Goal: Task Accomplishment & Management: Manage account settings

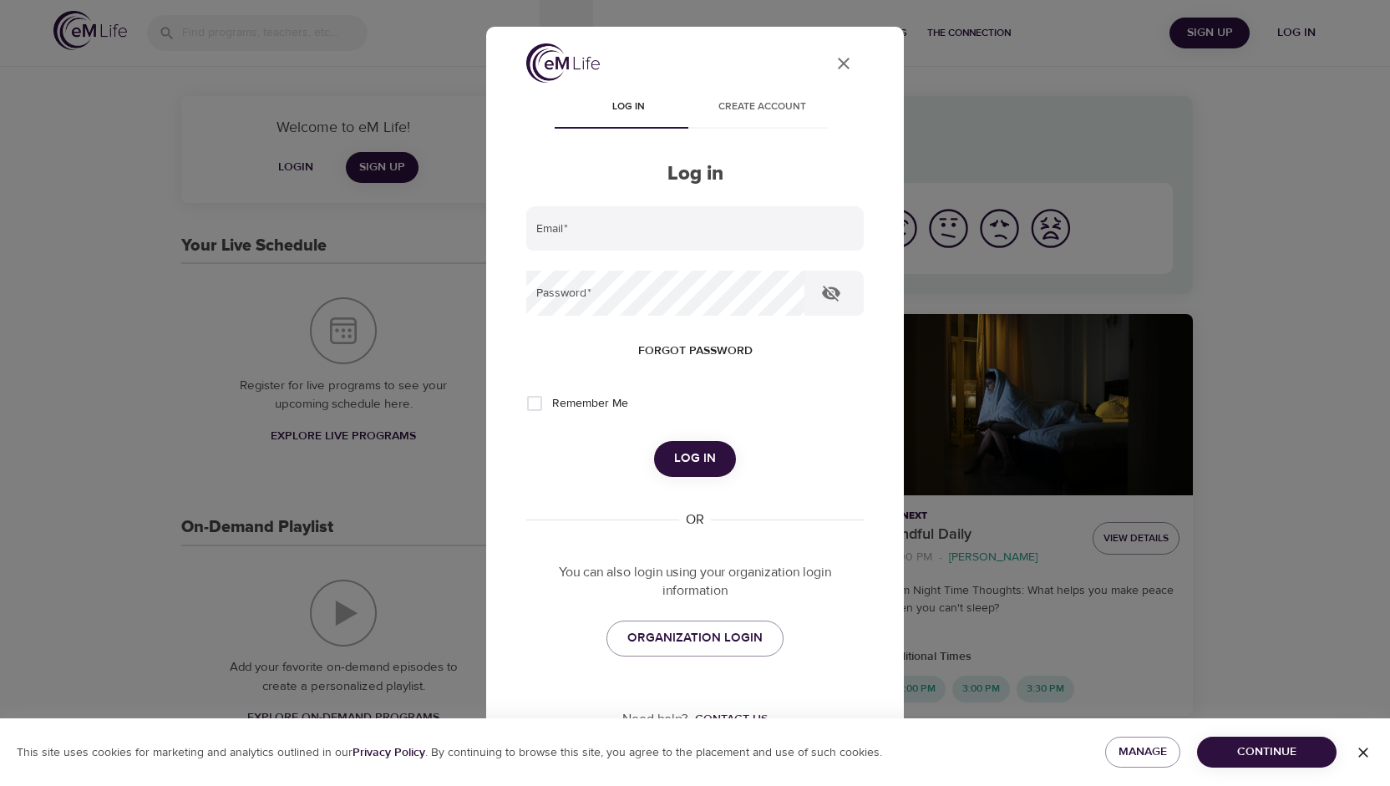
click at [546, 401] on input "Remember Me" at bounding box center [534, 403] width 35 height 35
checkbox input "true"
click at [622, 216] on input "email" at bounding box center [695, 228] width 338 height 45
type input "emilylayne99@gmail.com"
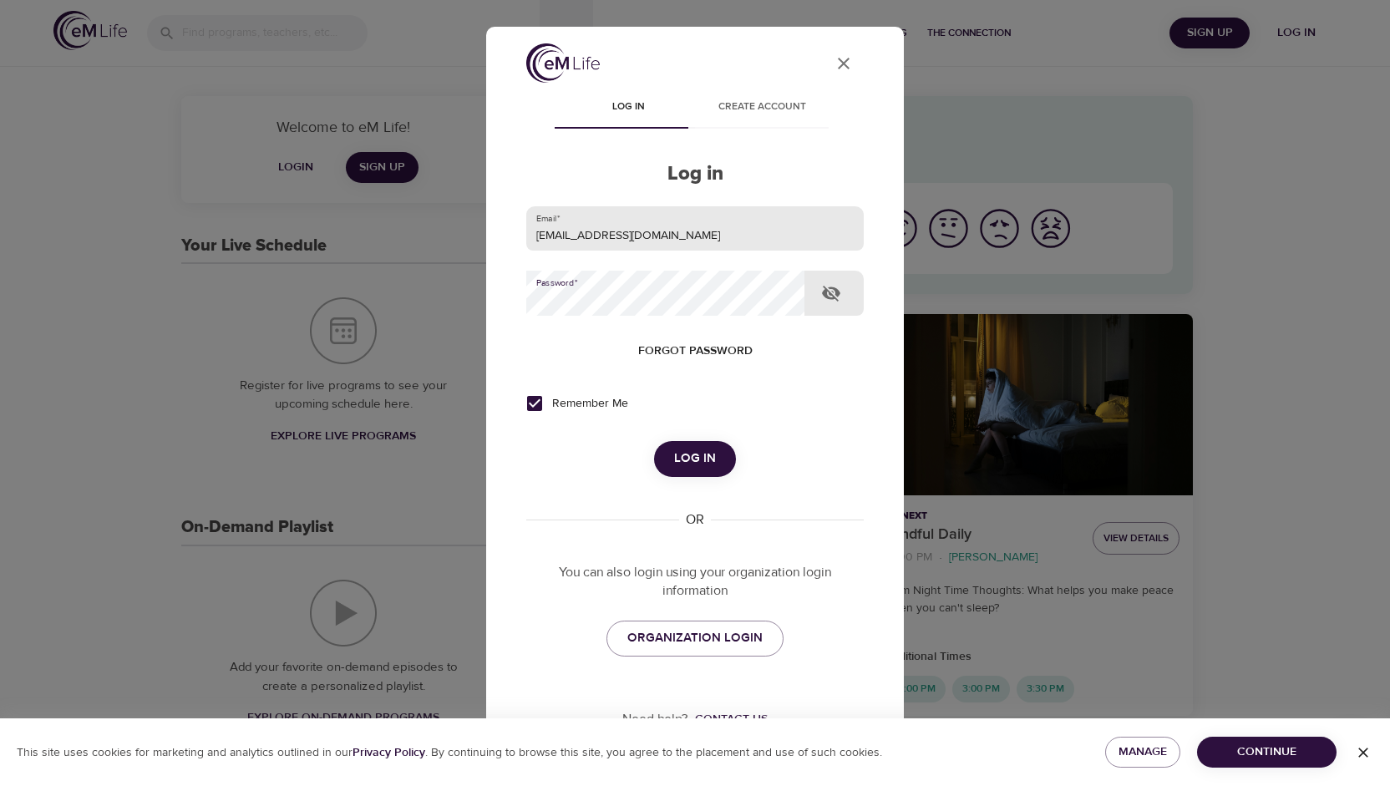
click at [654, 441] on button "Log in" at bounding box center [695, 458] width 82 height 35
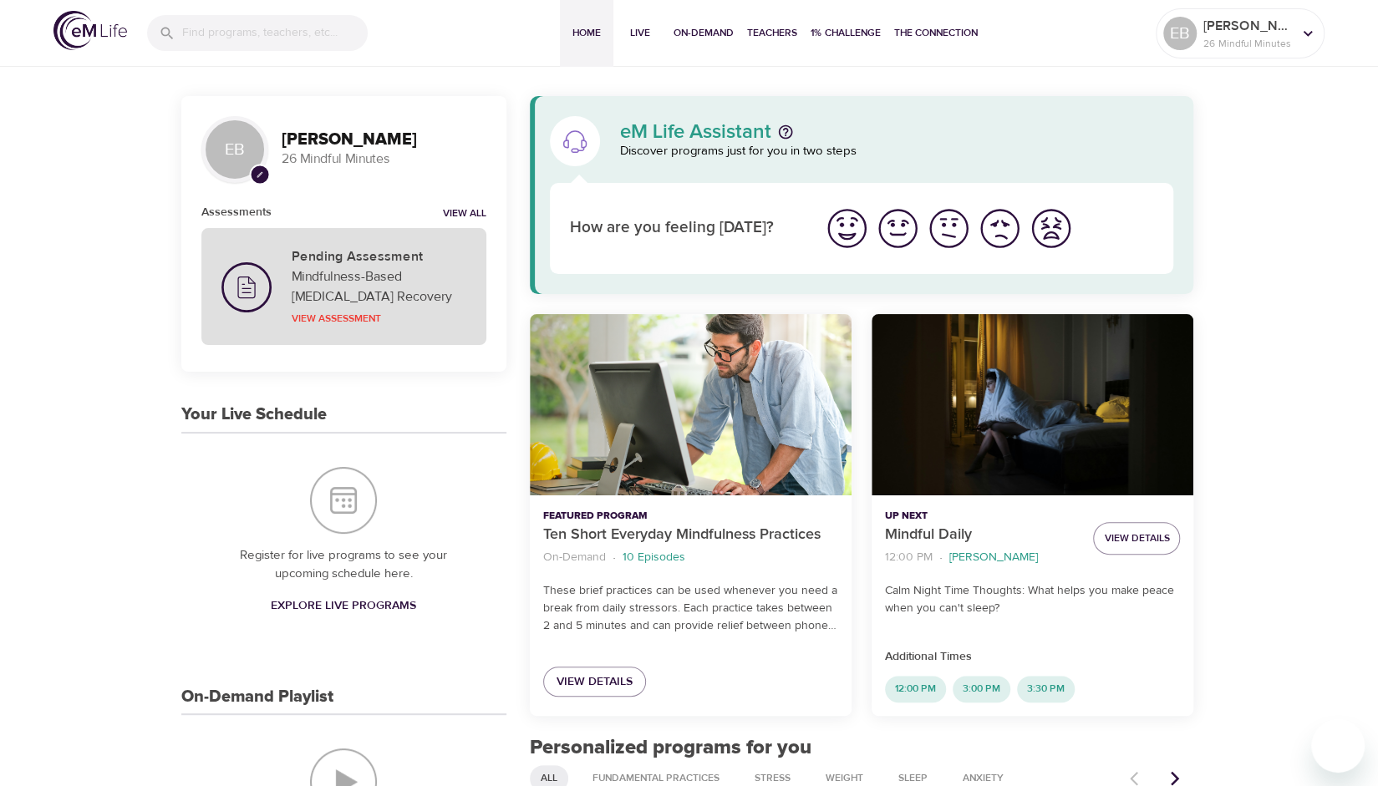
click at [385, 253] on h5 "Pending Assessment" at bounding box center [379, 257] width 175 height 18
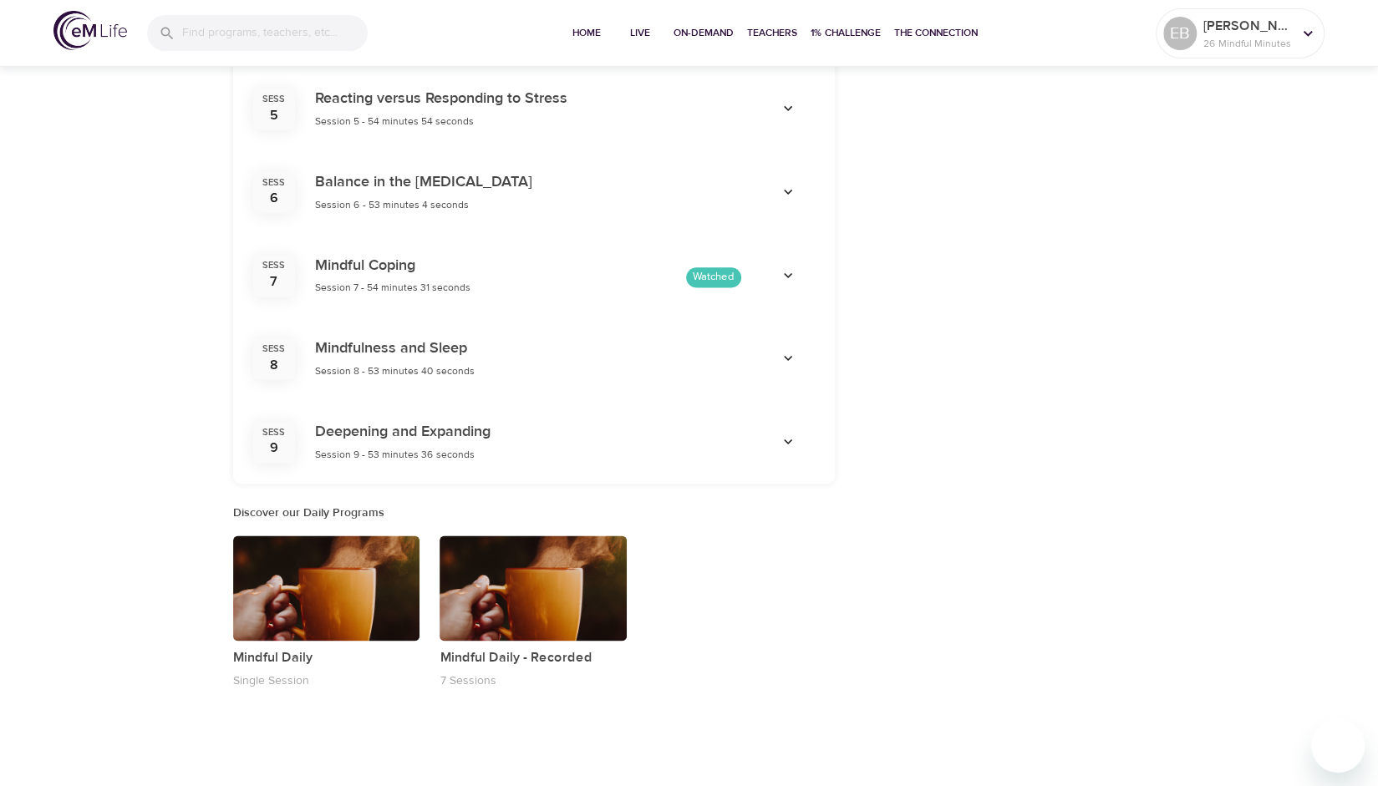
scroll to position [1275, 0]
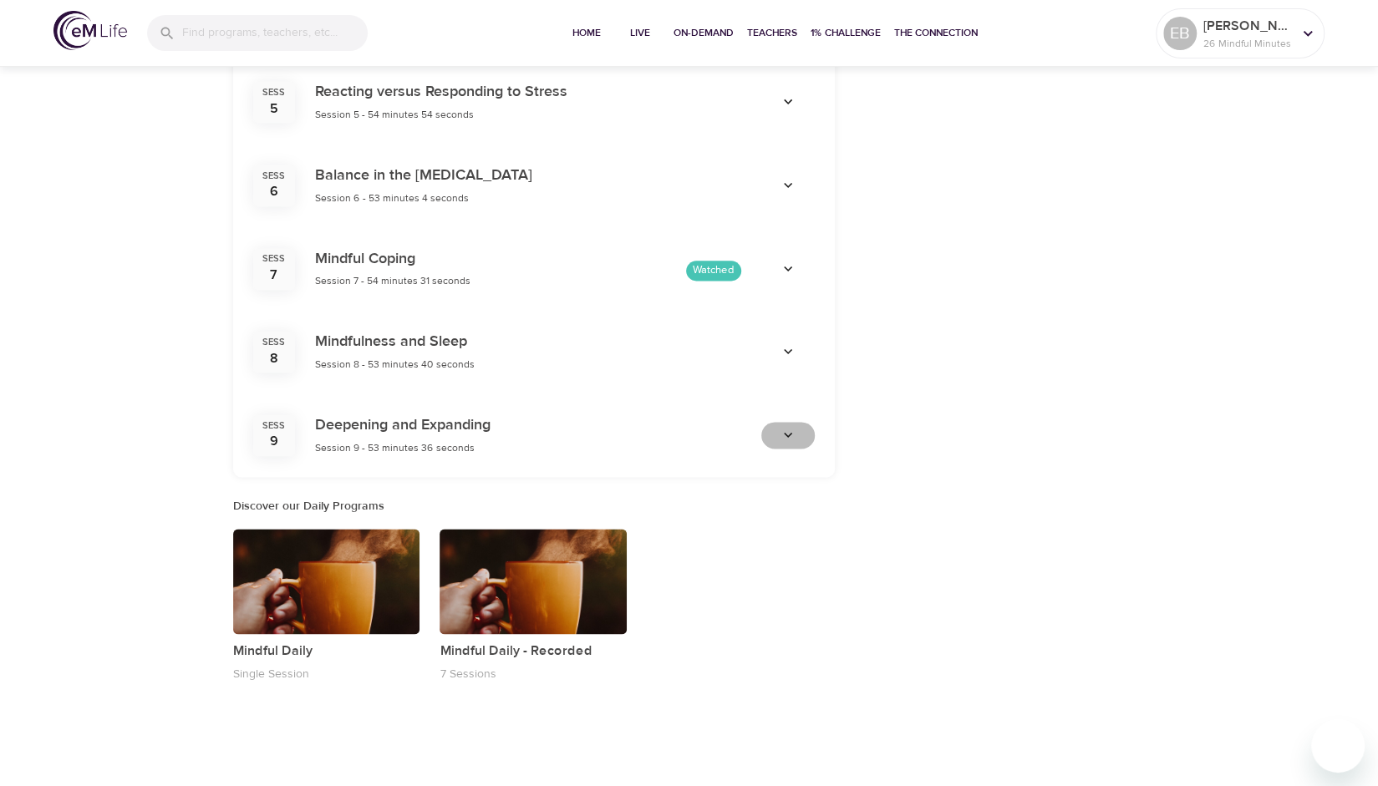
click at [796, 434] on span "button" at bounding box center [788, 435] width 40 height 17
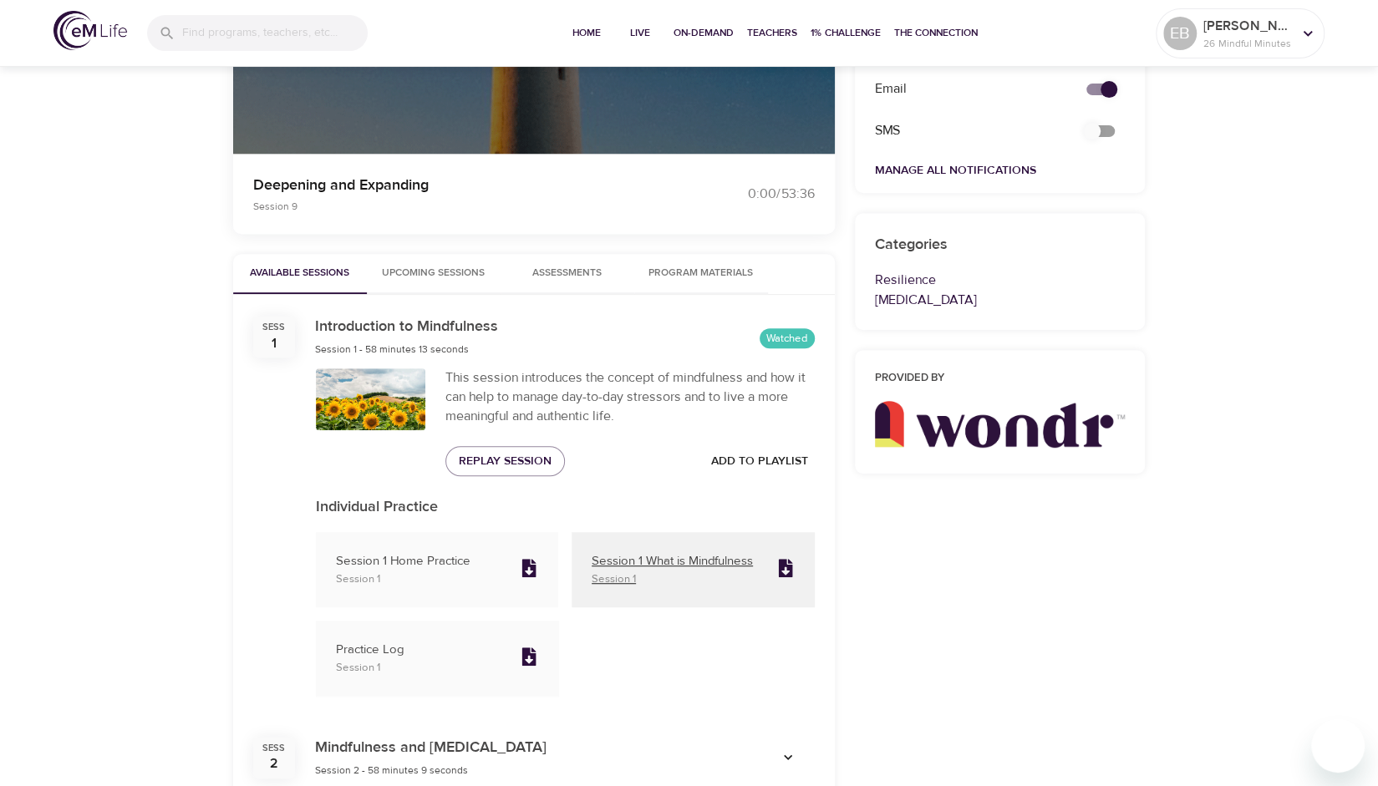
scroll to position [379, 0]
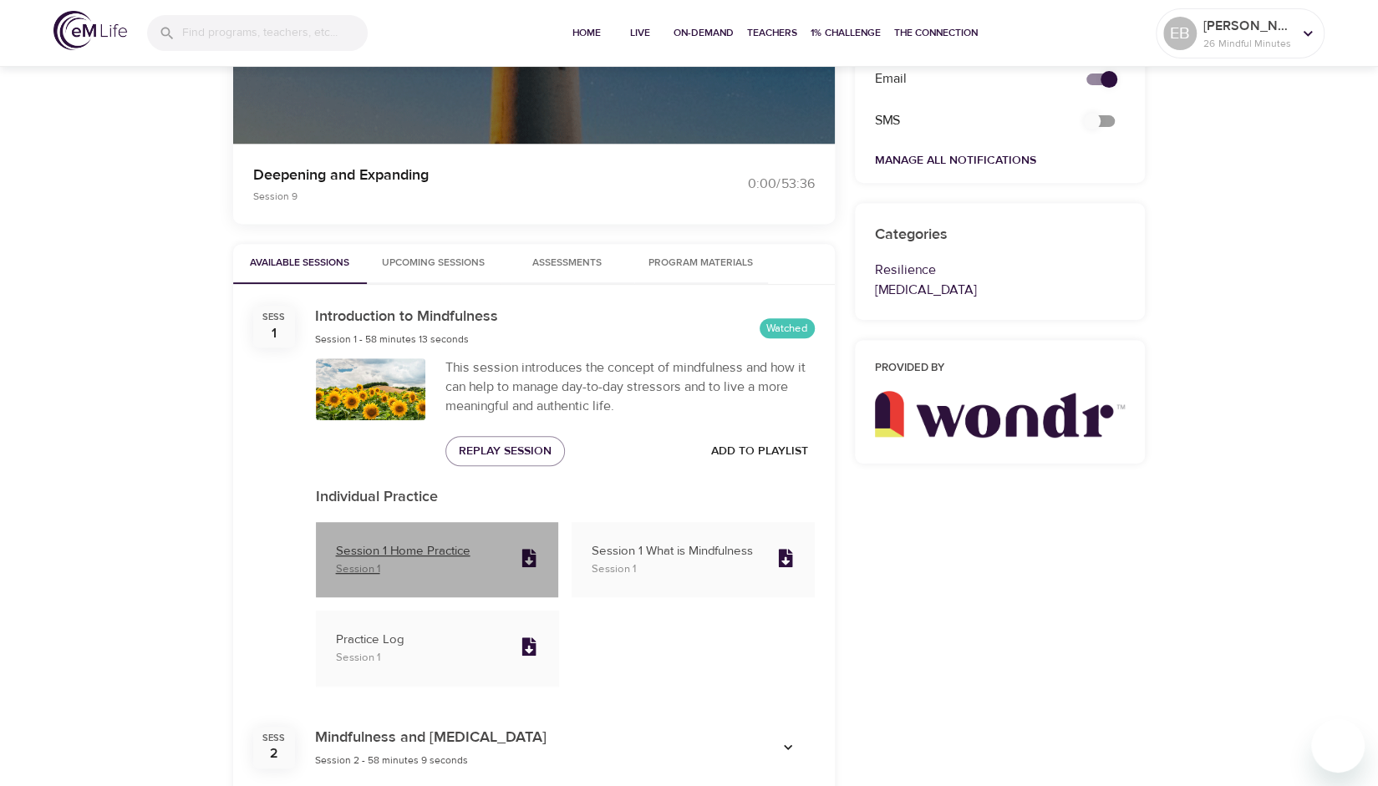
click at [414, 544] on p "Session 1 Home Practice" at bounding box center [421, 551] width 171 height 19
click at [445, 553] on p "Session 1 Home Practice" at bounding box center [421, 551] width 171 height 19
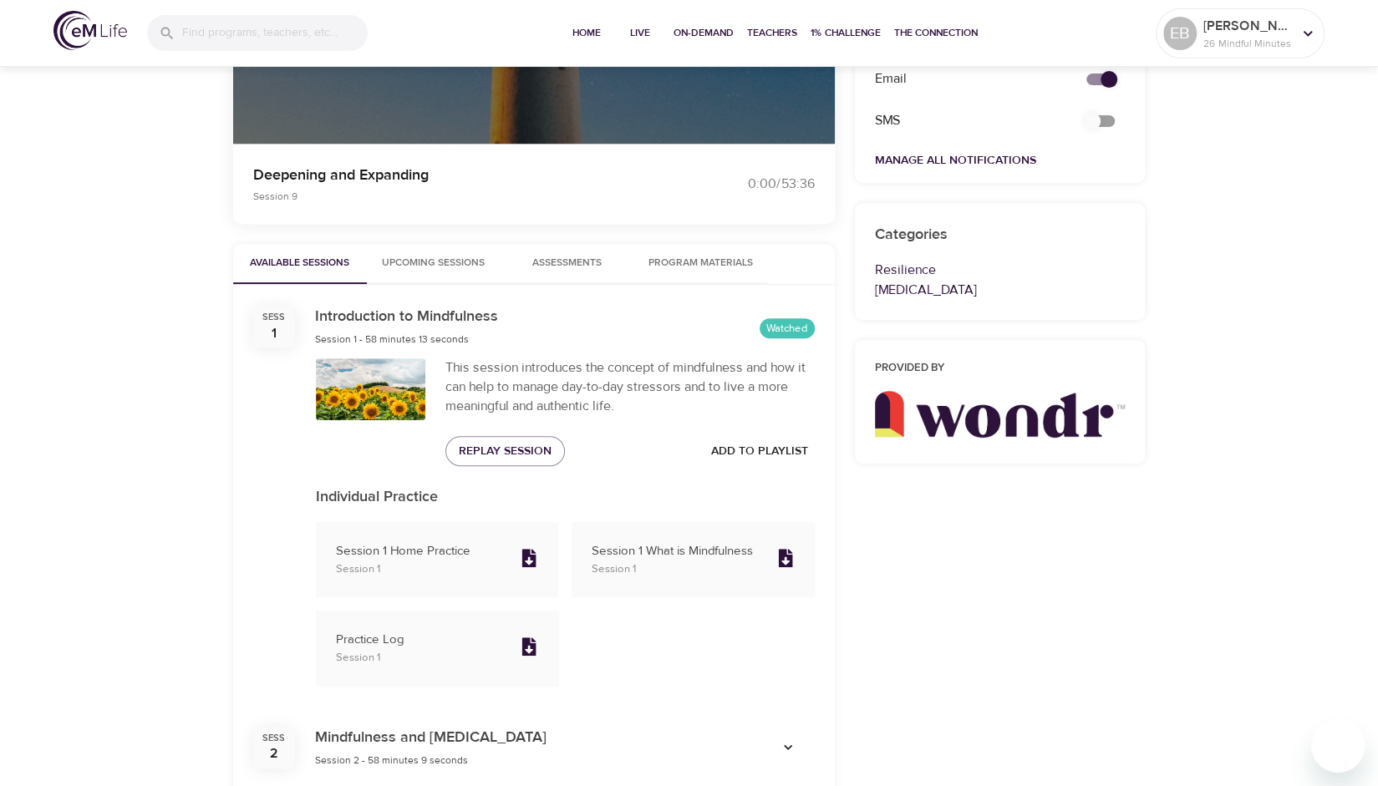
scroll to position [673, 0]
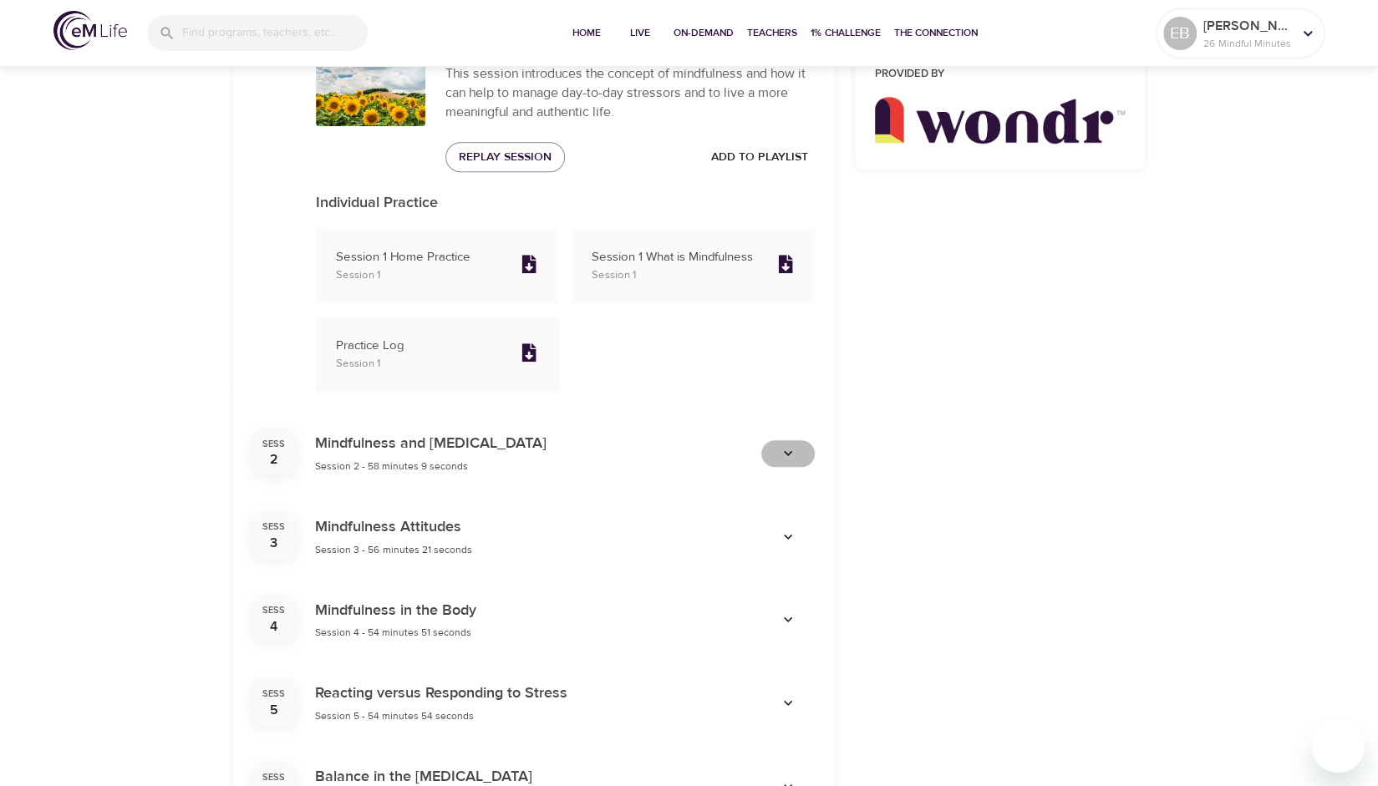
click at [787, 448] on icon "button" at bounding box center [787, 453] width 17 height 17
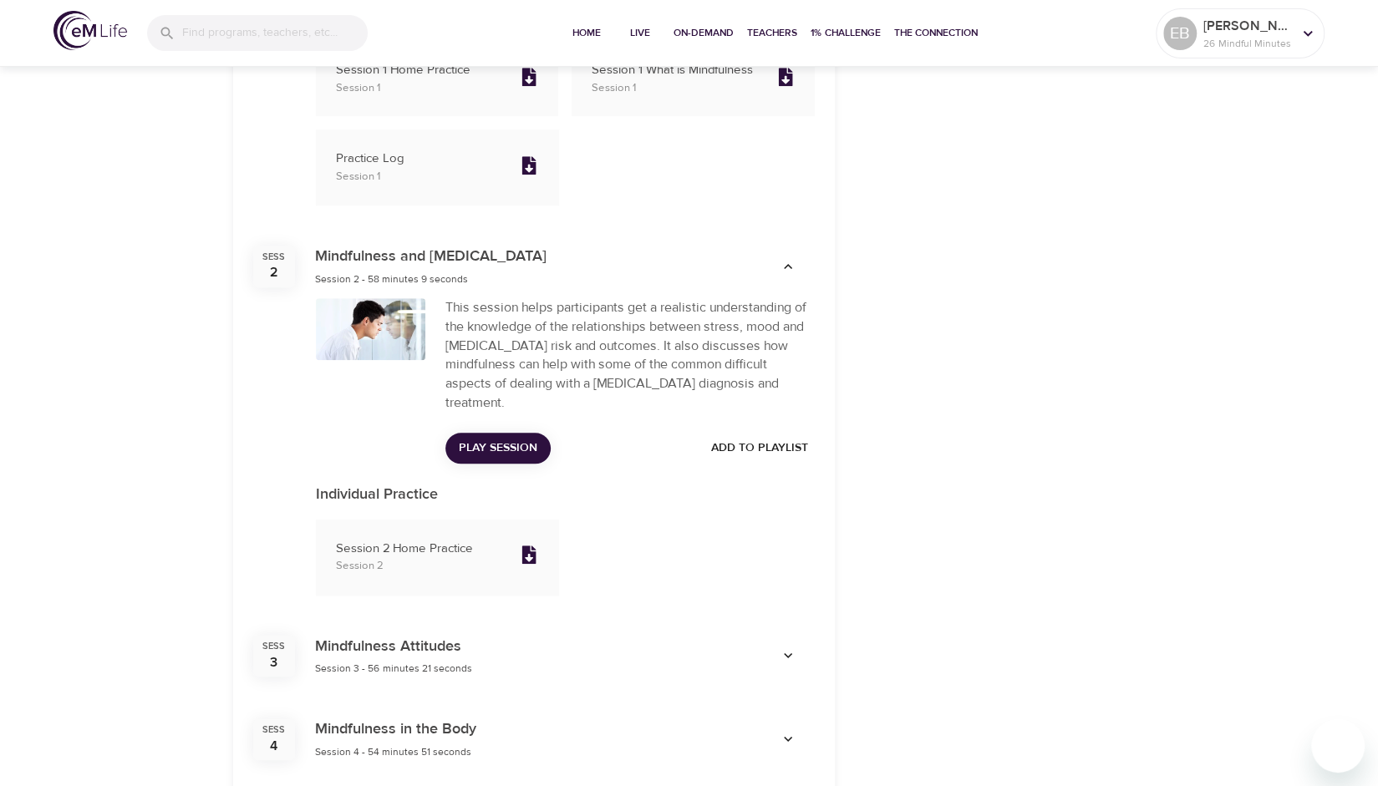
scroll to position [870, 0]
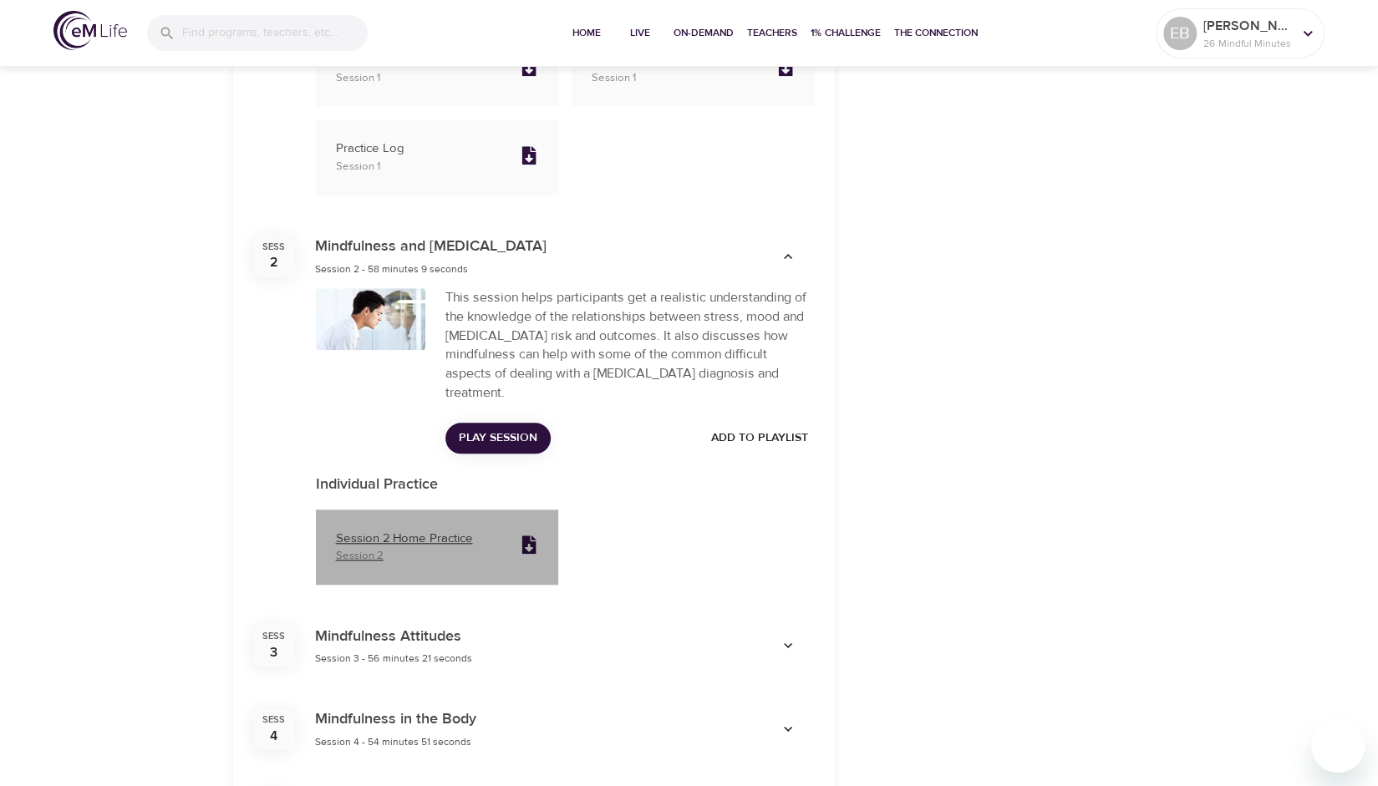
click at [513, 533] on div at bounding box center [529, 547] width 32 height 36
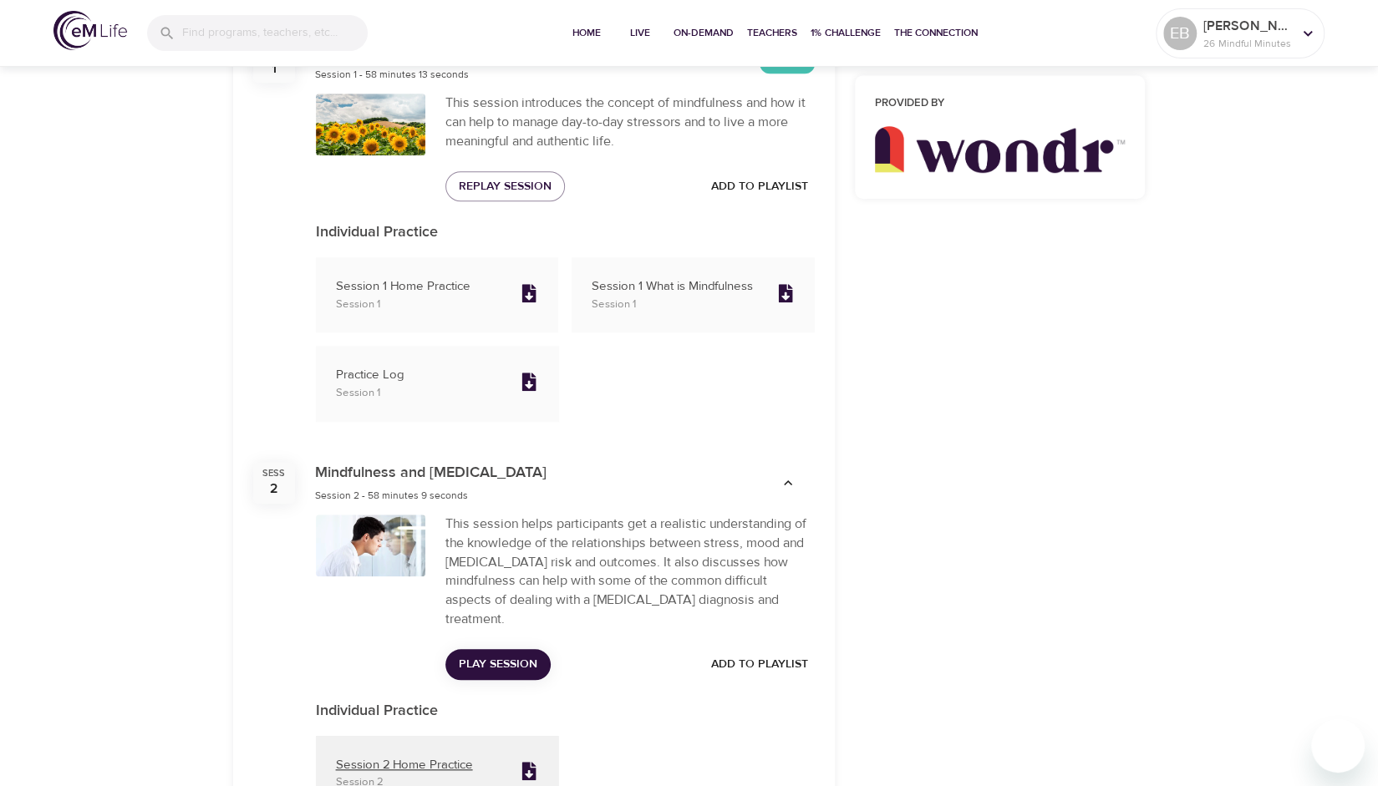
scroll to position [528, 0]
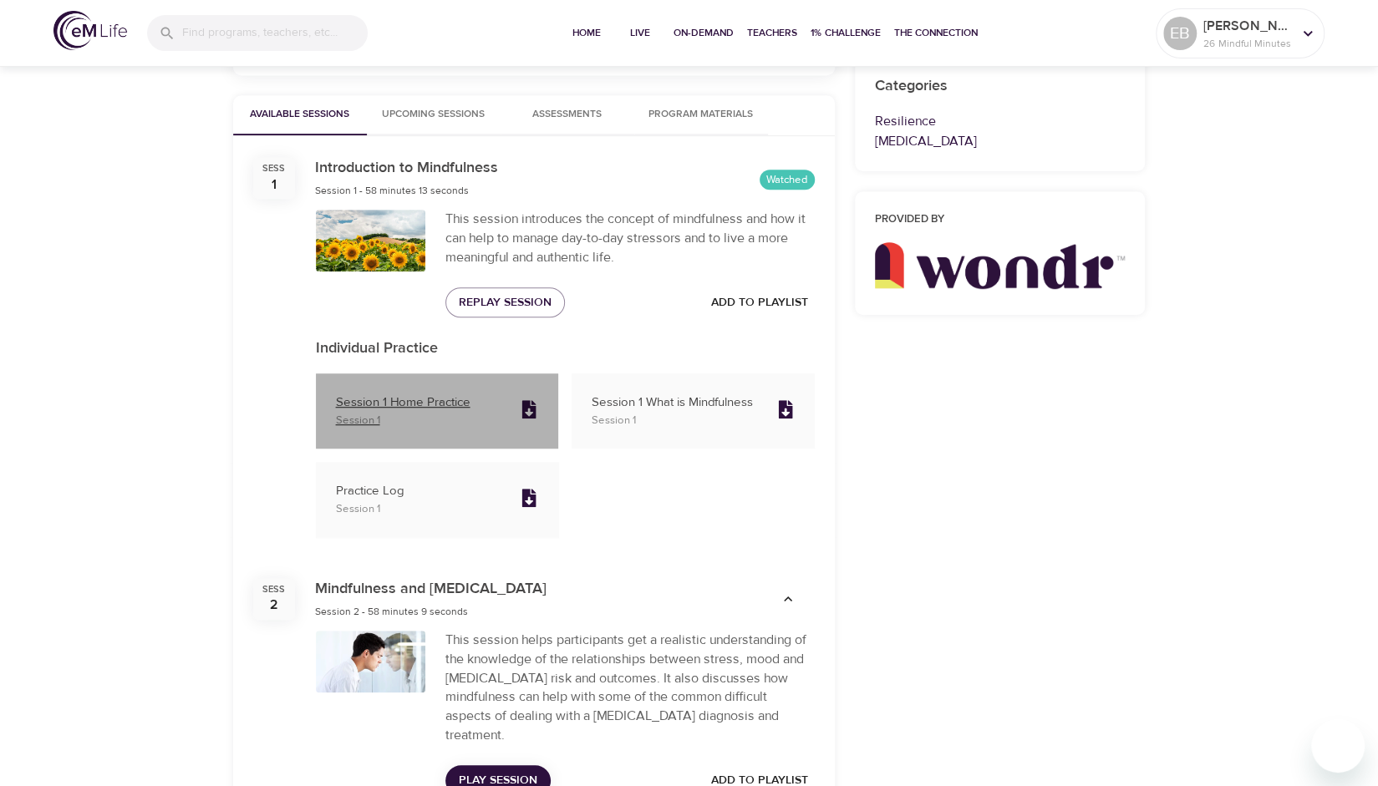
click at [518, 410] on div at bounding box center [529, 411] width 32 height 36
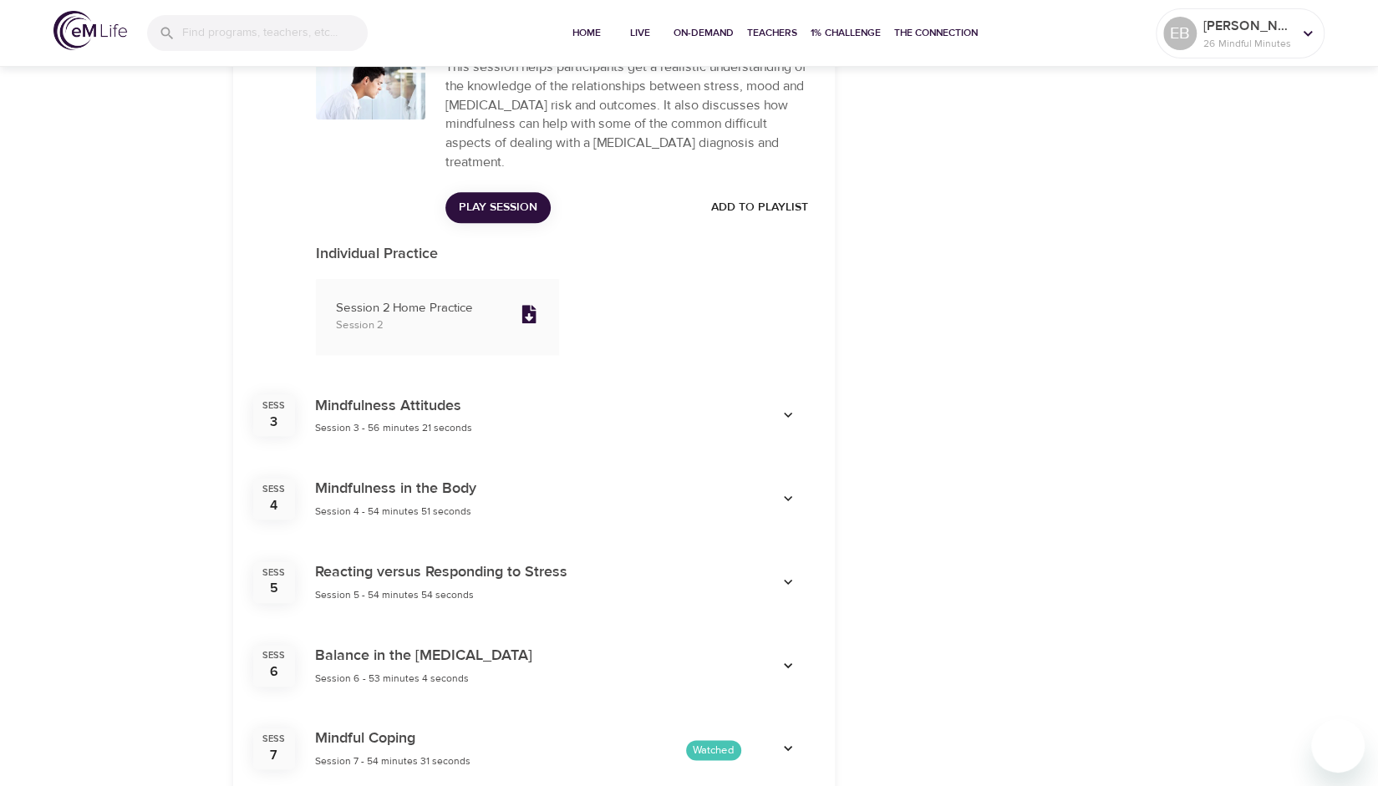
scroll to position [1282, 0]
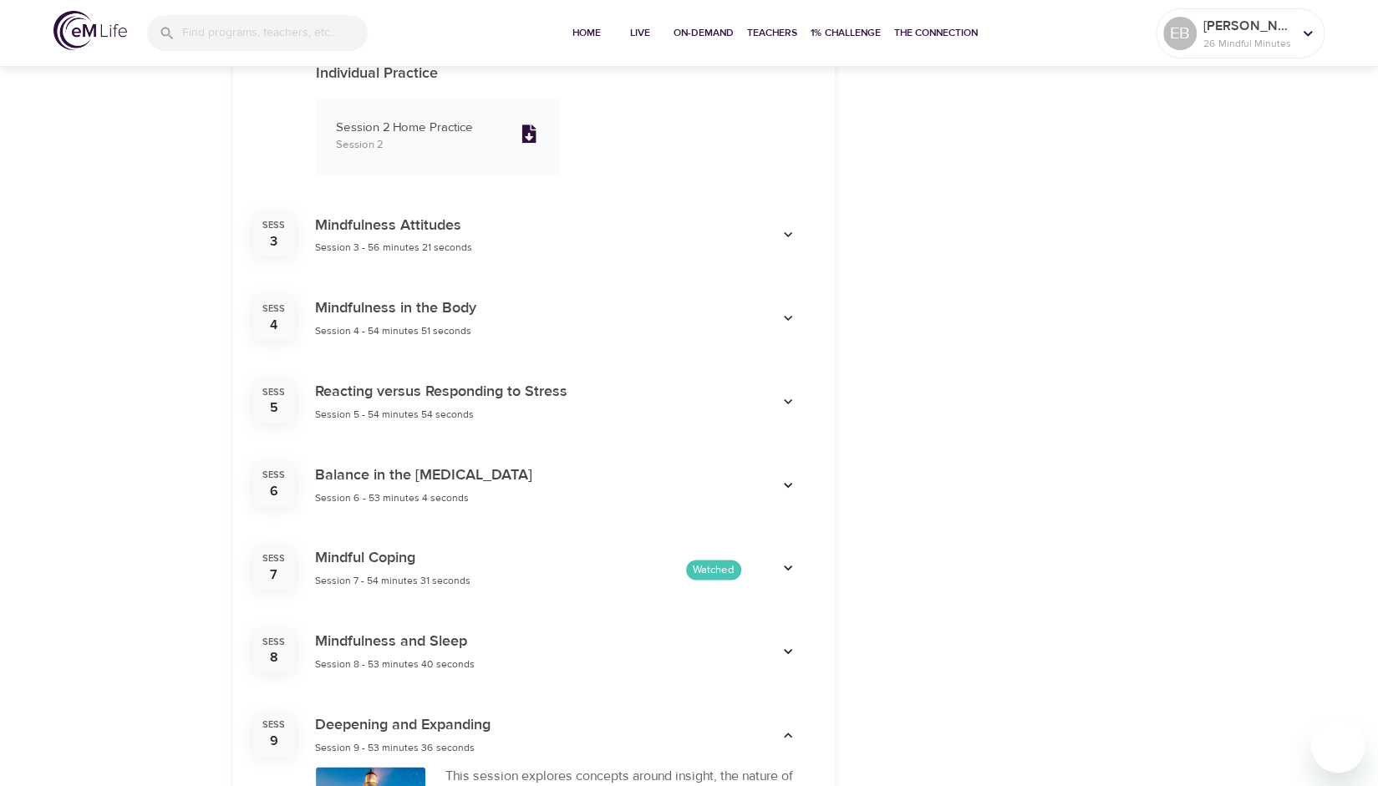
click at [789, 560] on icon "button" at bounding box center [787, 568] width 17 height 17
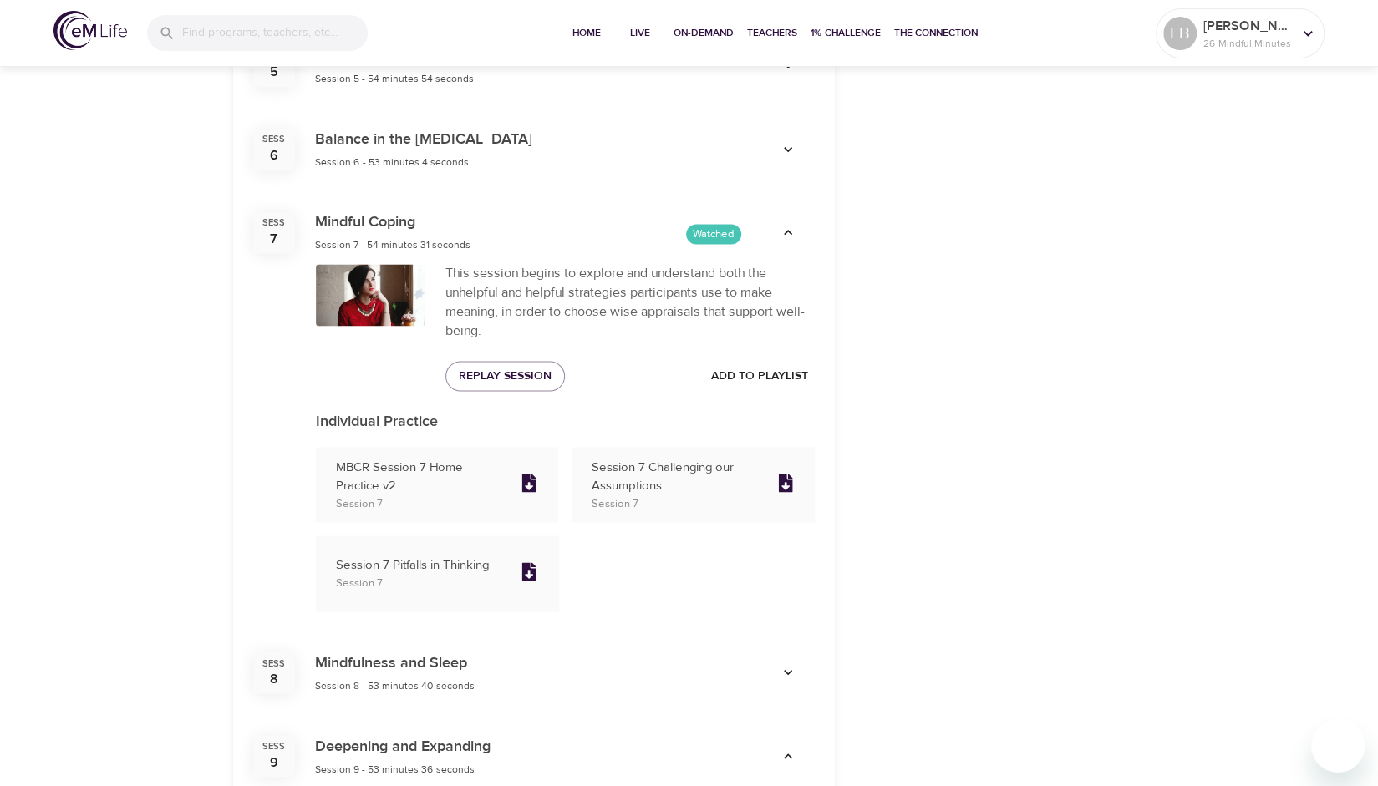
scroll to position [1630, 0]
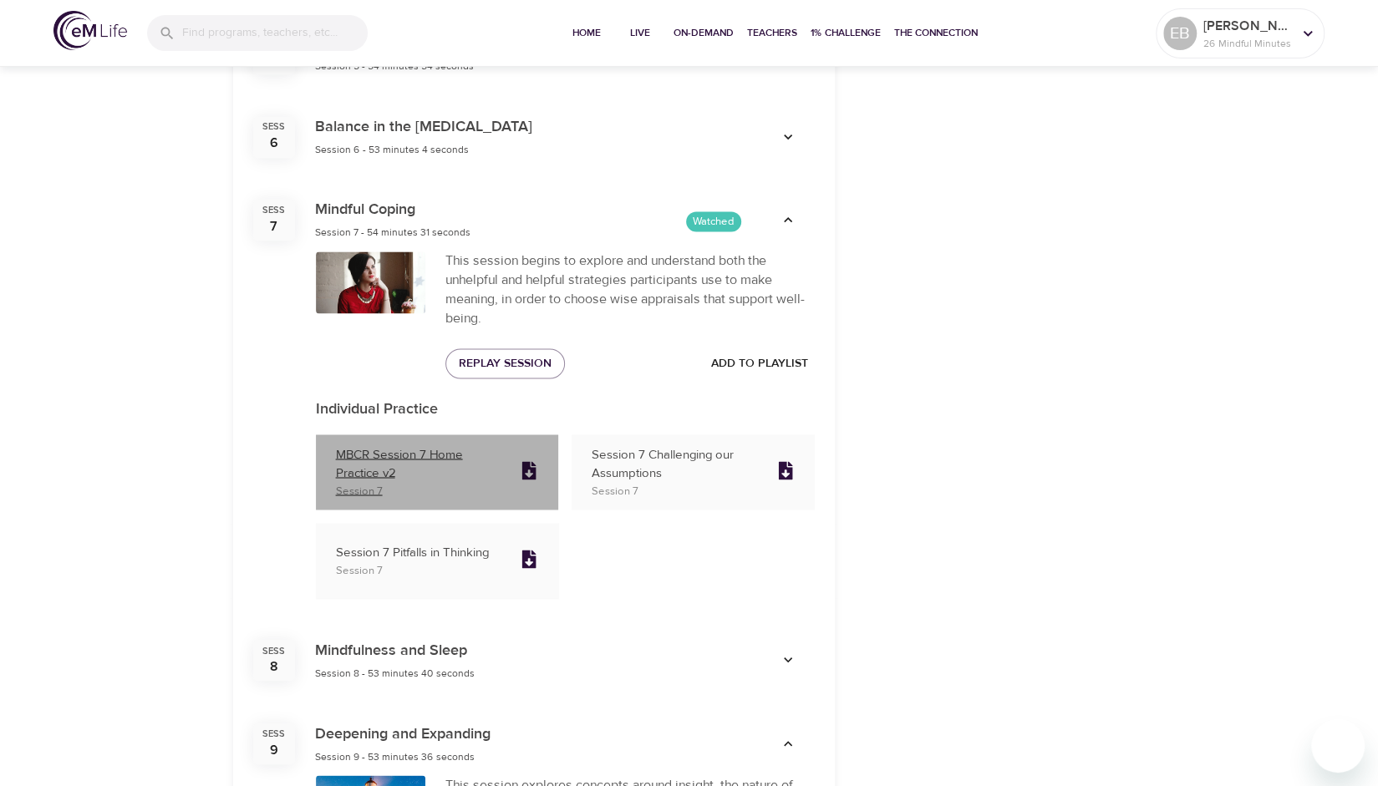
click at [496, 449] on p "MBCR Session 7 Home Practice v2" at bounding box center [421, 464] width 171 height 38
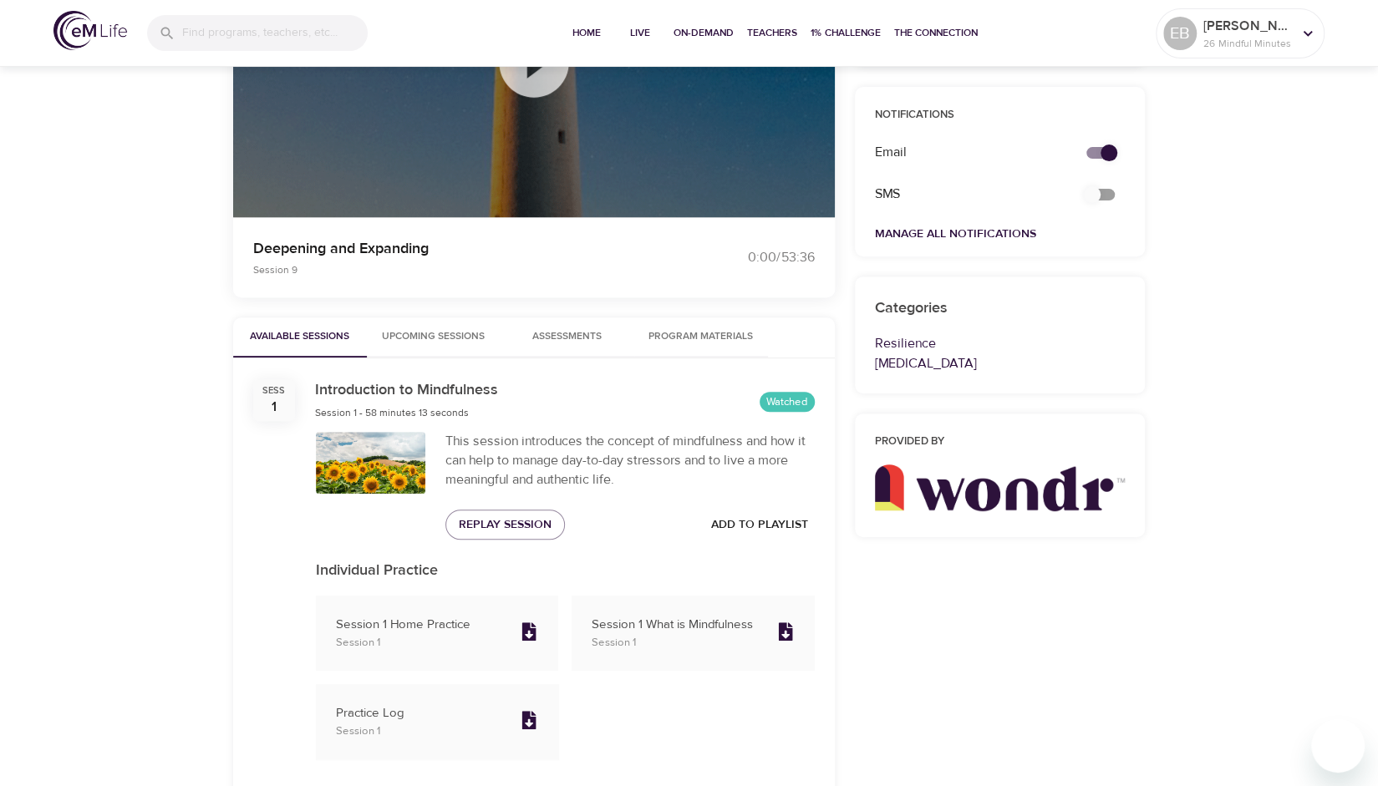
scroll to position [212, 0]
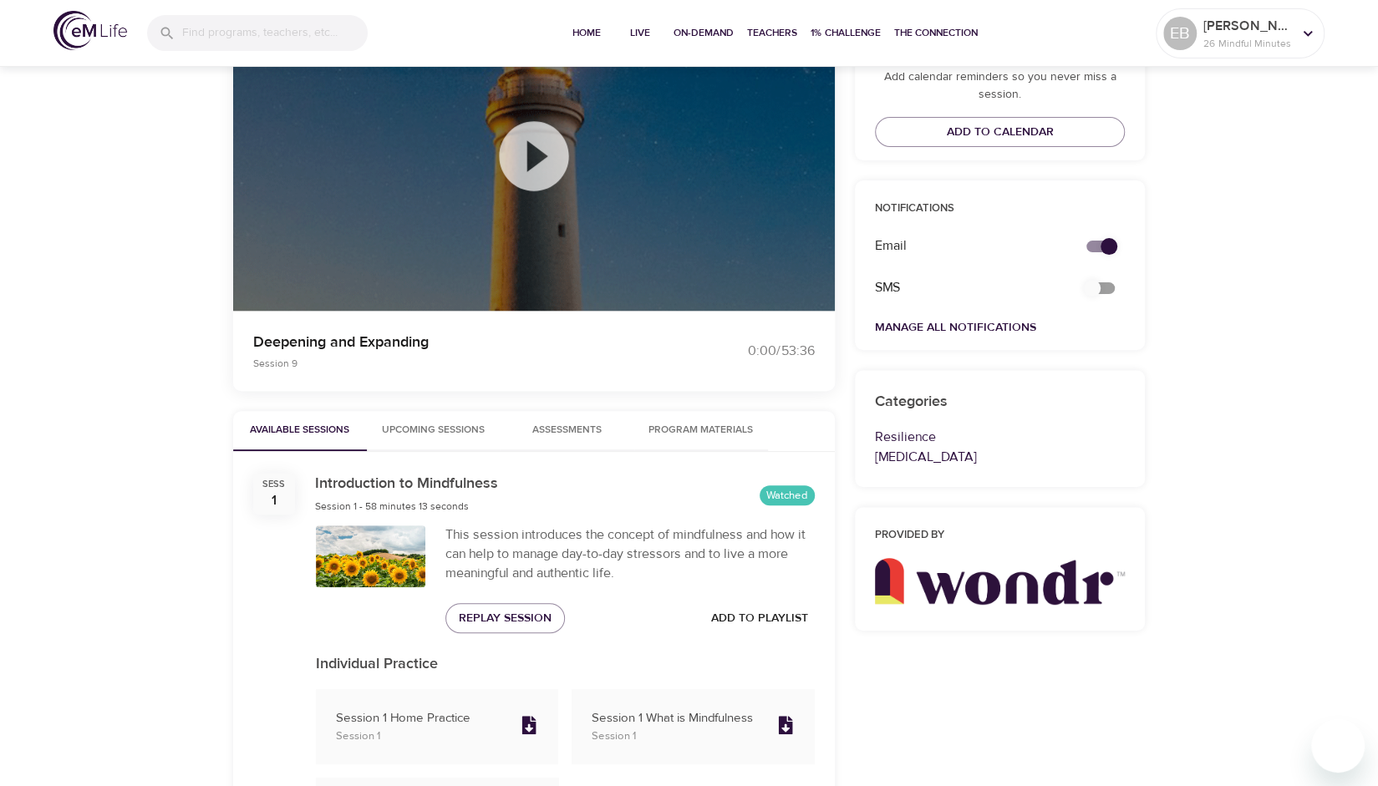
click at [683, 416] on button "Program Materials" at bounding box center [701, 431] width 134 height 40
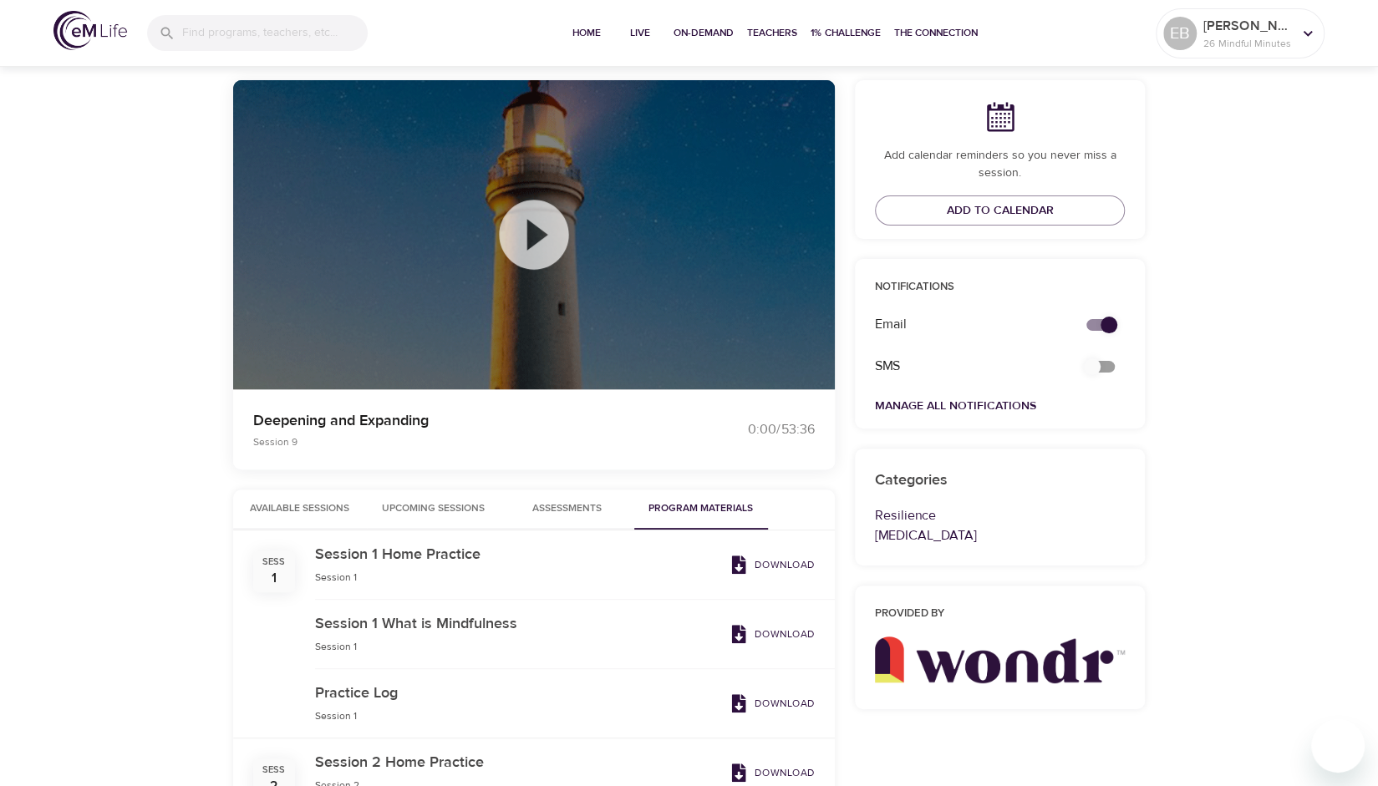
scroll to position [0, 0]
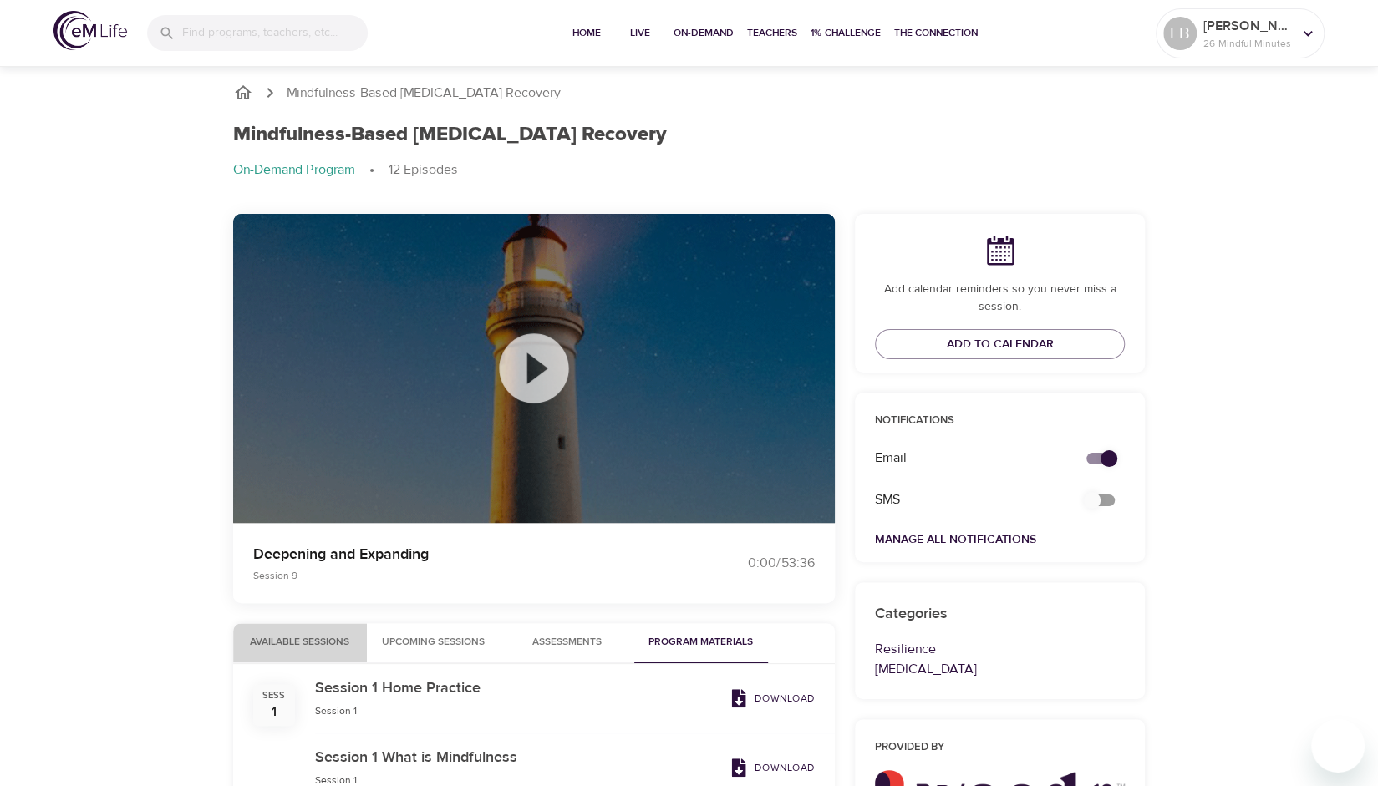
click at [297, 642] on span "Available Sessions" at bounding box center [300, 643] width 114 height 18
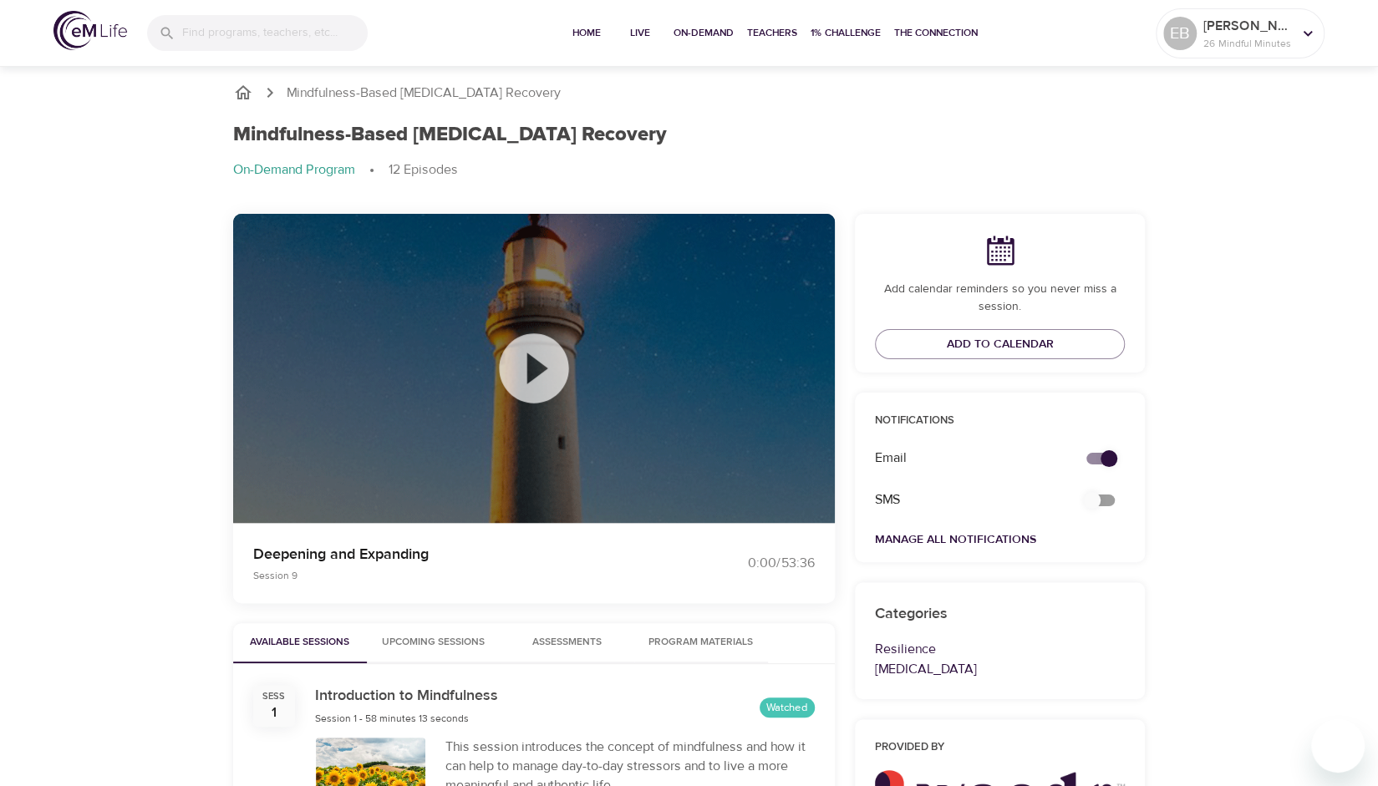
click at [396, 642] on span "Upcoming Sessions" at bounding box center [434, 643] width 114 height 18
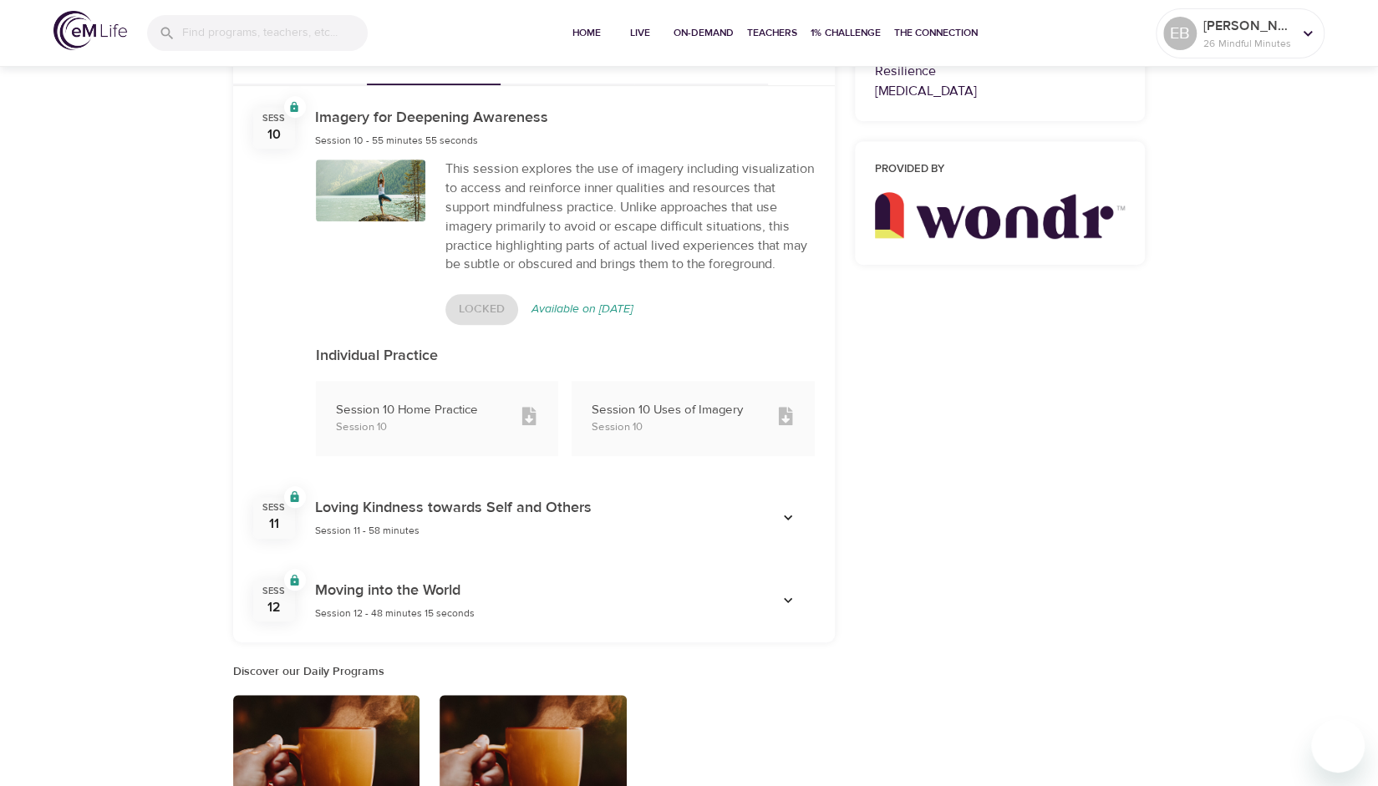
scroll to position [579, 0]
click at [789, 525] on icon "button" at bounding box center [787, 517] width 17 height 17
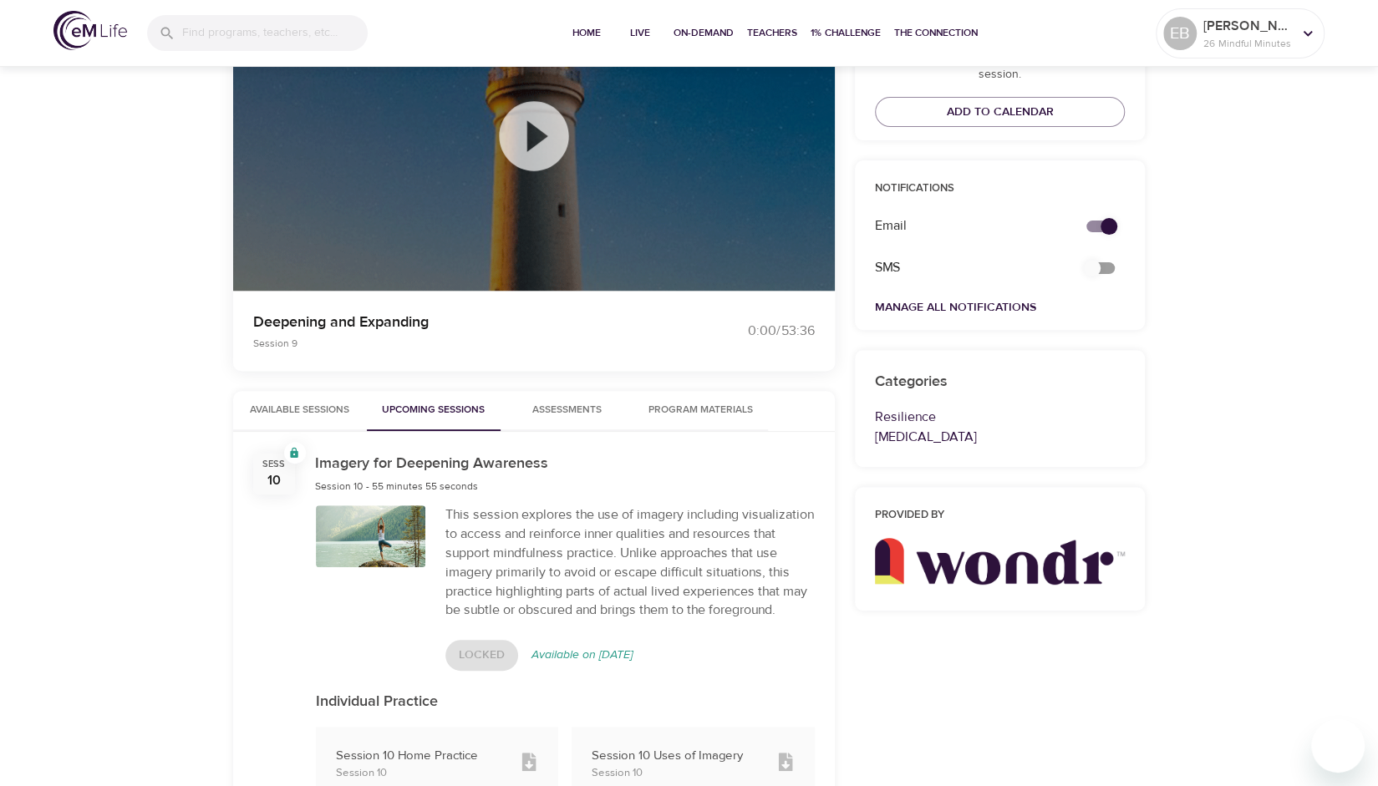
scroll to position [236, 0]
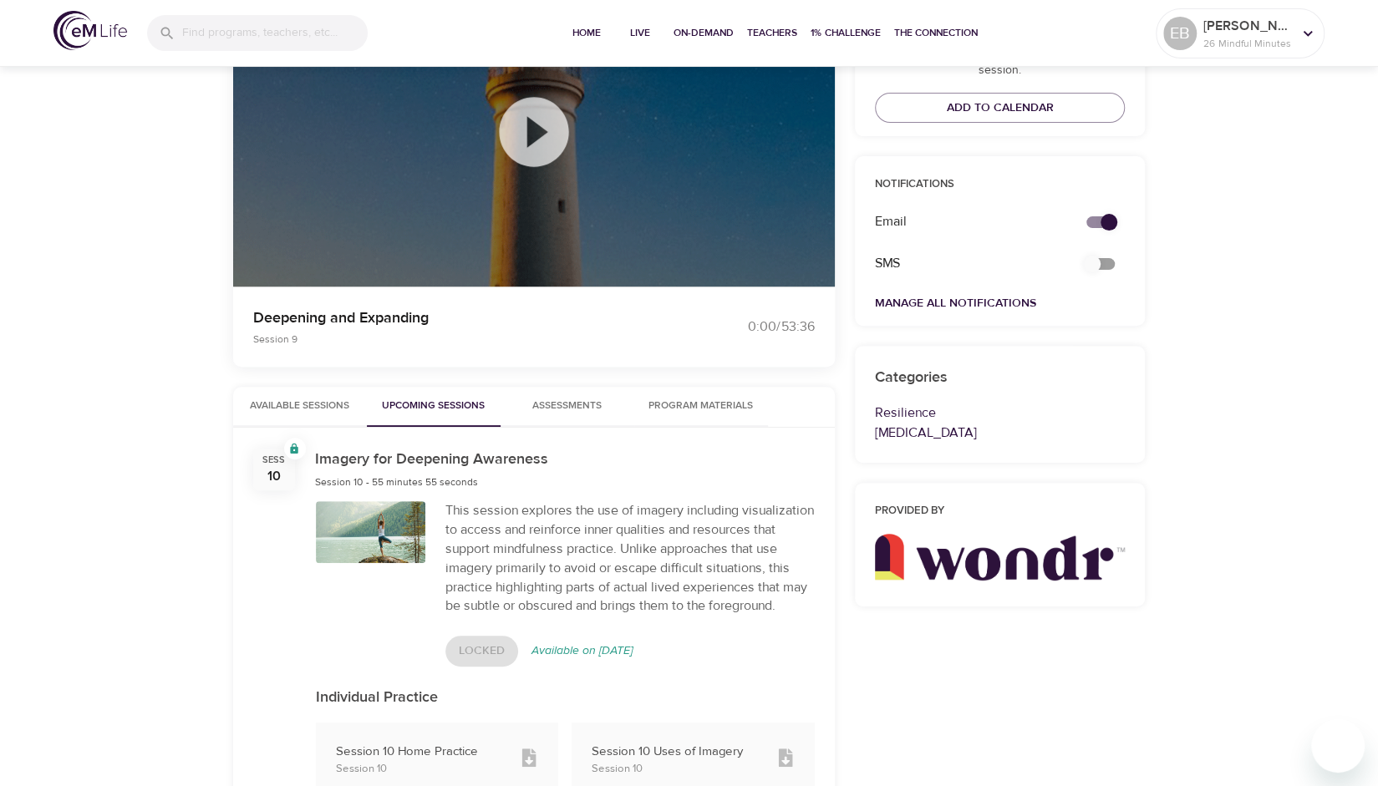
click at [701, 404] on span "Program Materials" at bounding box center [701, 407] width 114 height 18
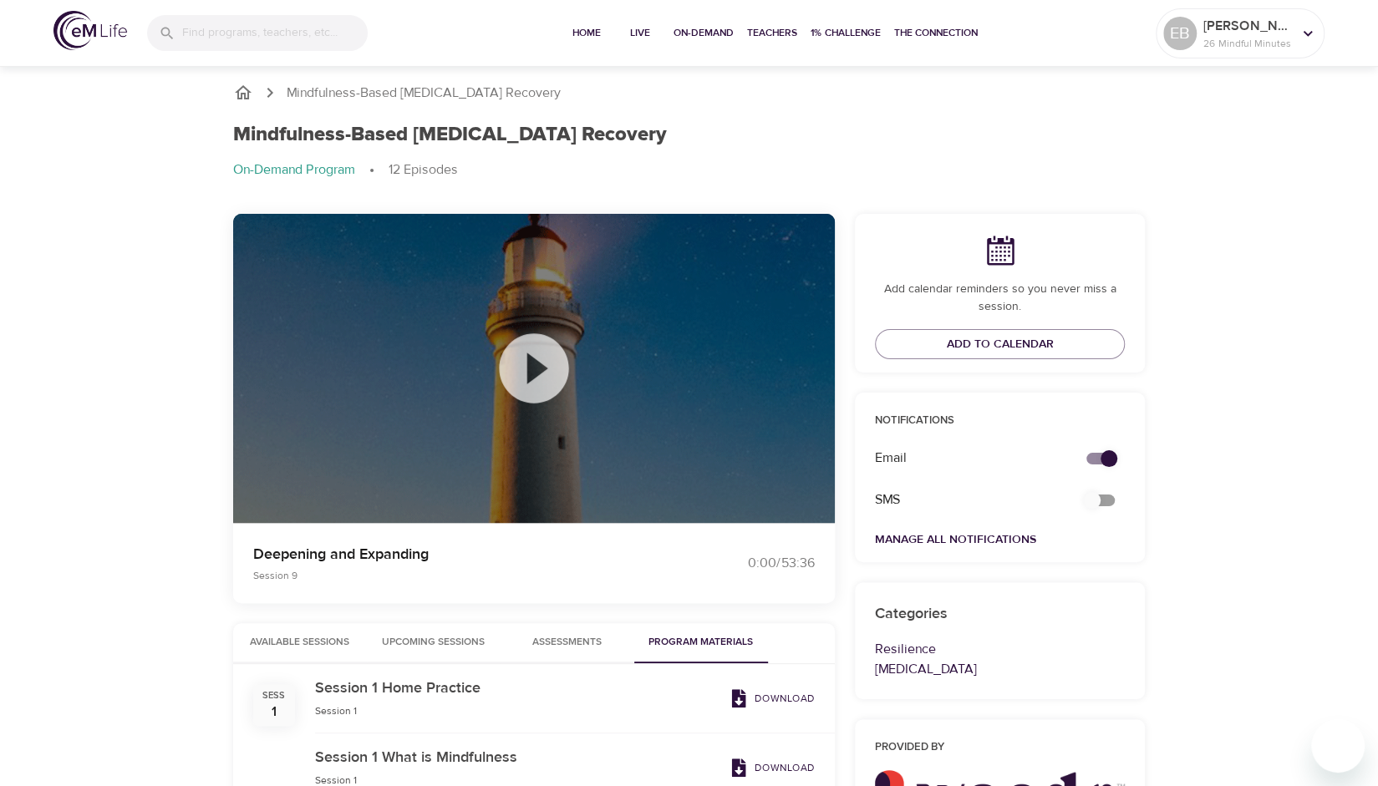
scroll to position [197, 0]
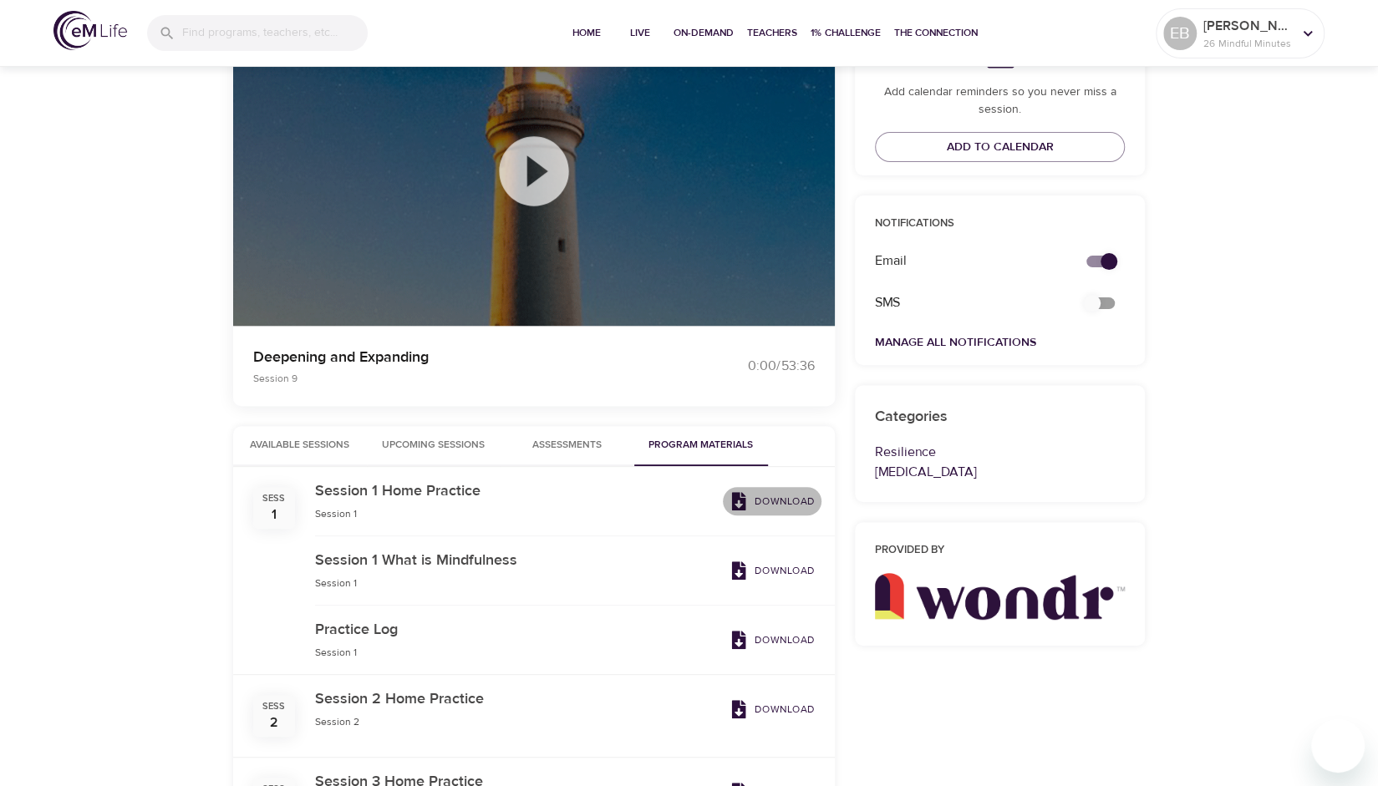
click at [790, 502] on p "Download" at bounding box center [784, 501] width 60 height 15
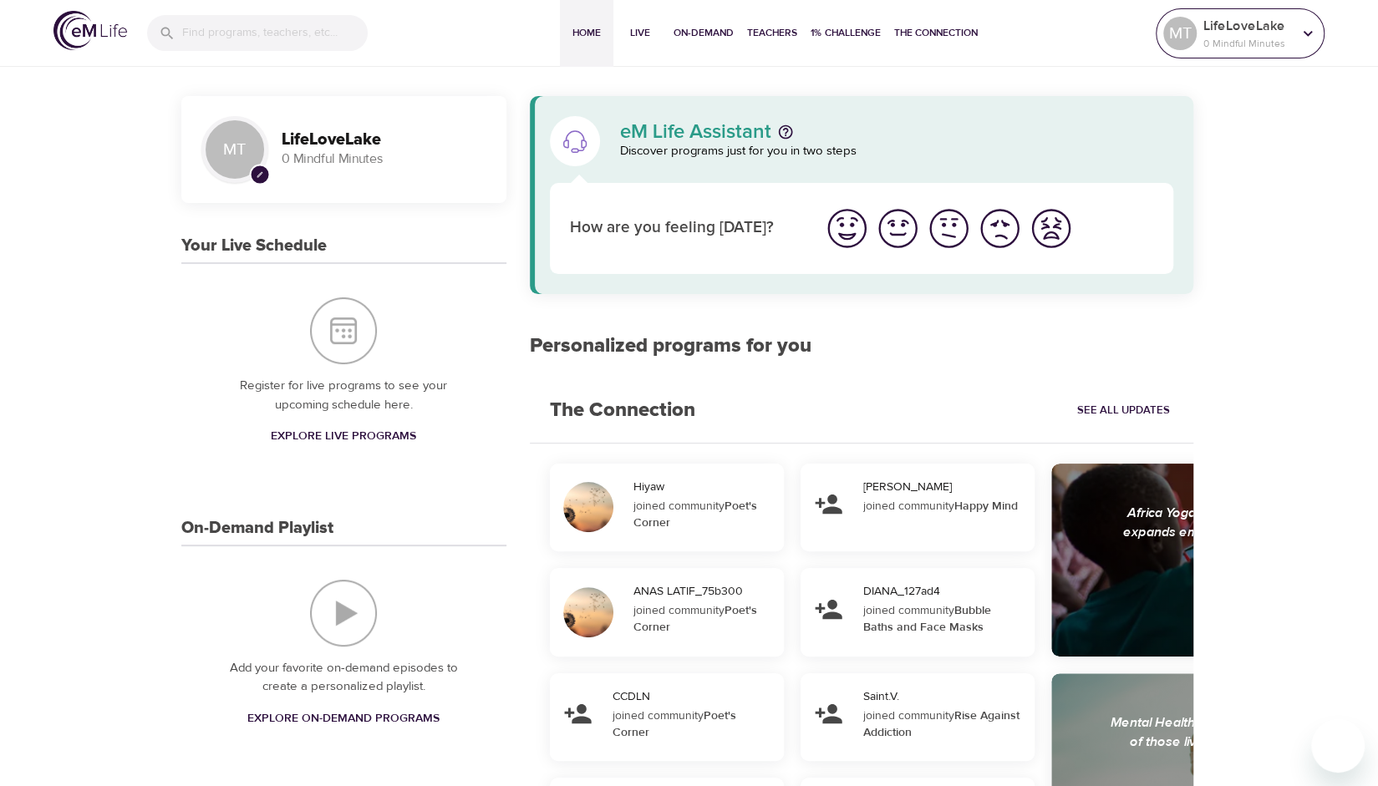
click at [1280, 27] on p "LifeLoveLake" at bounding box center [1247, 26] width 89 height 20
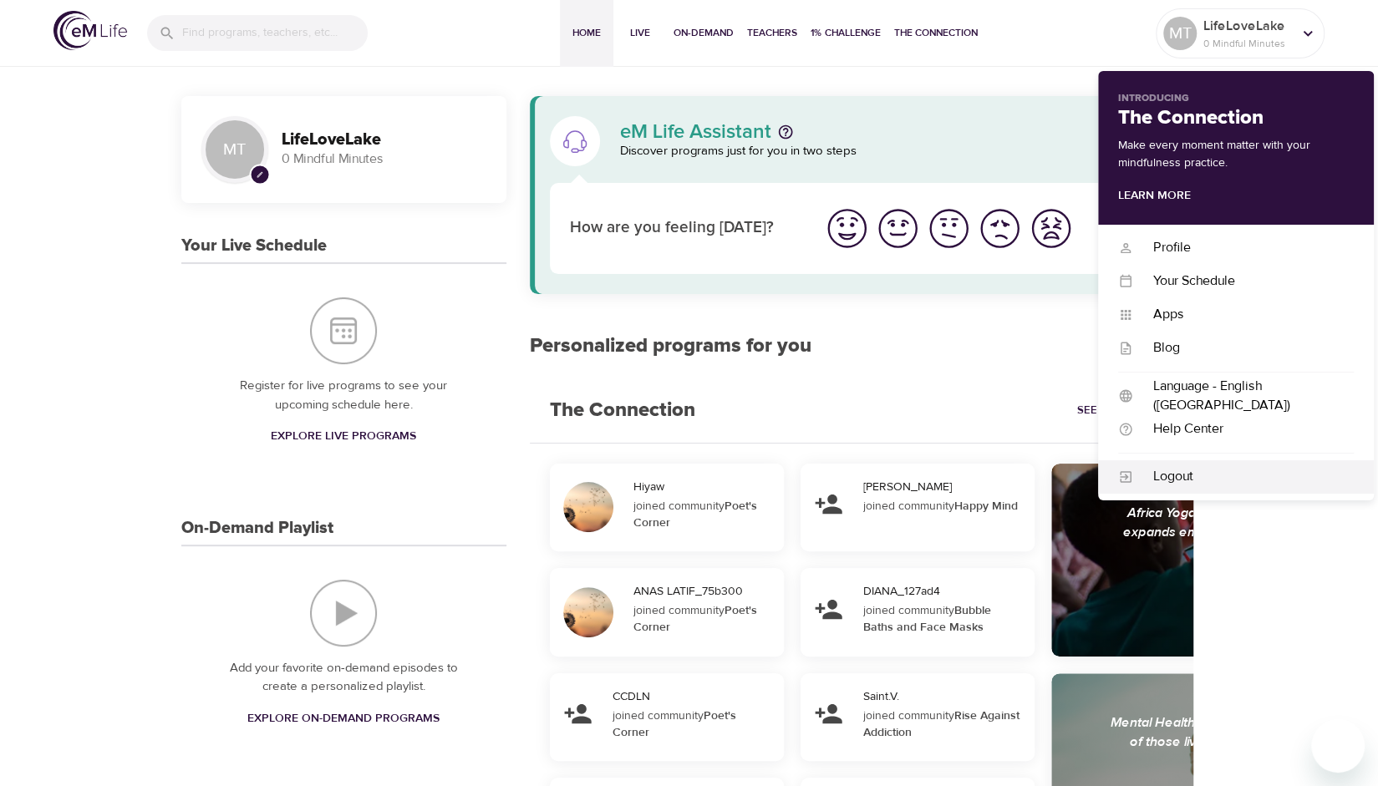
click at [1185, 475] on div "Logout" at bounding box center [1243, 476] width 221 height 19
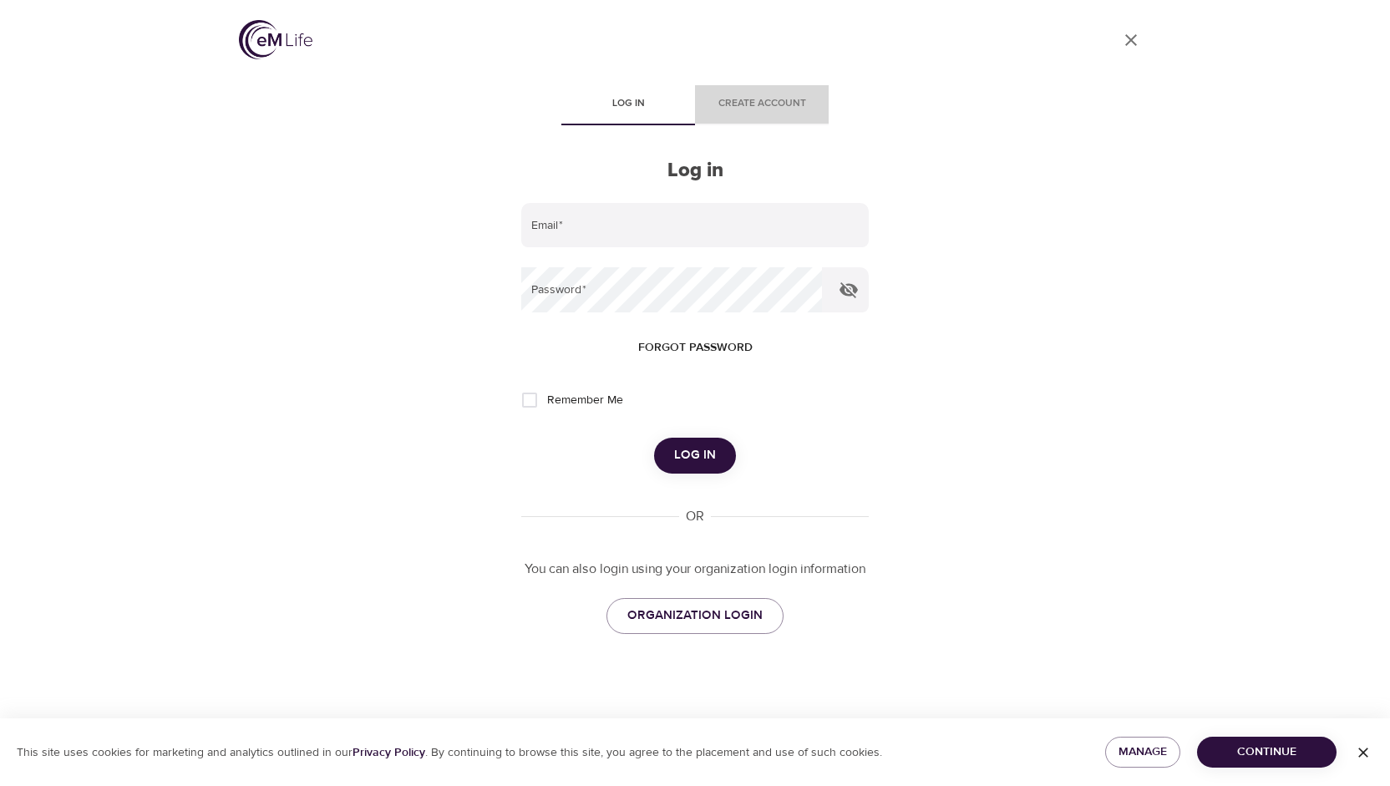
click at [755, 95] on span "Create account" at bounding box center [762, 104] width 114 height 18
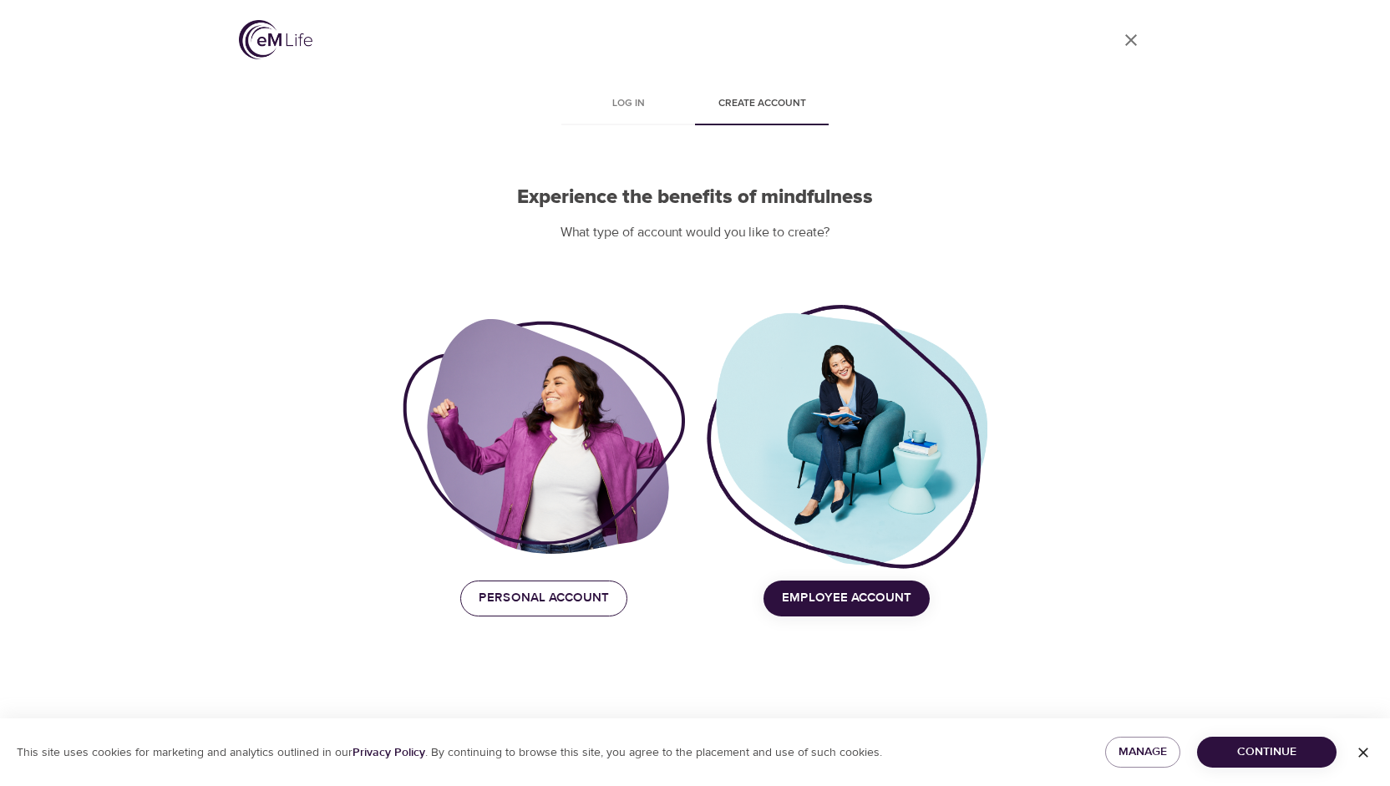
click at [568, 600] on span "Personal Account" at bounding box center [544, 598] width 130 height 22
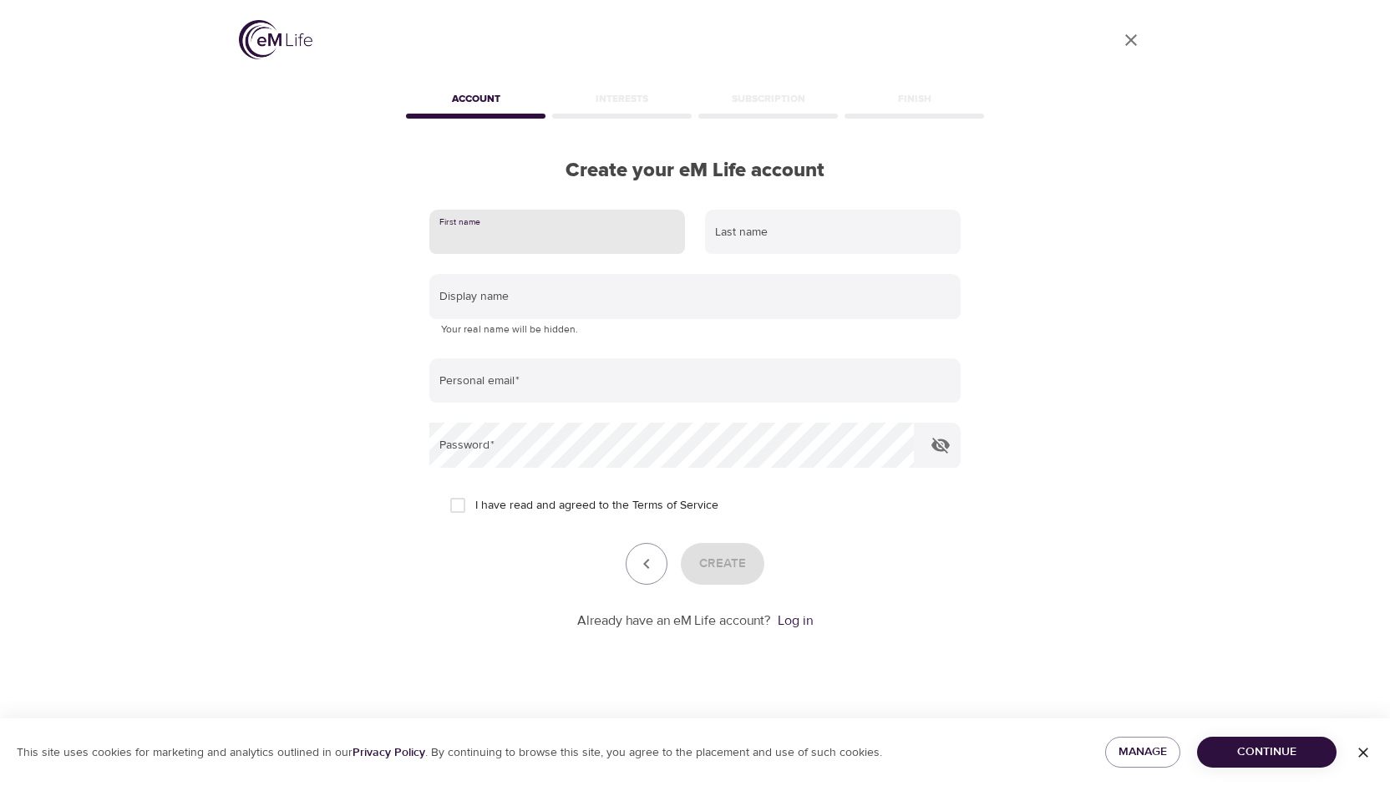
click at [579, 232] on input "text" at bounding box center [557, 232] width 256 height 45
type input "Emily"
click at [722, 241] on input "text" at bounding box center [833, 232] width 256 height 45
type input "Brooks"
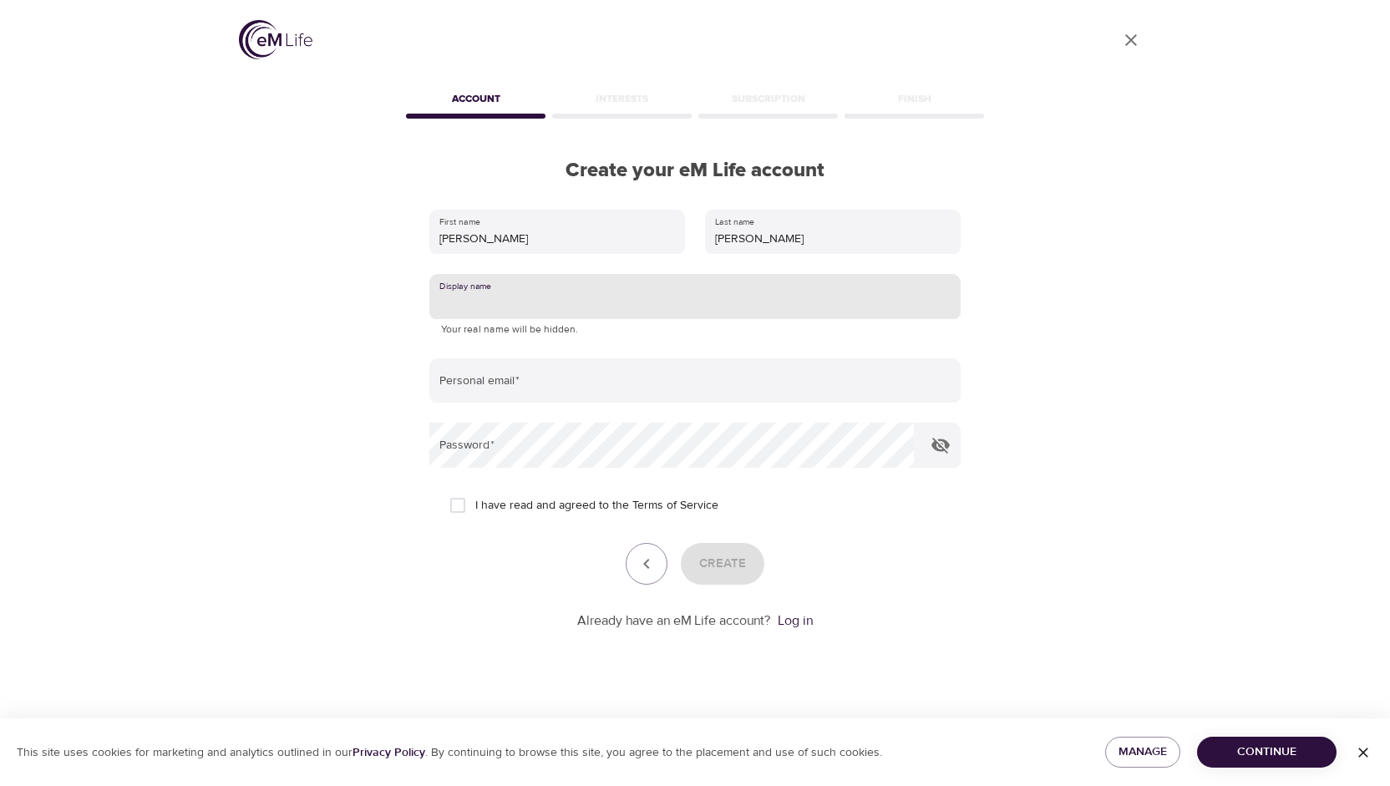
click at [695, 303] on input "text" at bounding box center [694, 296] width 531 height 45
type input "Emily 2"
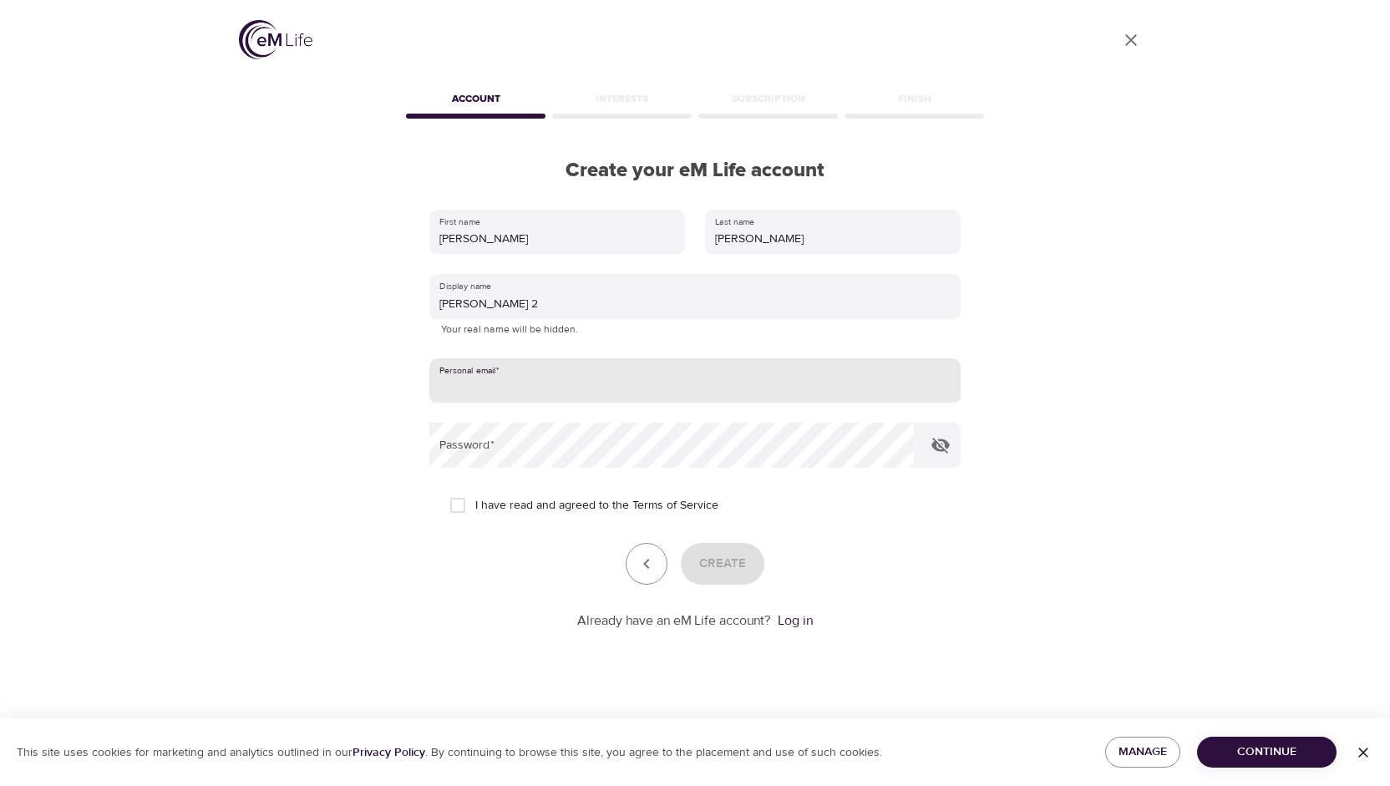
click at [571, 380] on input "email" at bounding box center [694, 380] width 531 height 45
type input "emilylayne19@gmail.com"
click at [500, 500] on span "I have read and agreed to the Terms of Service" at bounding box center [596, 506] width 243 height 18
click at [475, 500] on input "I have read and agreed to the Terms of Service" at bounding box center [457, 505] width 35 height 35
checkbox input "true"
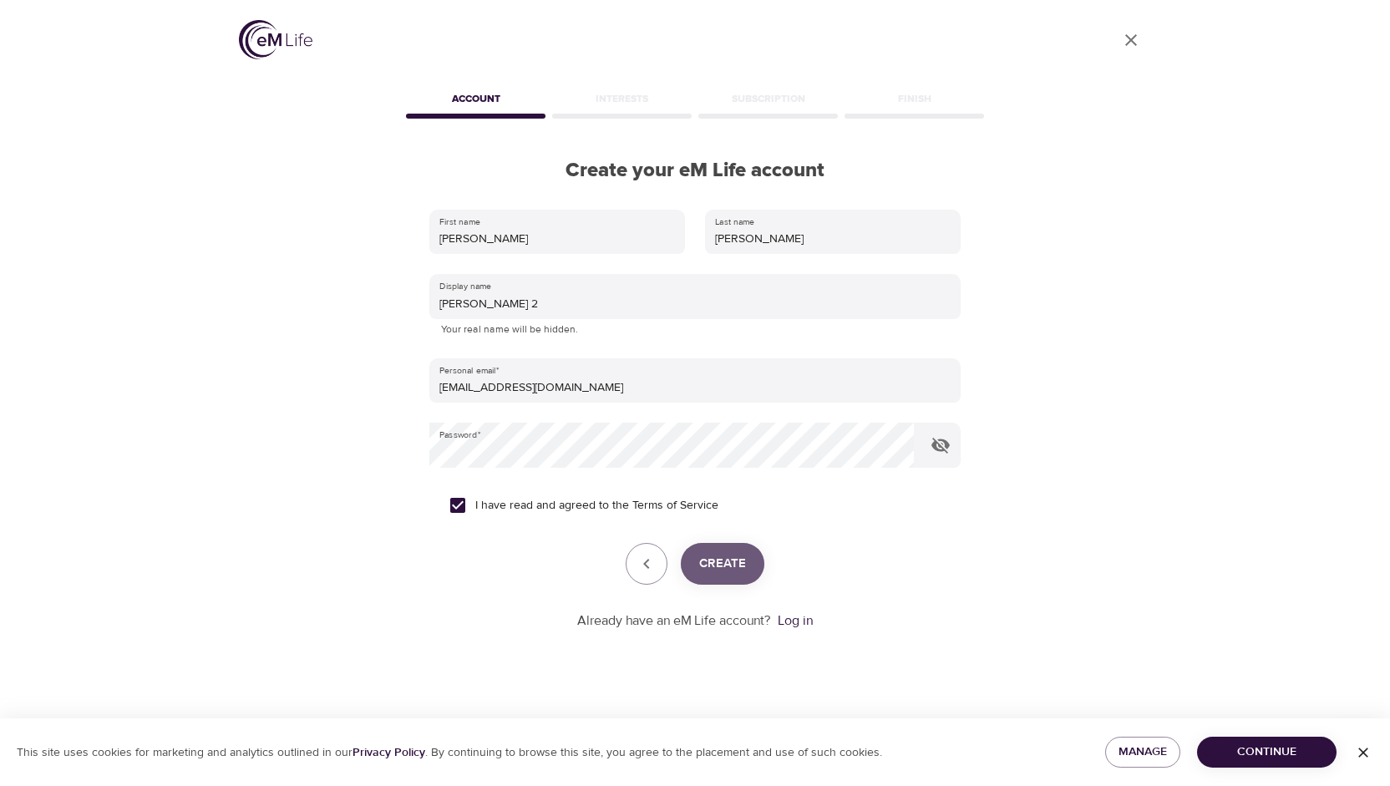
click at [715, 565] on span "Create" at bounding box center [722, 564] width 47 height 22
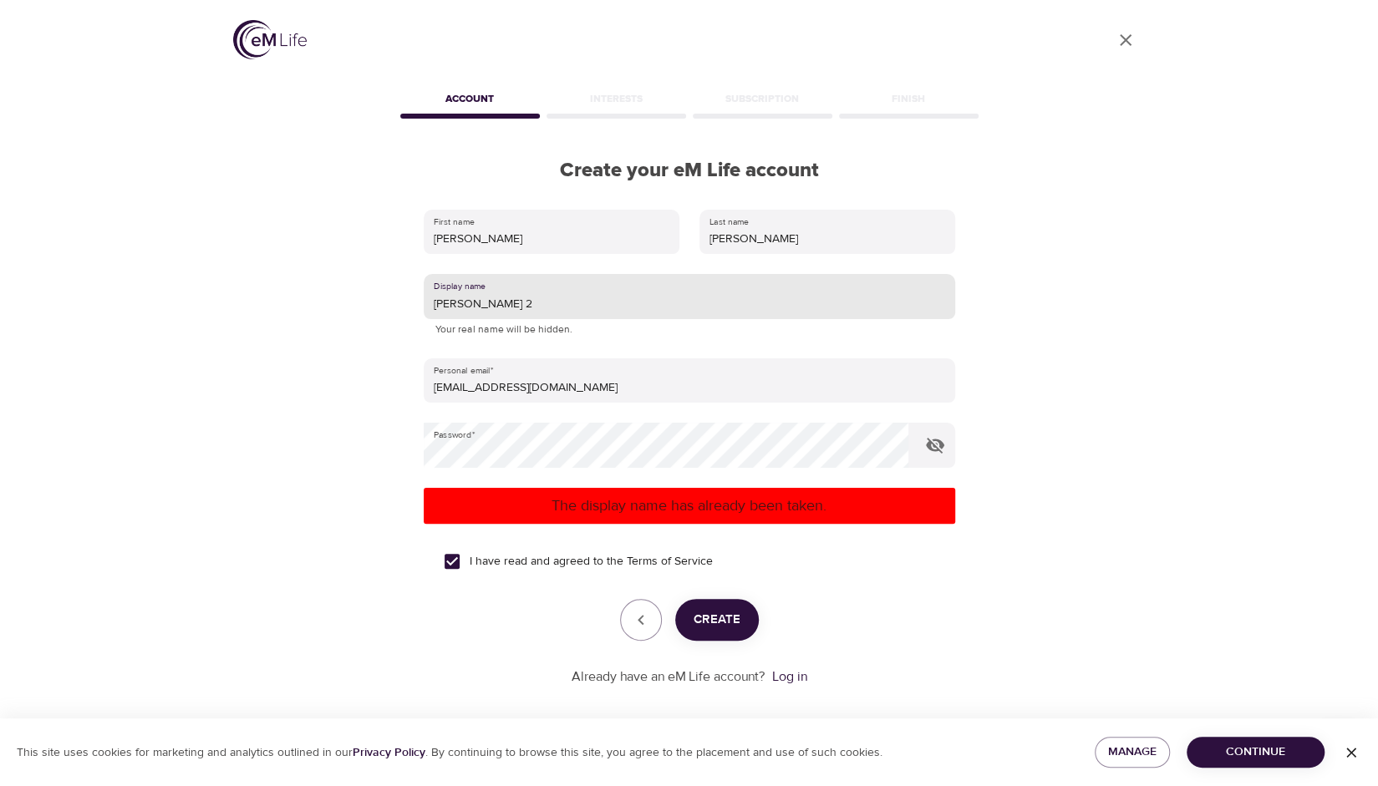
click at [535, 306] on input "Emily 2" at bounding box center [689, 296] width 531 height 45
type input "E"
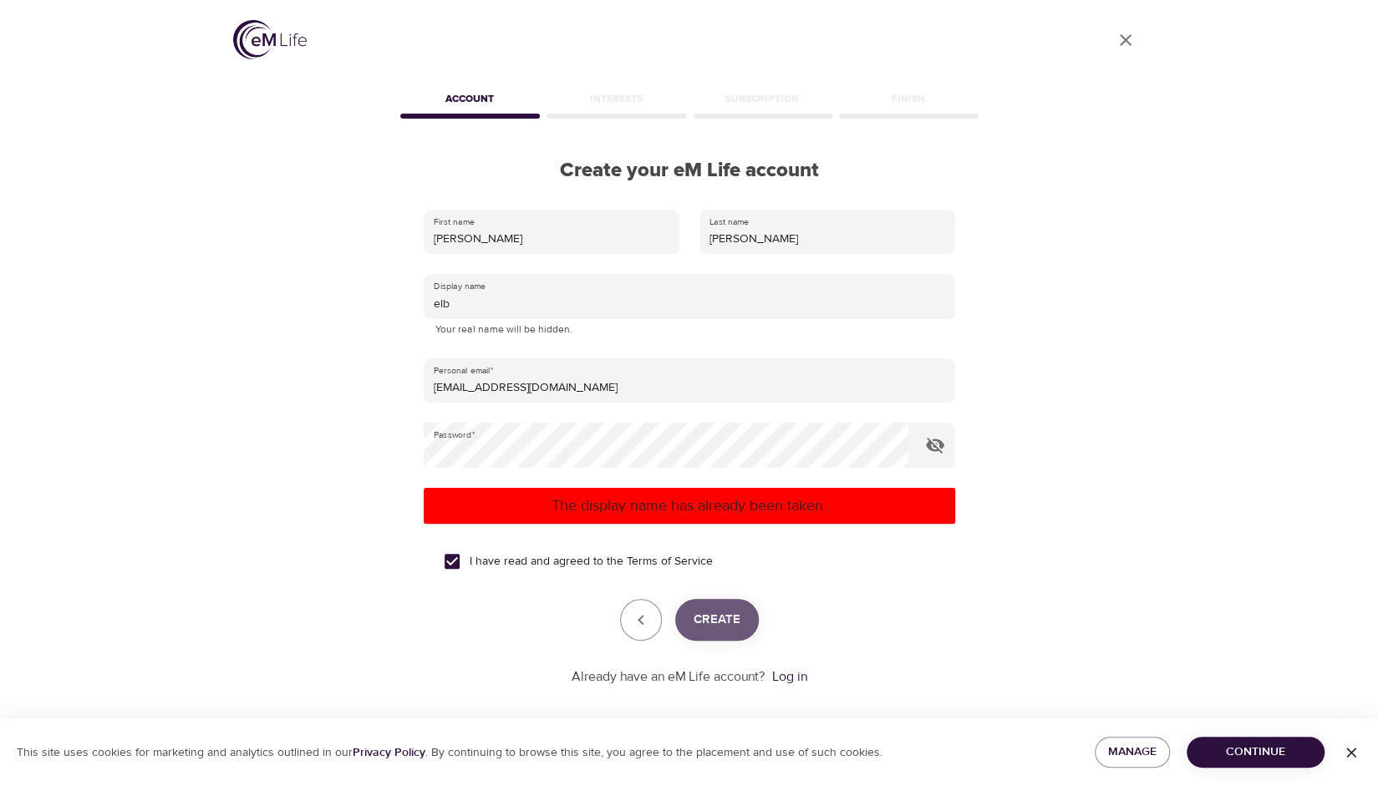
click at [708, 609] on span "Create" at bounding box center [716, 620] width 47 height 22
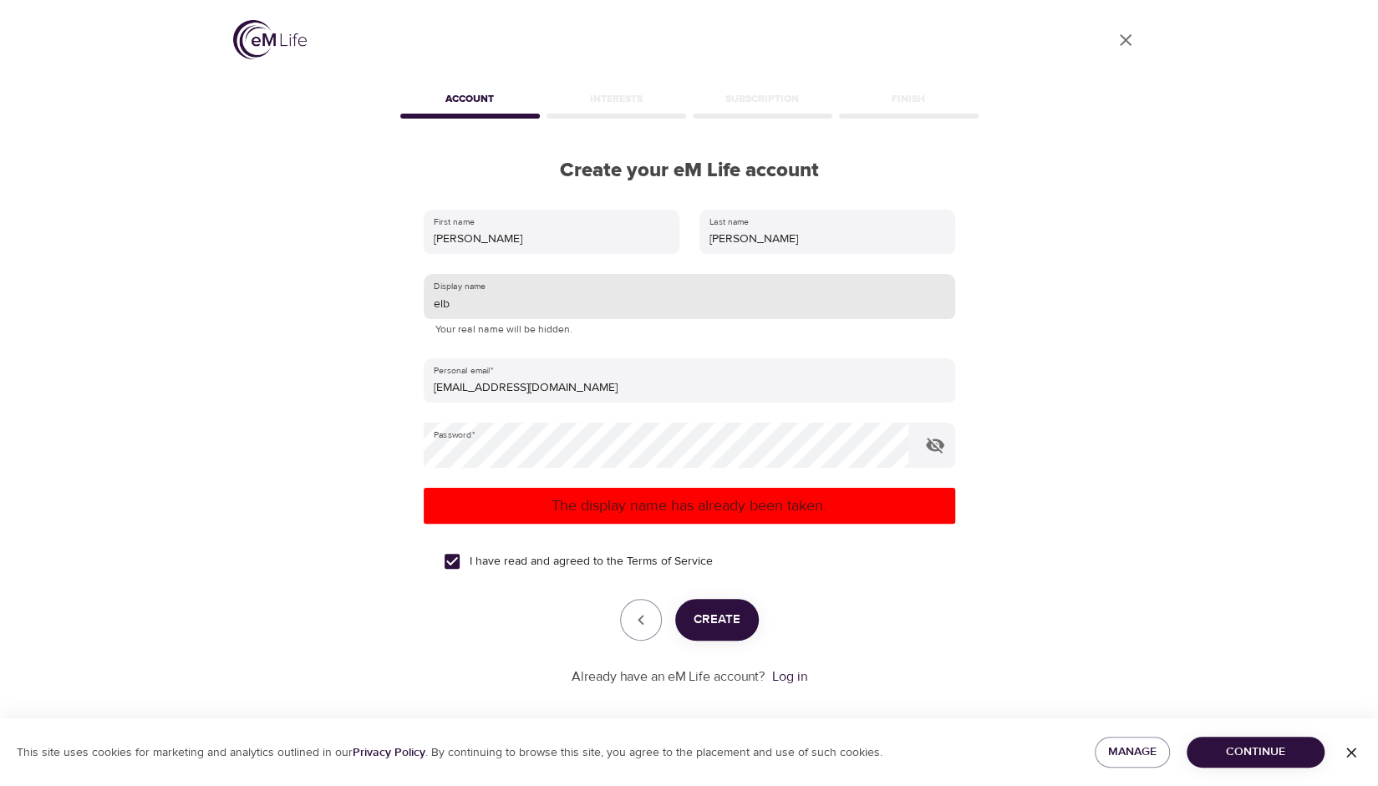
click at [533, 305] on input "elb" at bounding box center [689, 296] width 531 height 45
type input "elb2"
click at [713, 622] on span "Create" at bounding box center [716, 620] width 47 height 22
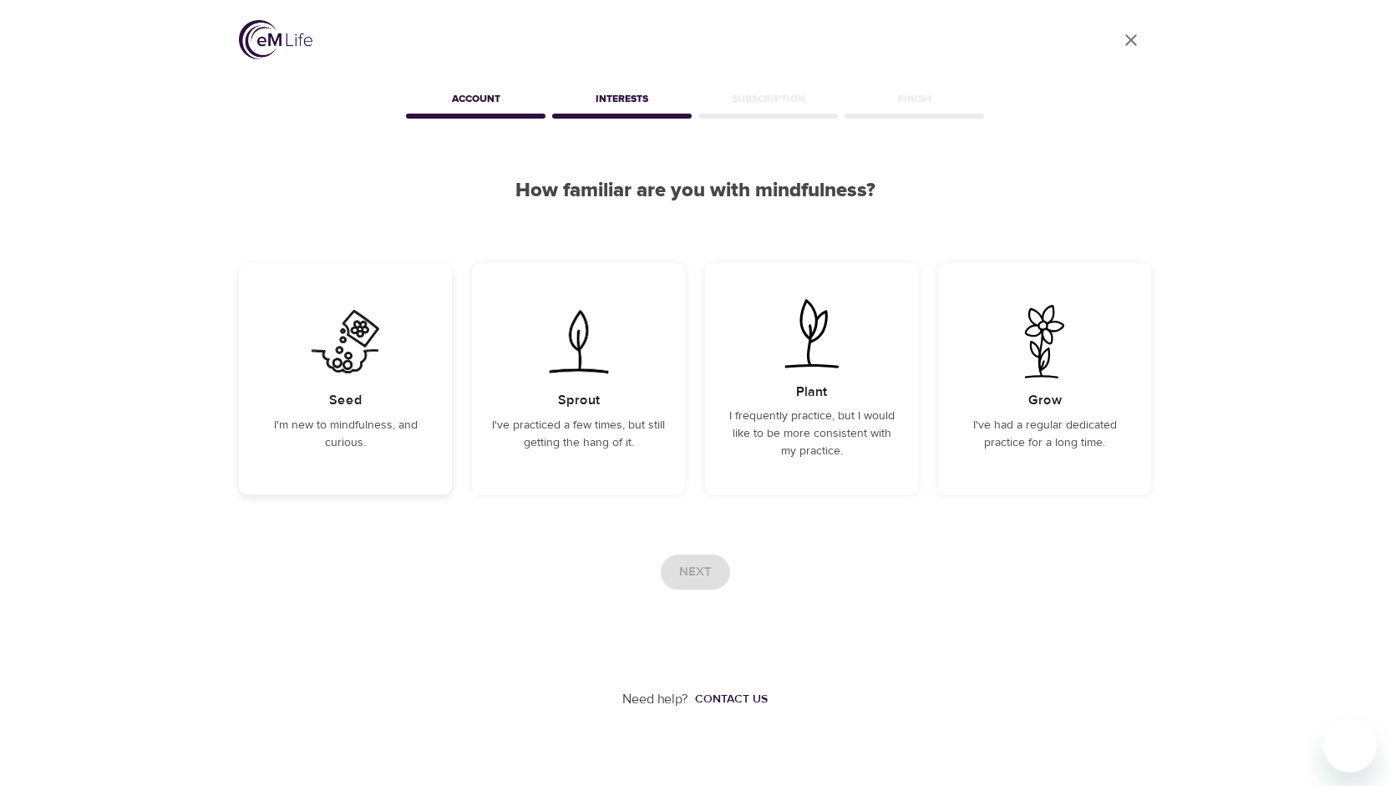
click at [308, 415] on div "Seed I'm new to mindfulness, and curious." at bounding box center [345, 378] width 213 height 231
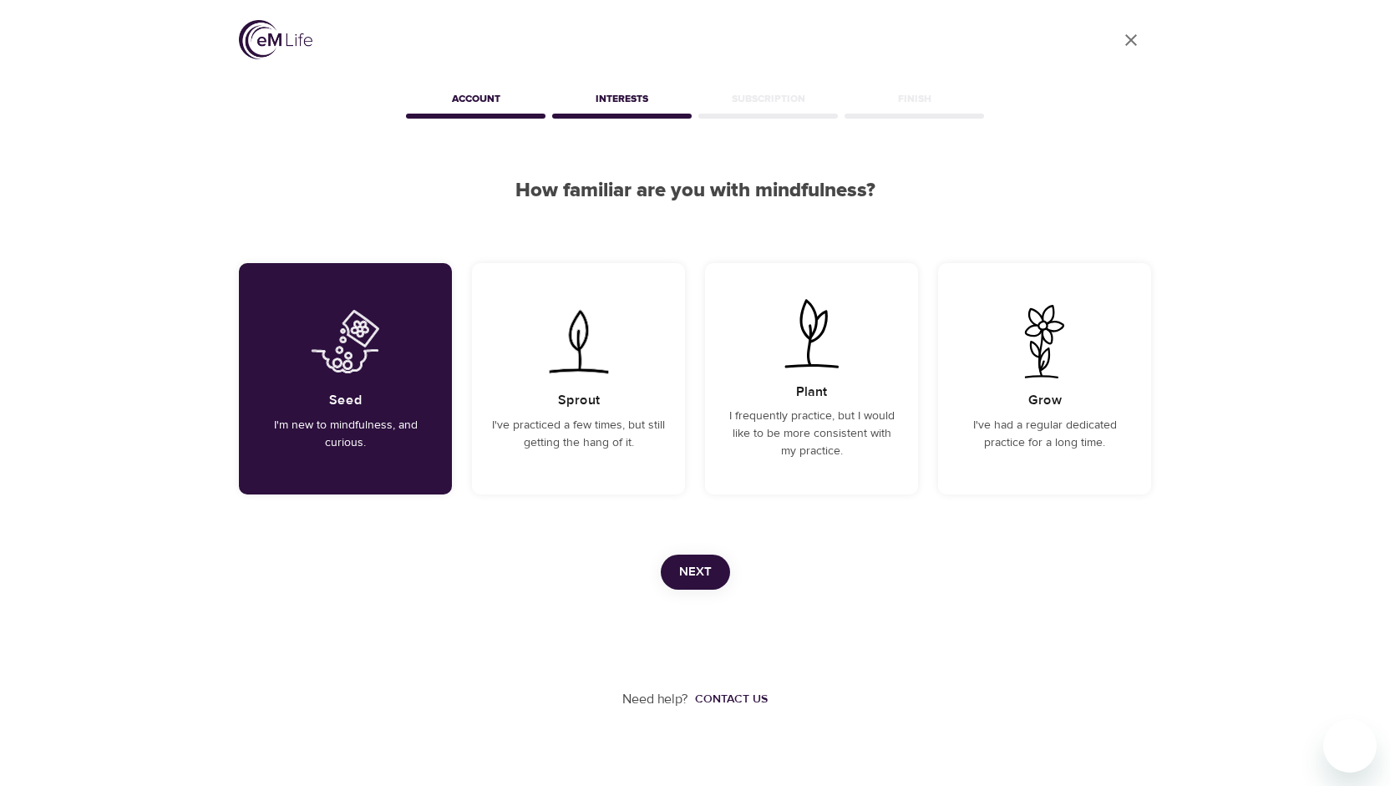
click at [693, 571] on span "Next" at bounding box center [695, 572] width 33 height 22
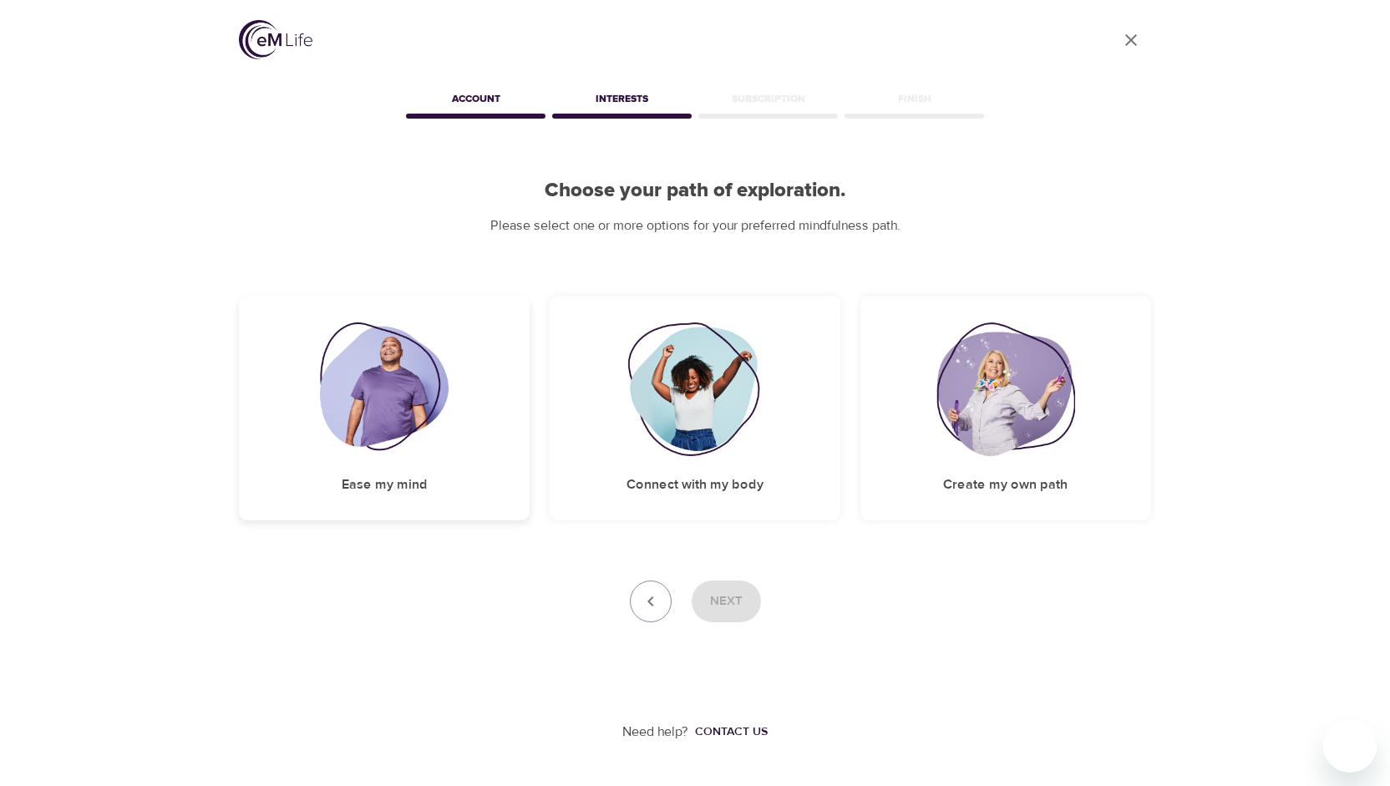
click at [447, 486] on div "Ease my mind" at bounding box center [384, 408] width 291 height 225
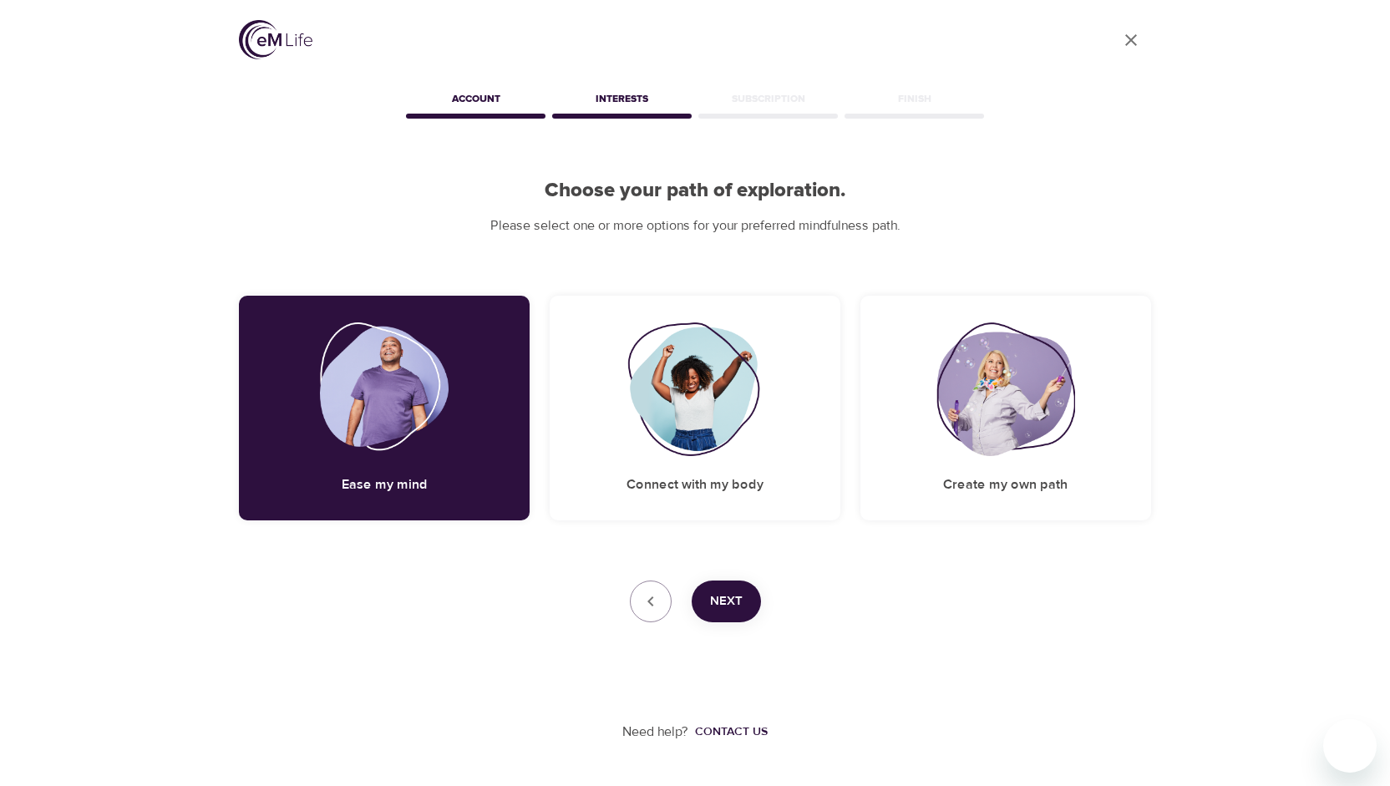
click at [711, 606] on span "Next" at bounding box center [726, 602] width 33 height 22
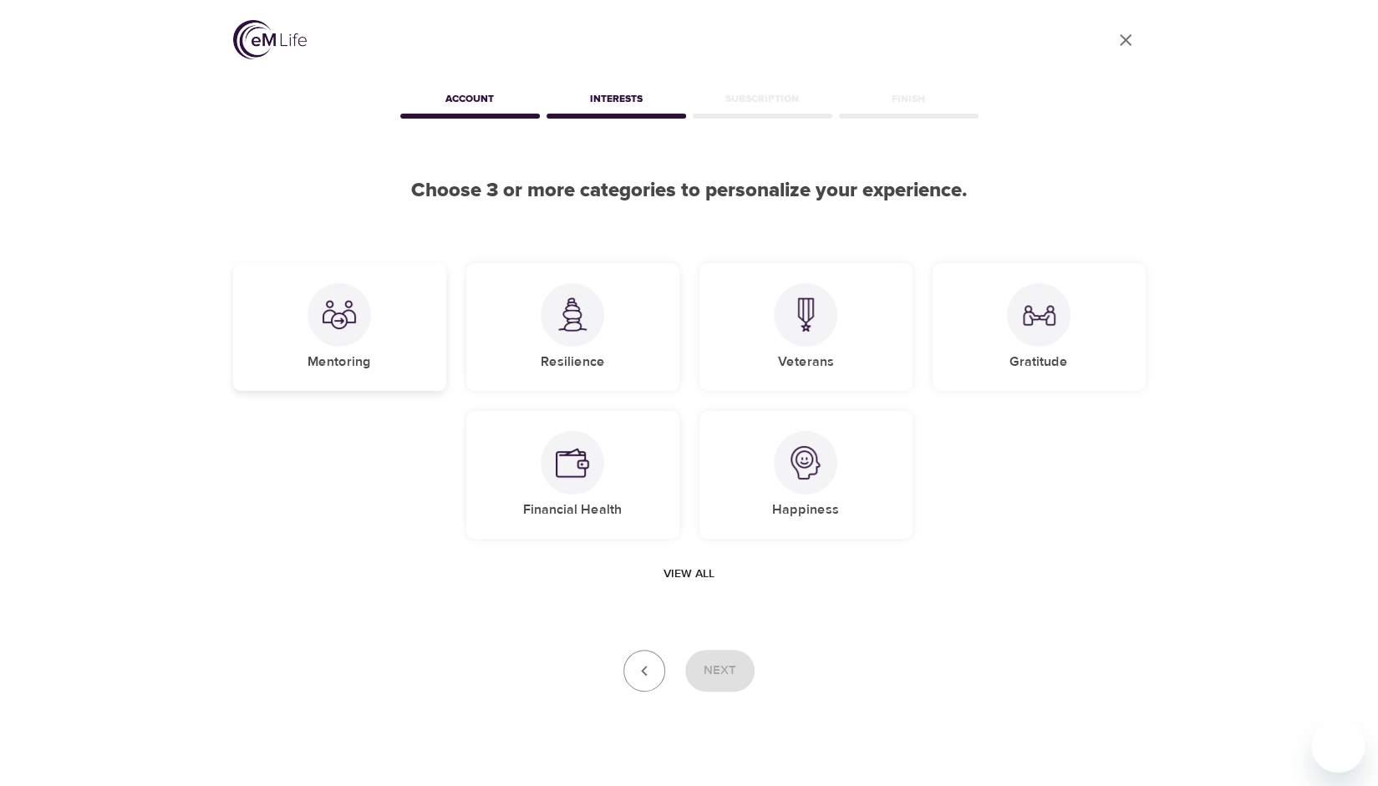
click at [373, 332] on div "Mentoring" at bounding box center [339, 327] width 213 height 128
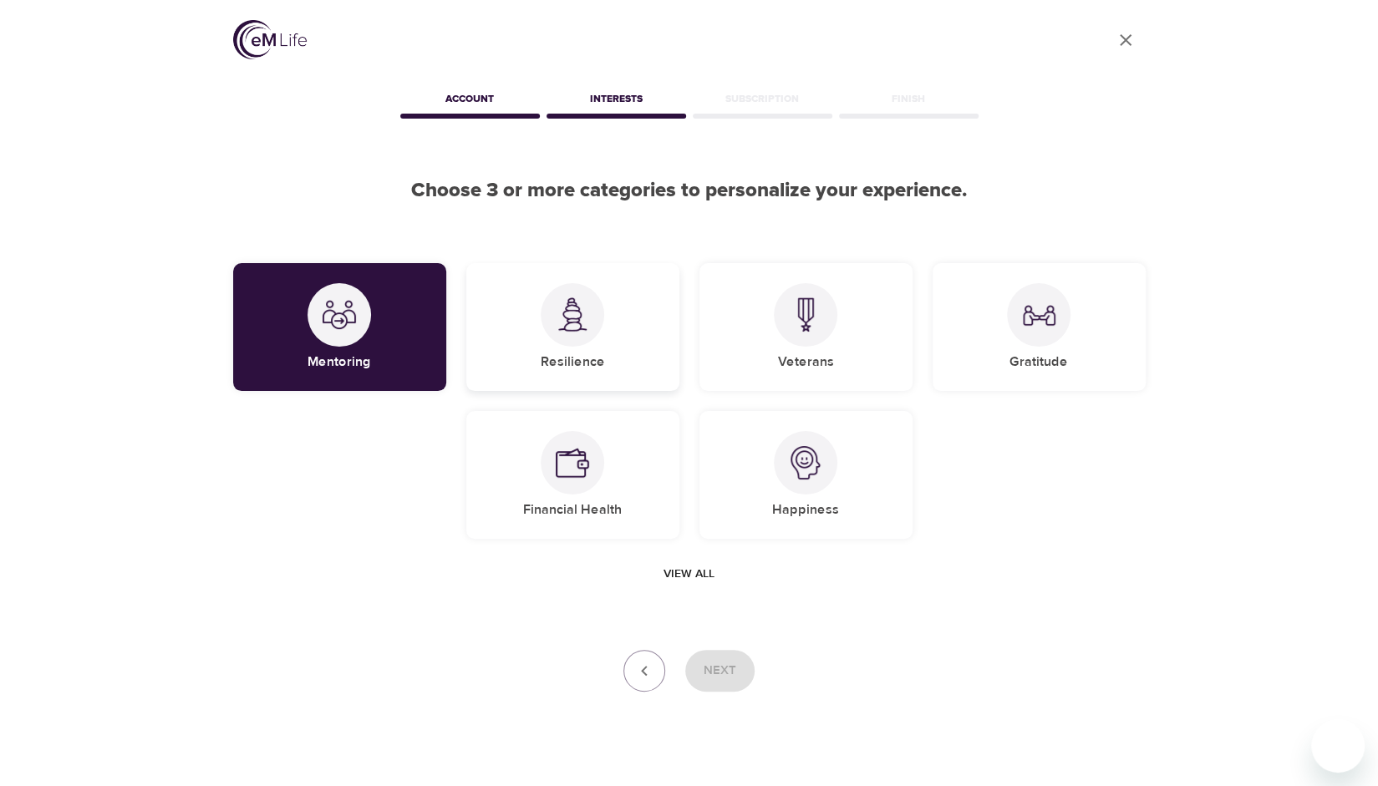
click at [566, 378] on div "Resilience" at bounding box center [572, 327] width 213 height 128
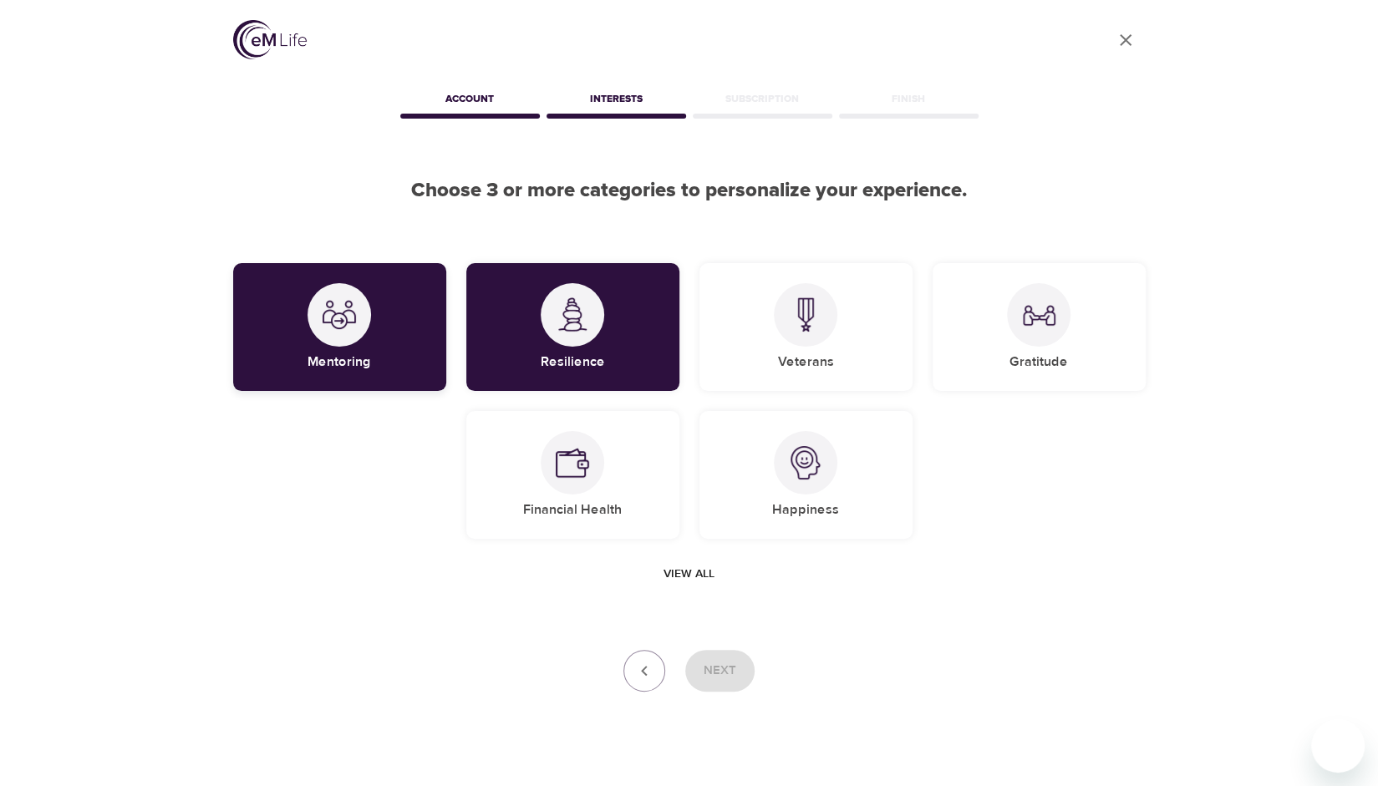
click at [341, 333] on div at bounding box center [338, 314] width 63 height 63
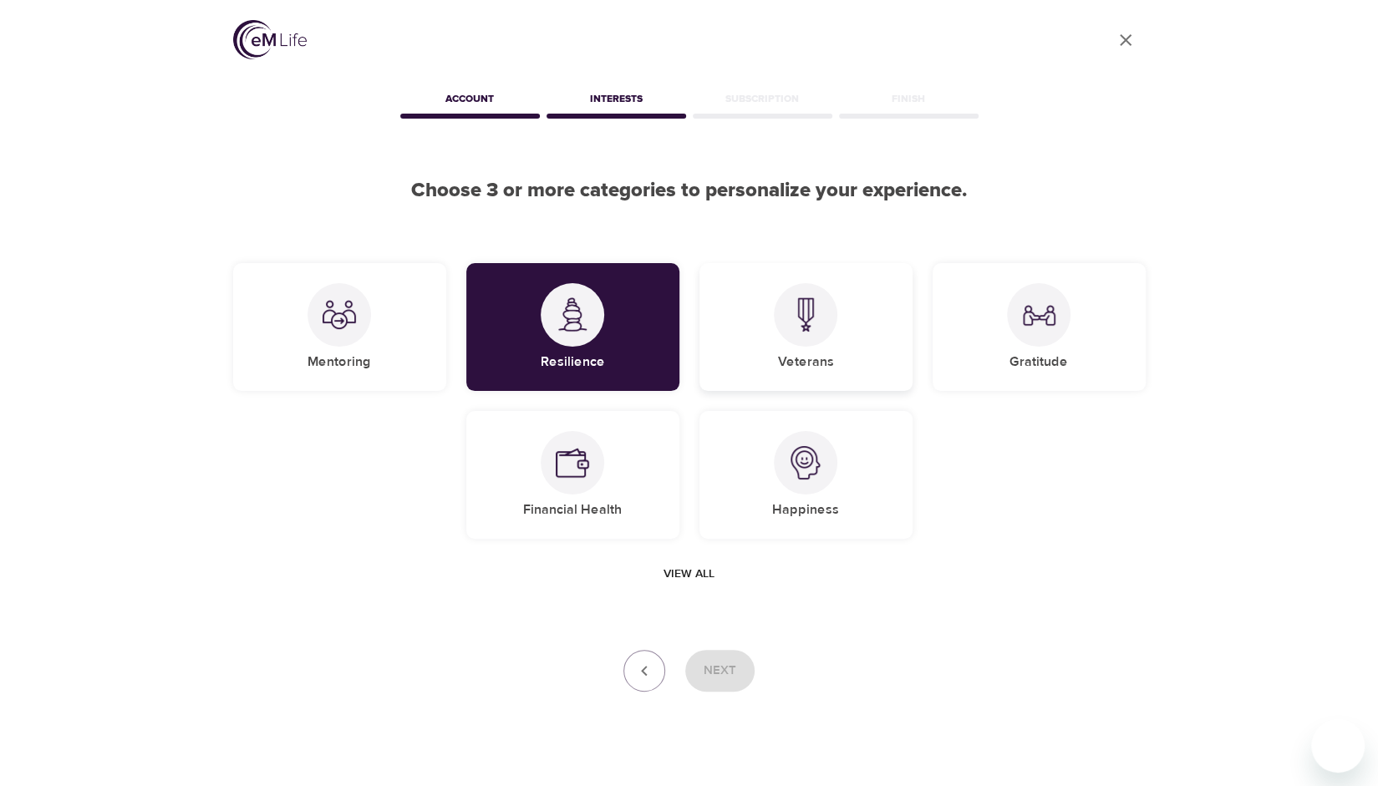
click at [814, 322] on img at bounding box center [805, 314] width 33 height 34
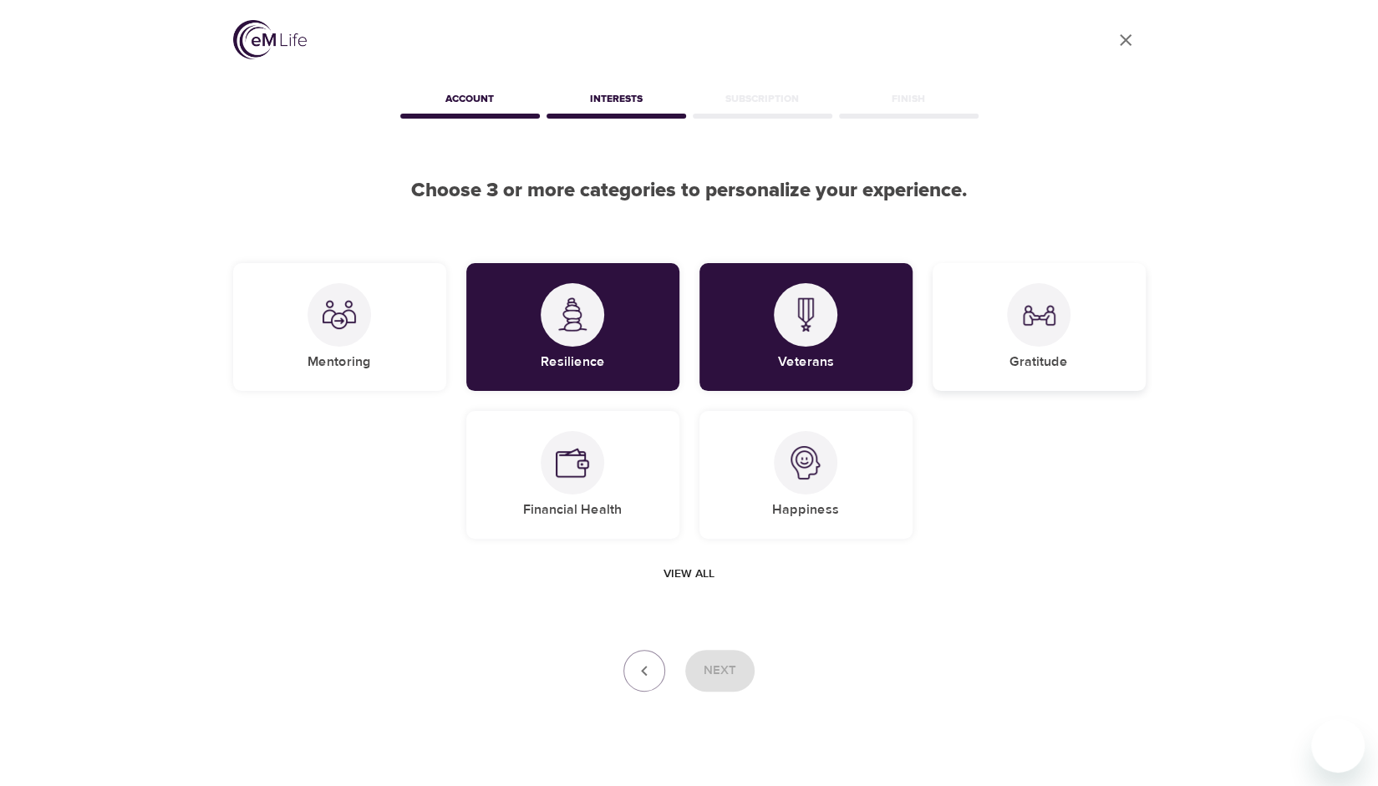
click at [1006, 345] on div "Gratitude" at bounding box center [1038, 327] width 213 height 128
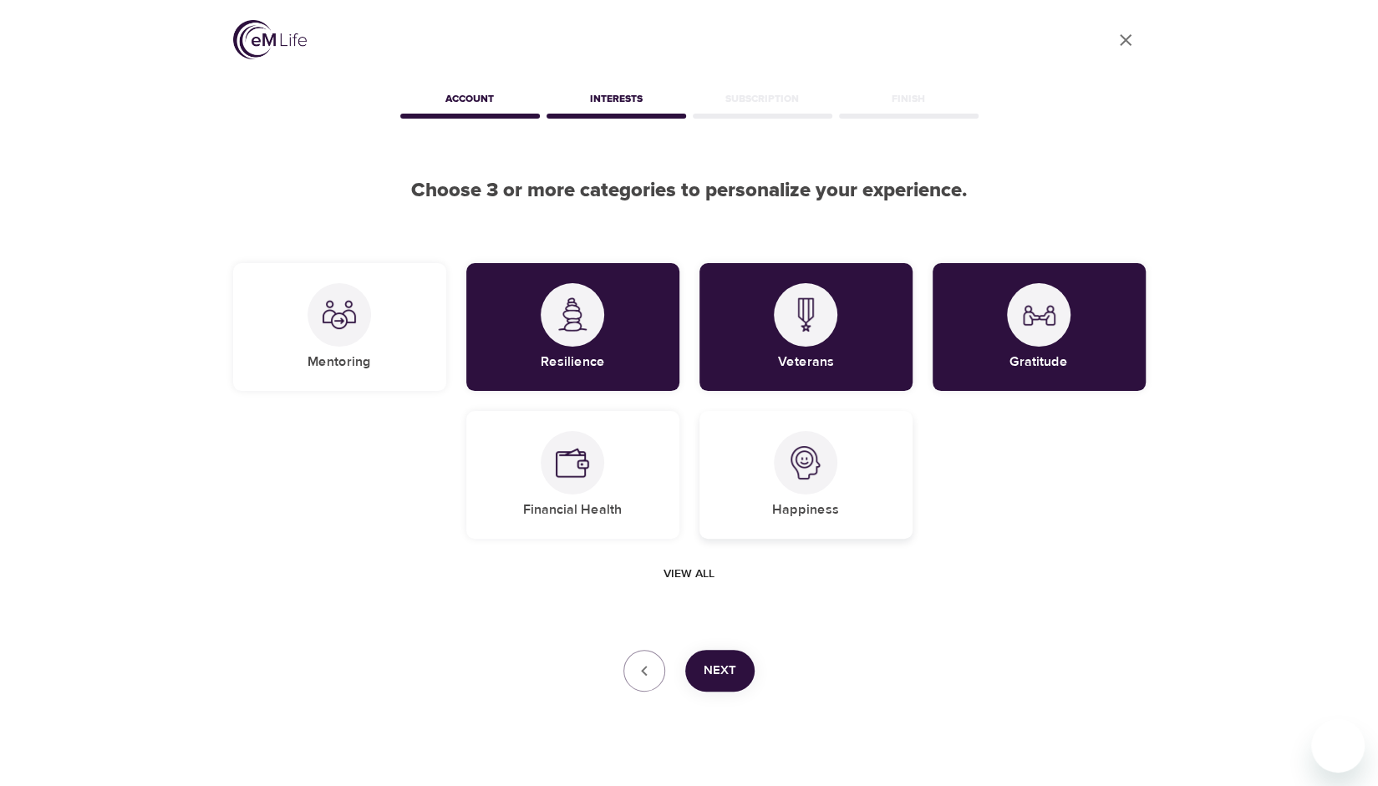
click at [865, 464] on div "Happiness" at bounding box center [805, 475] width 213 height 128
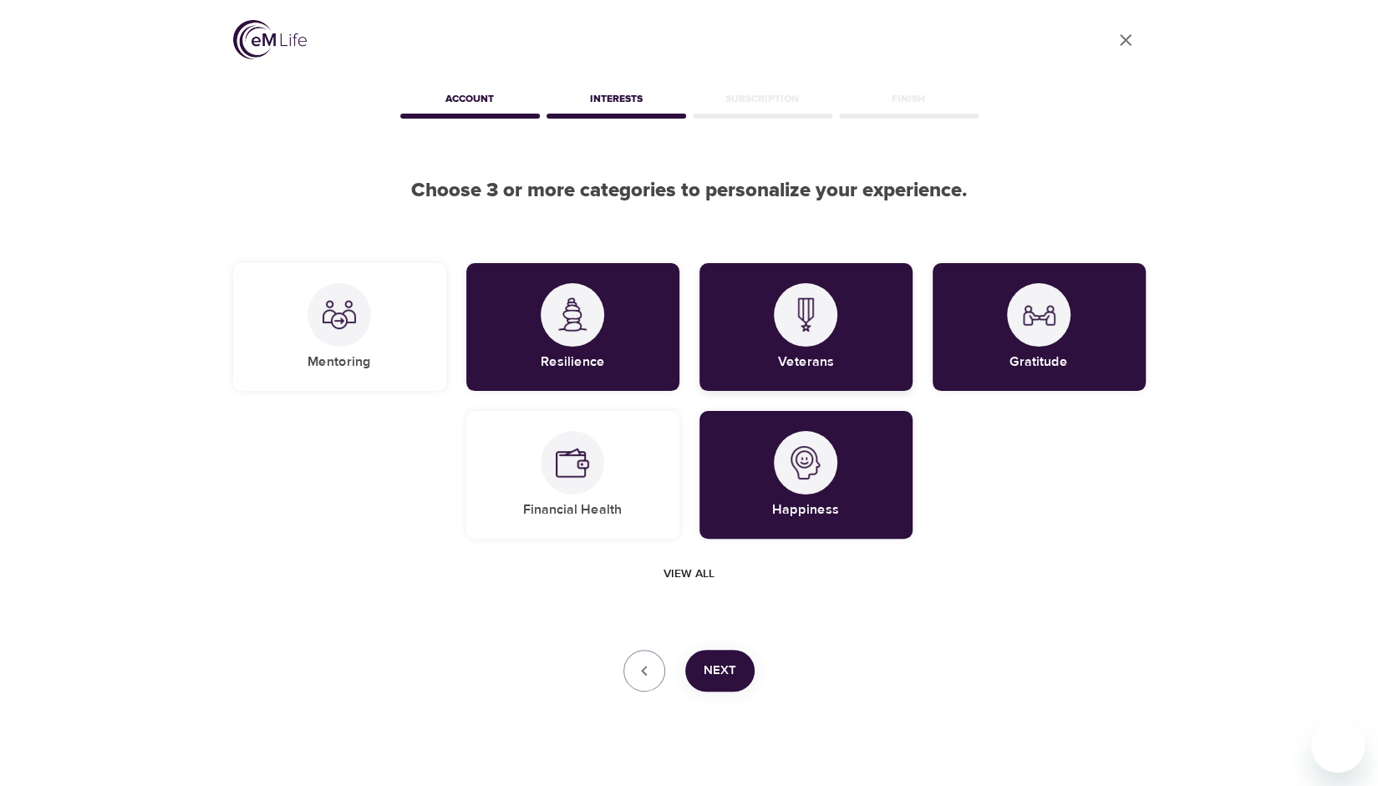
click at [837, 351] on div "Veterans" at bounding box center [805, 327] width 213 height 128
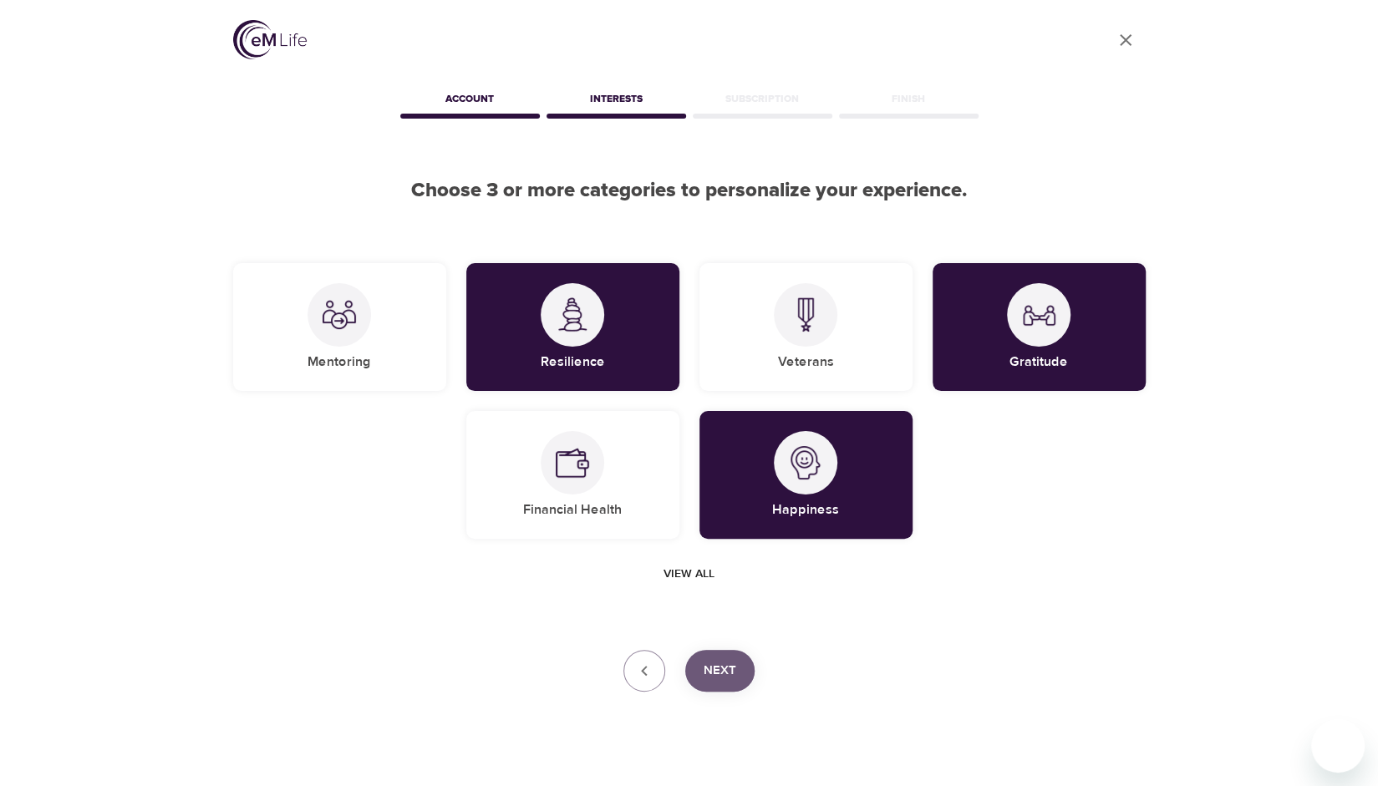
click at [727, 656] on button "Next" at bounding box center [719, 671] width 69 height 42
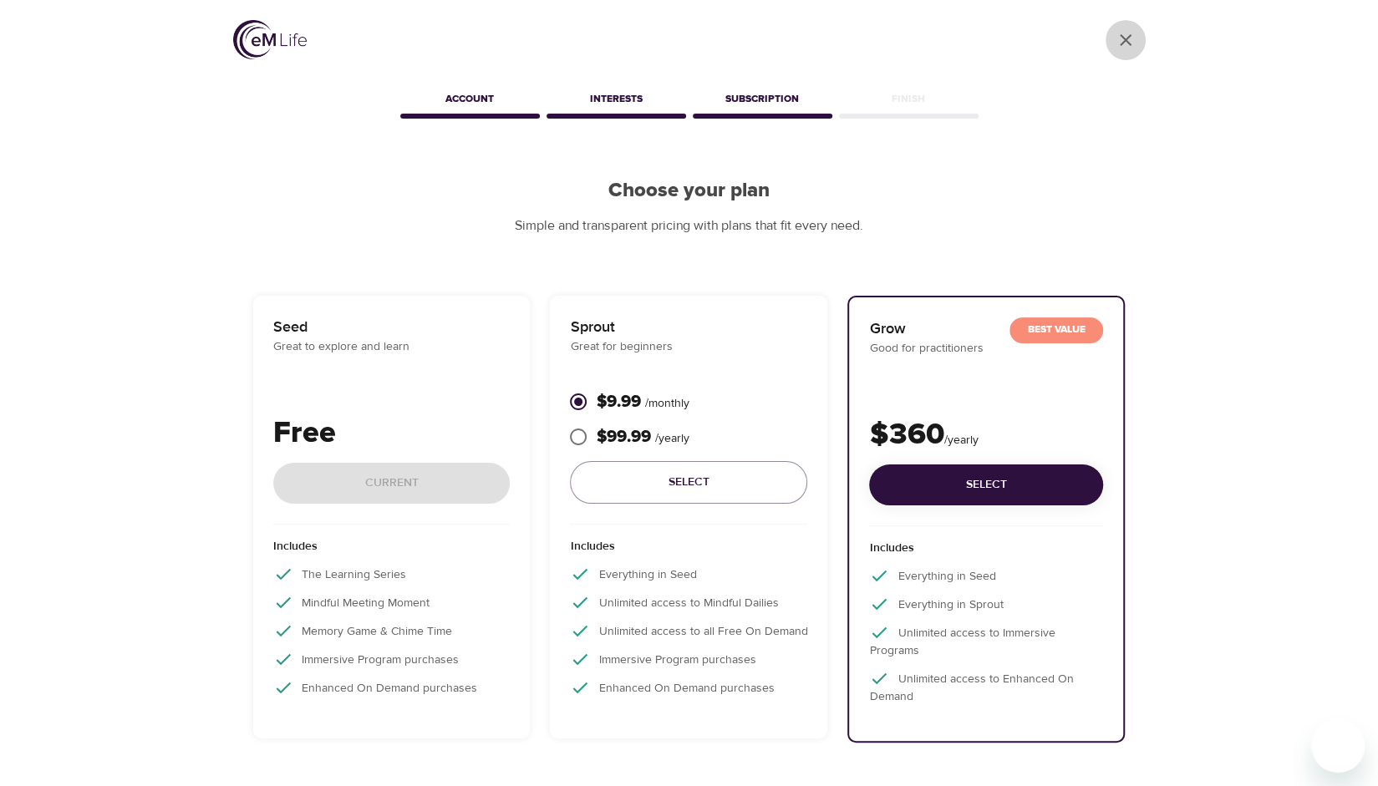
click at [1124, 35] on icon "User Profile" at bounding box center [1125, 40] width 20 height 20
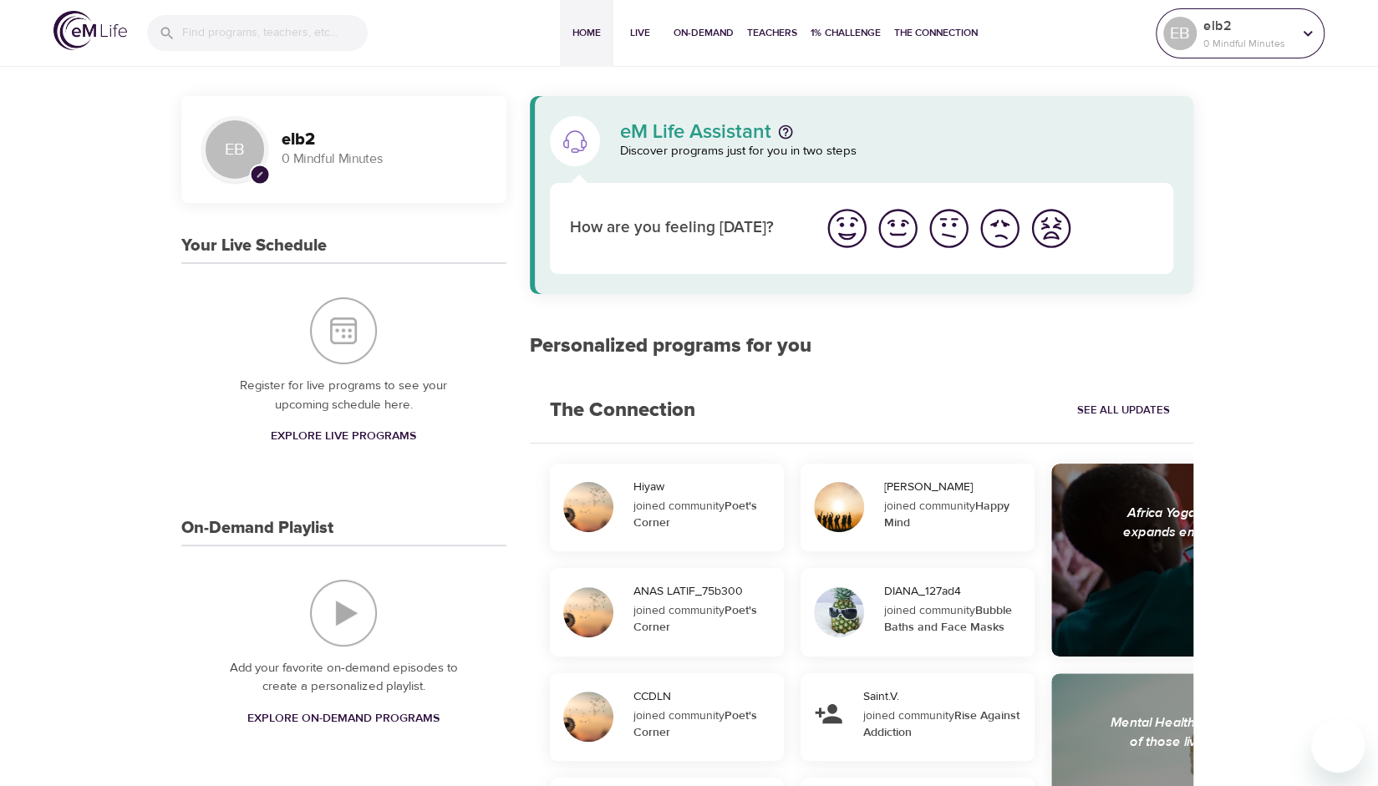
click at [1253, 29] on p "elb2" at bounding box center [1247, 26] width 89 height 20
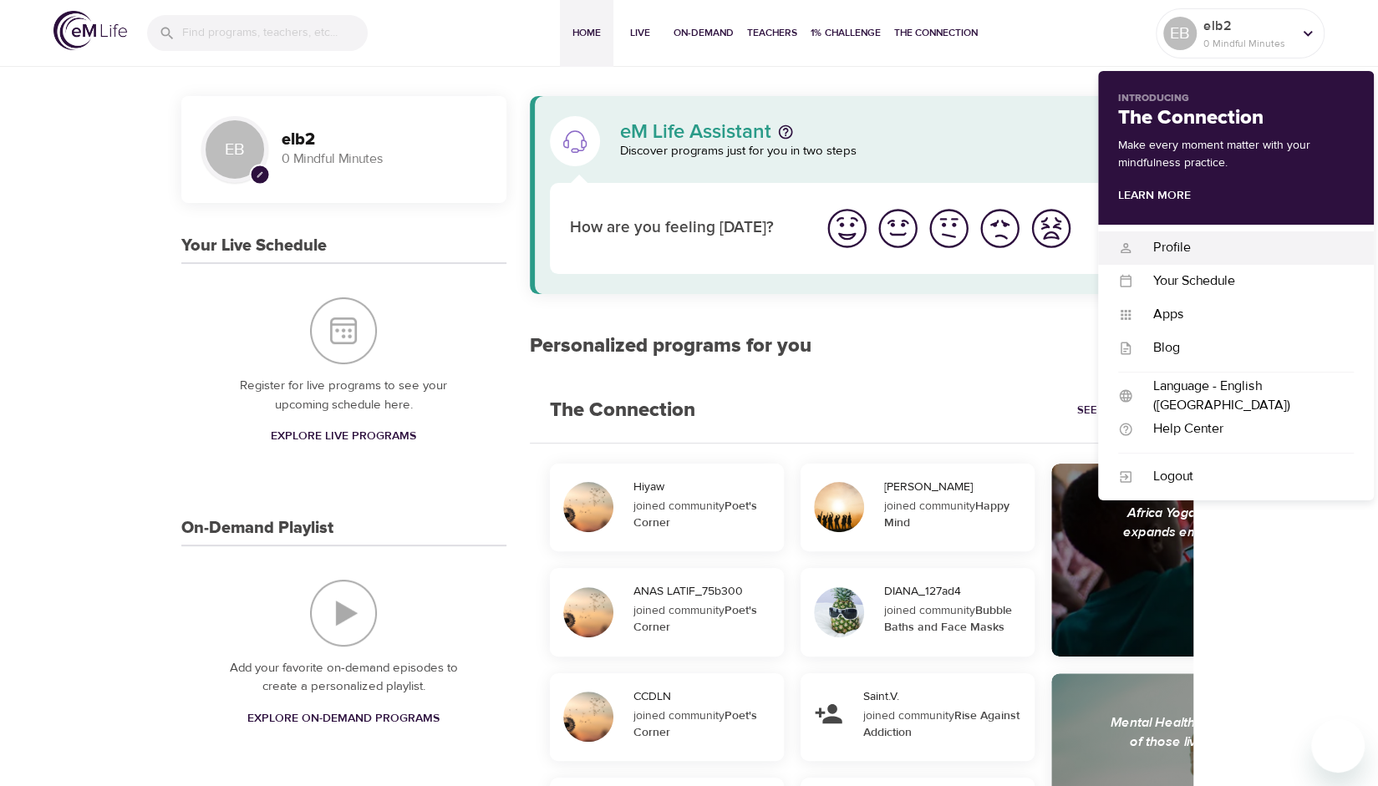
click at [1180, 240] on div "Profile" at bounding box center [1243, 247] width 221 height 19
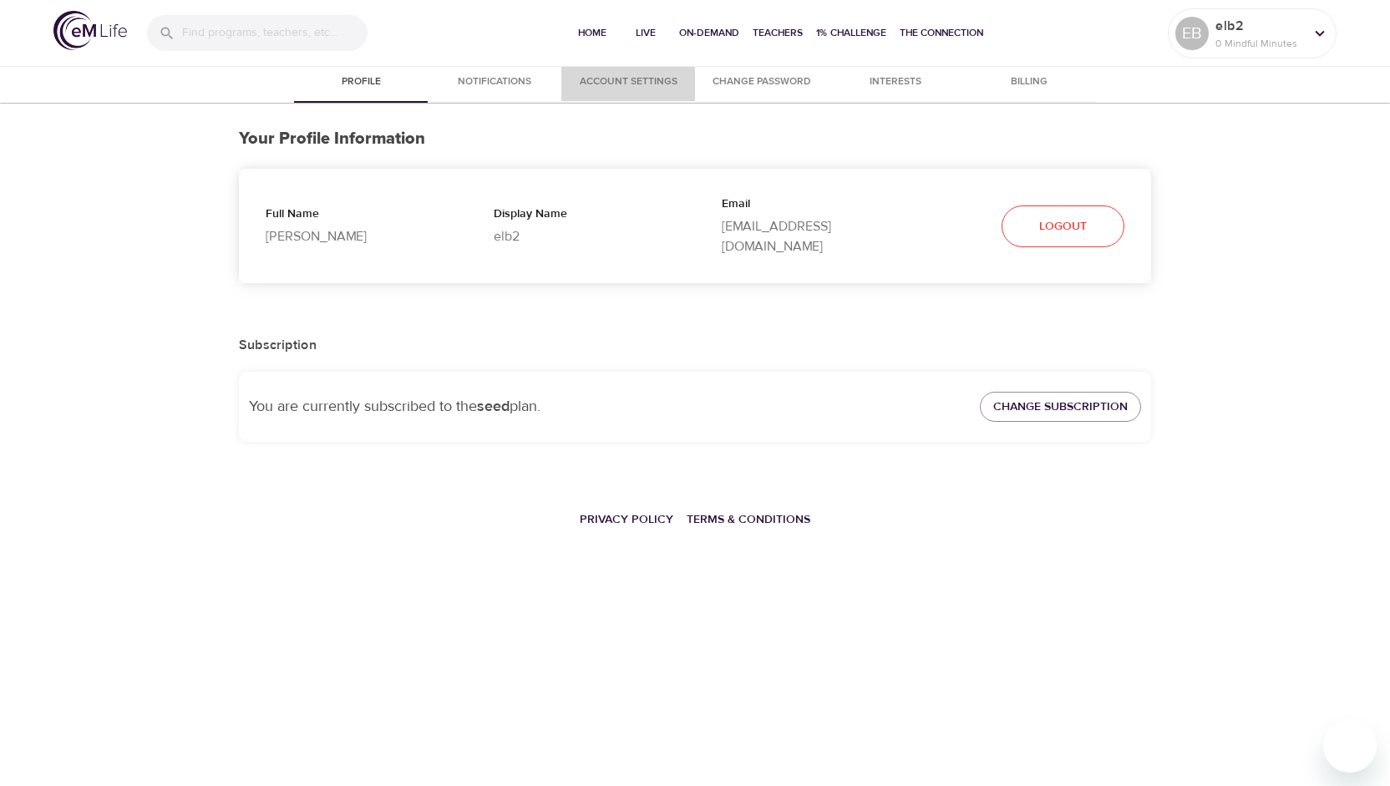
click at [620, 78] on span "Account Settings" at bounding box center [628, 83] width 114 height 18
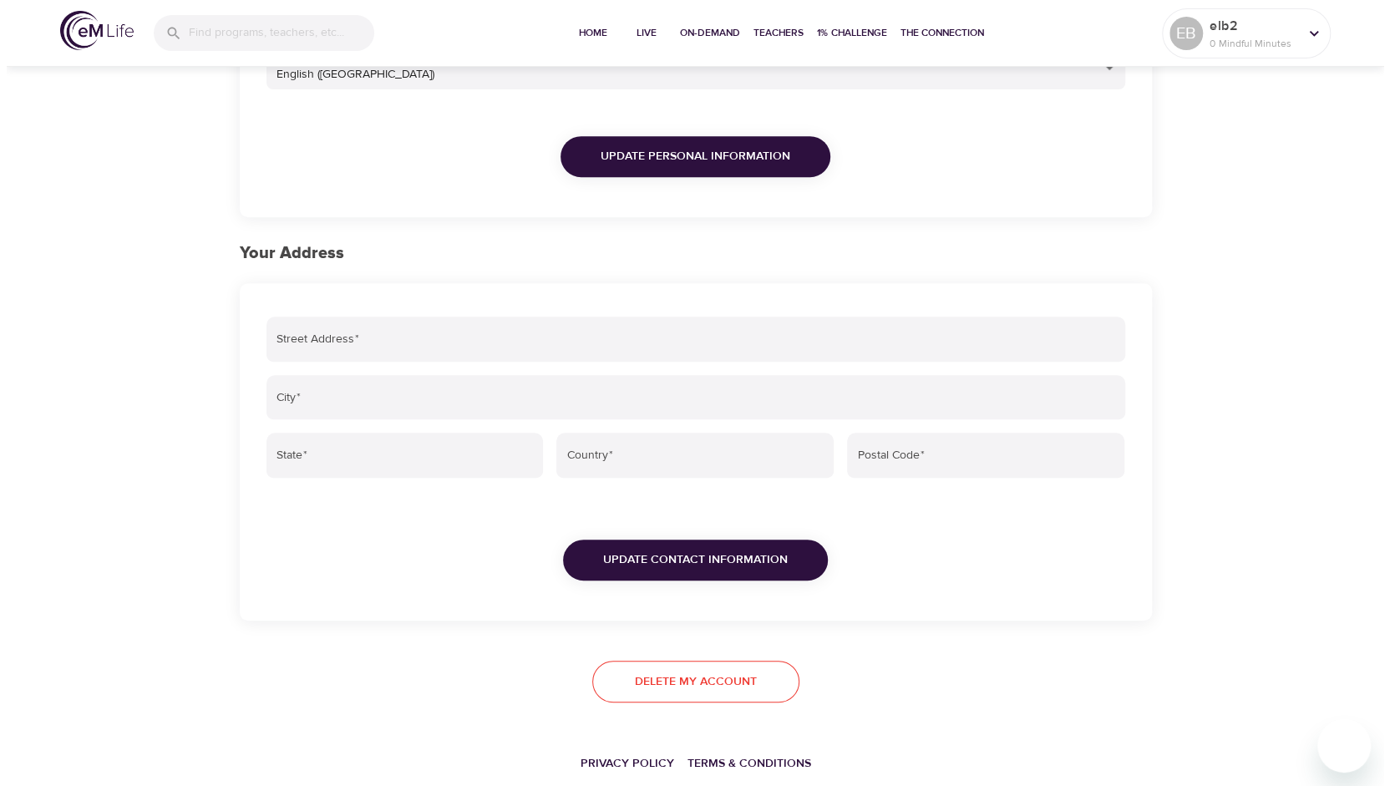
scroll to position [456, 0]
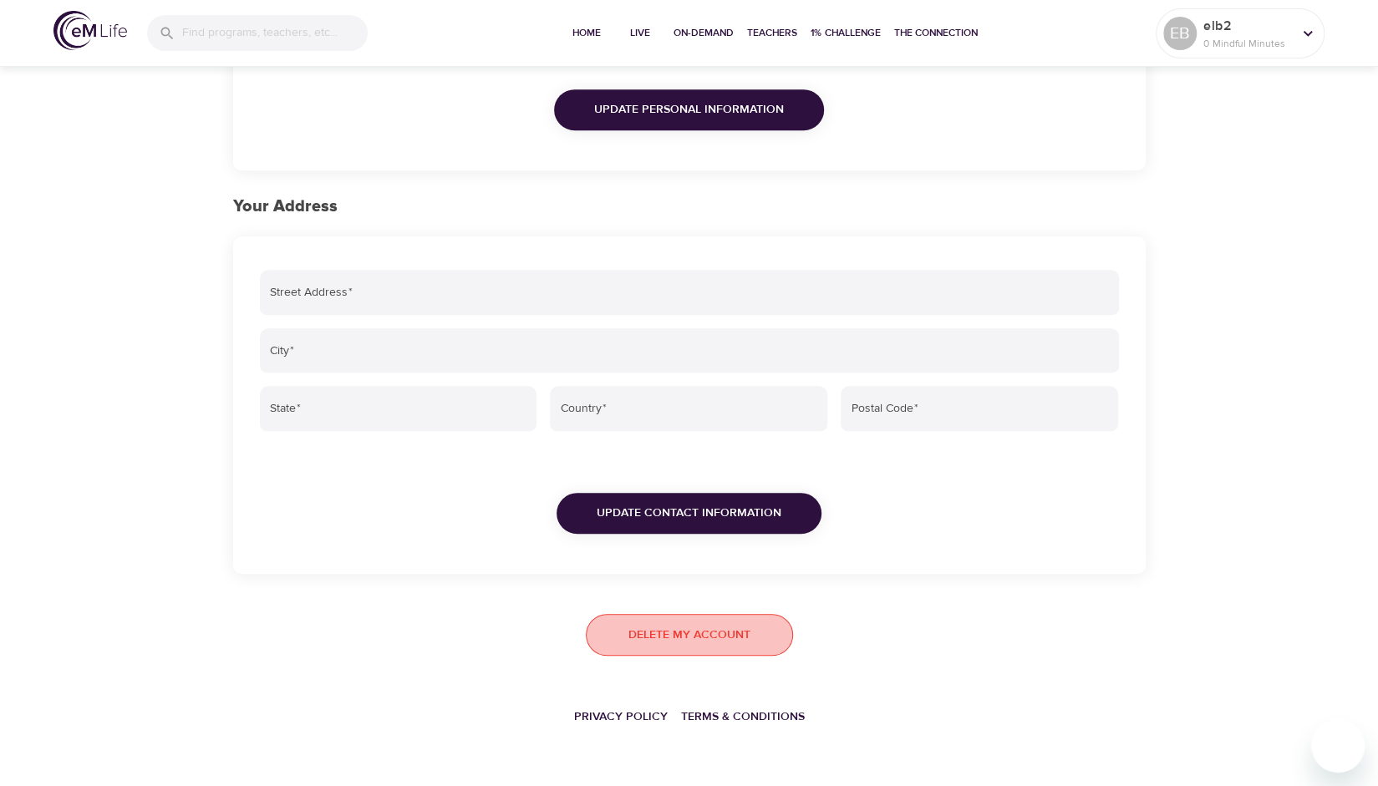
click at [712, 637] on span "Delete my account" at bounding box center [689, 635] width 122 height 21
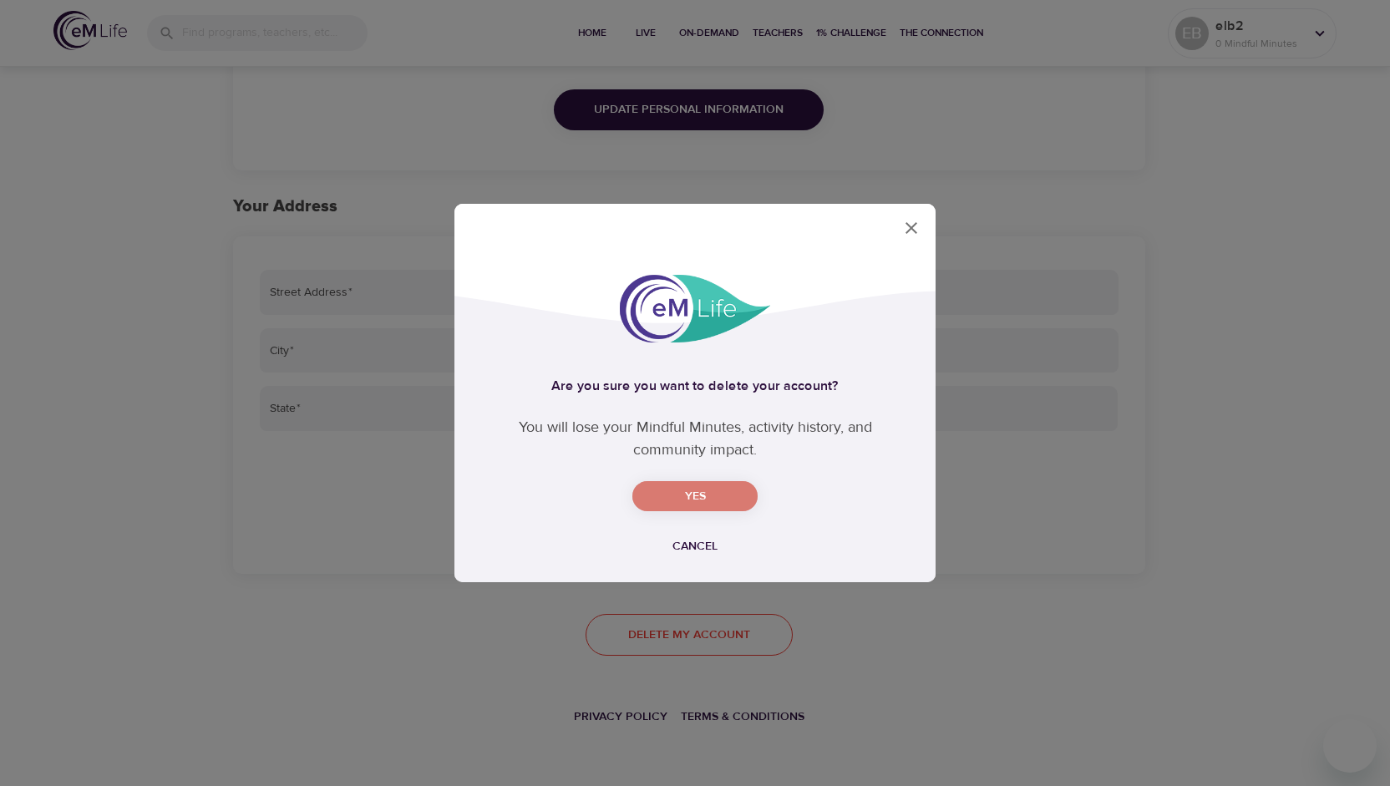
click at [721, 494] on span "Yes" at bounding box center [695, 496] width 99 height 21
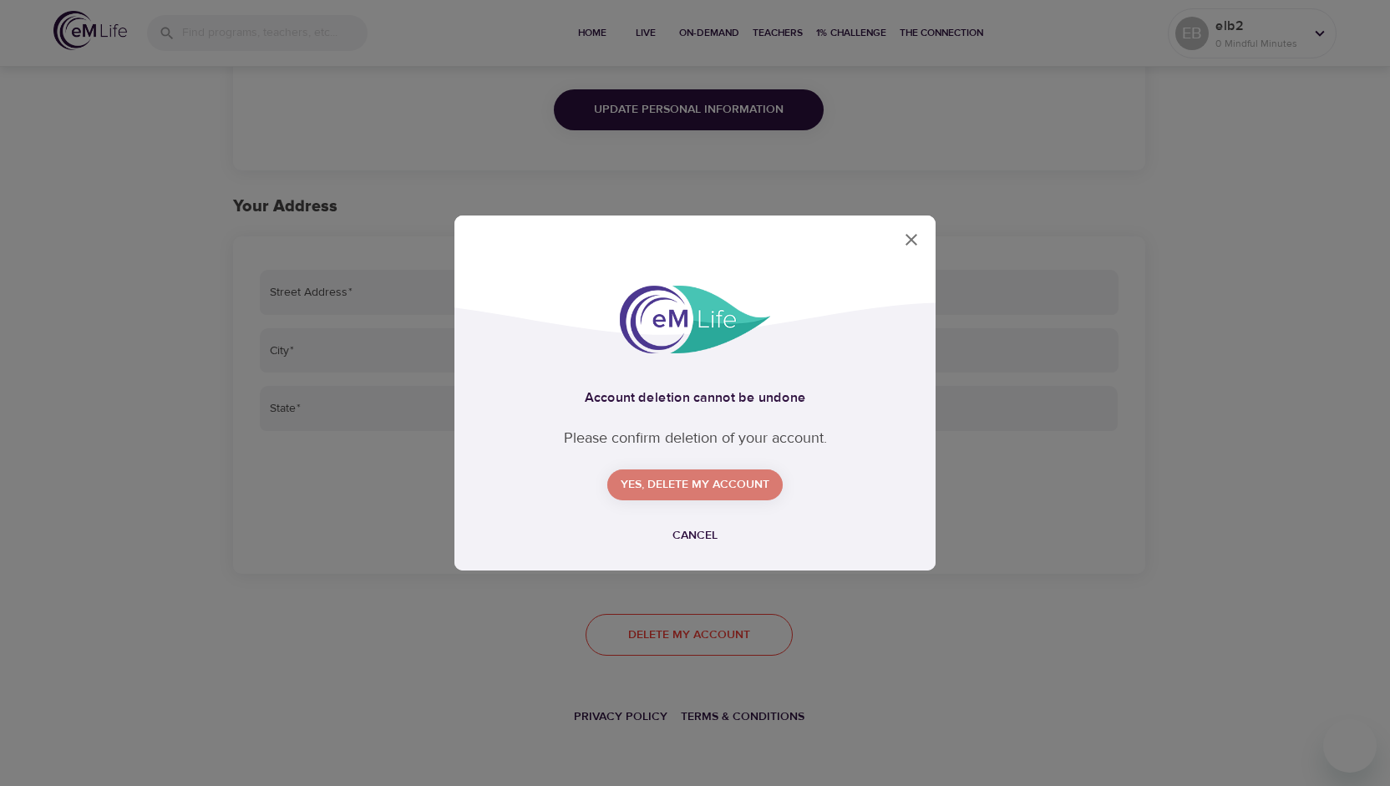
click at [714, 485] on span "Yes, delete my account" at bounding box center [695, 485] width 149 height 21
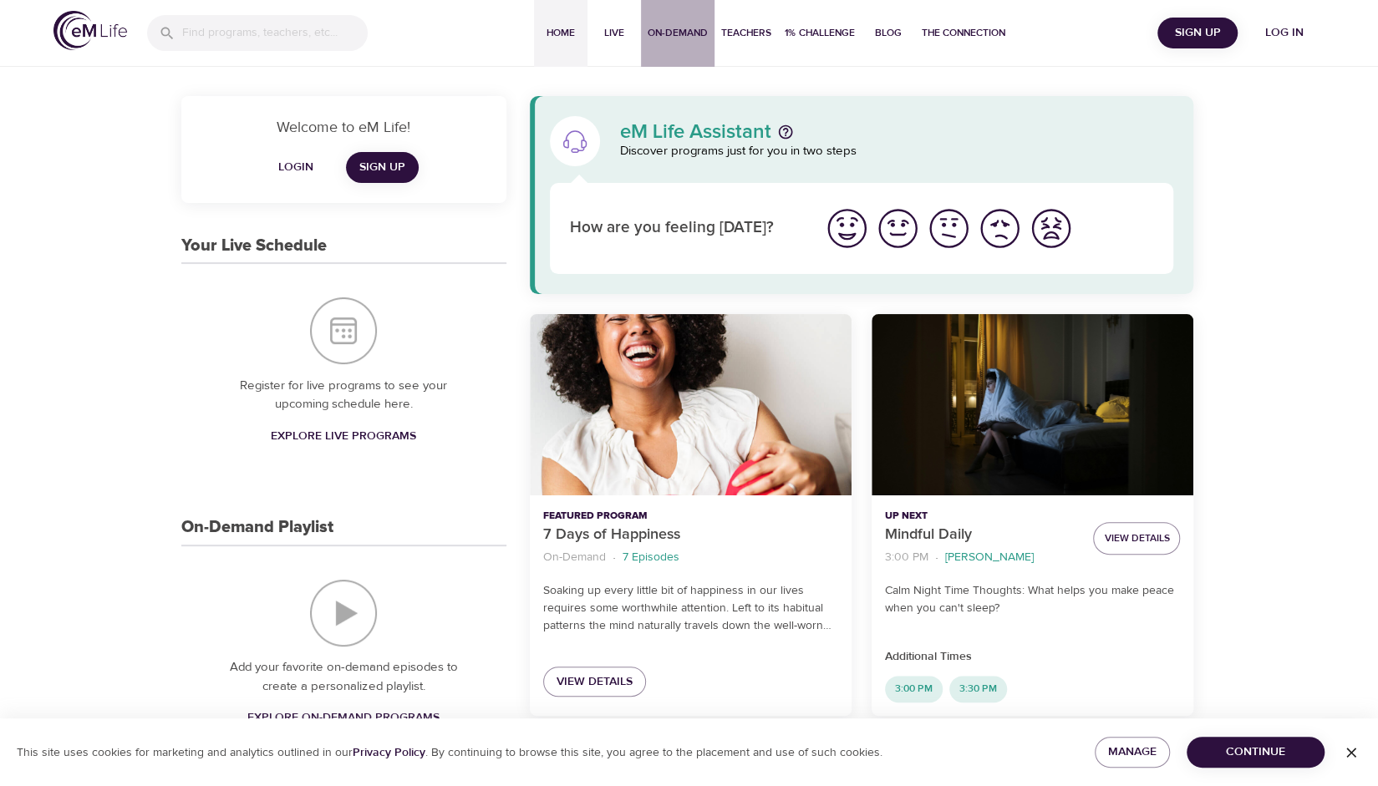
click at [668, 35] on span "On-Demand" at bounding box center [677, 33] width 60 height 18
select select "recent"
click at [1289, 30] on span "Log in" at bounding box center [1284, 33] width 67 height 21
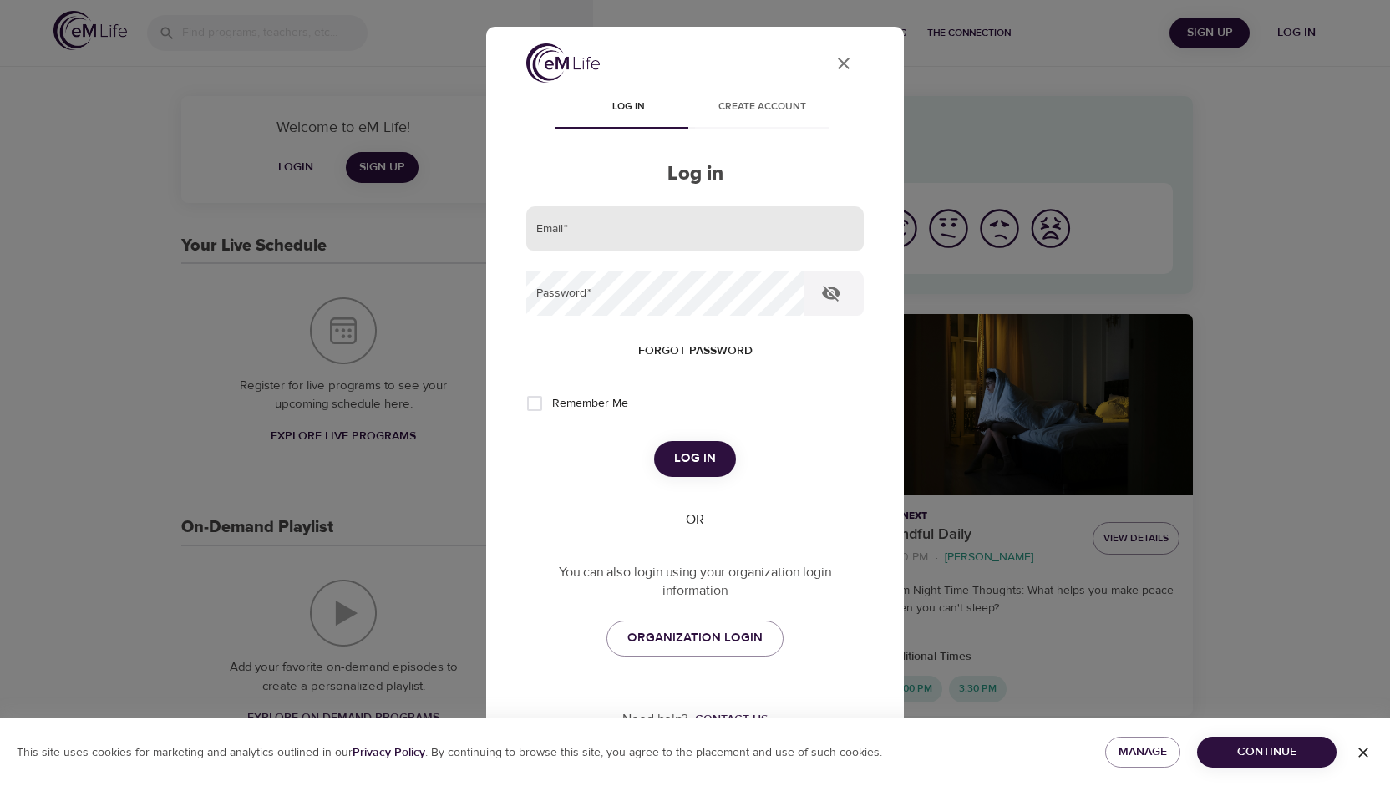
click at [650, 235] on input "email" at bounding box center [695, 228] width 338 height 45
type input "emilylayne99@gmail.com"
click at [654, 441] on button "Log in" at bounding box center [695, 458] width 82 height 35
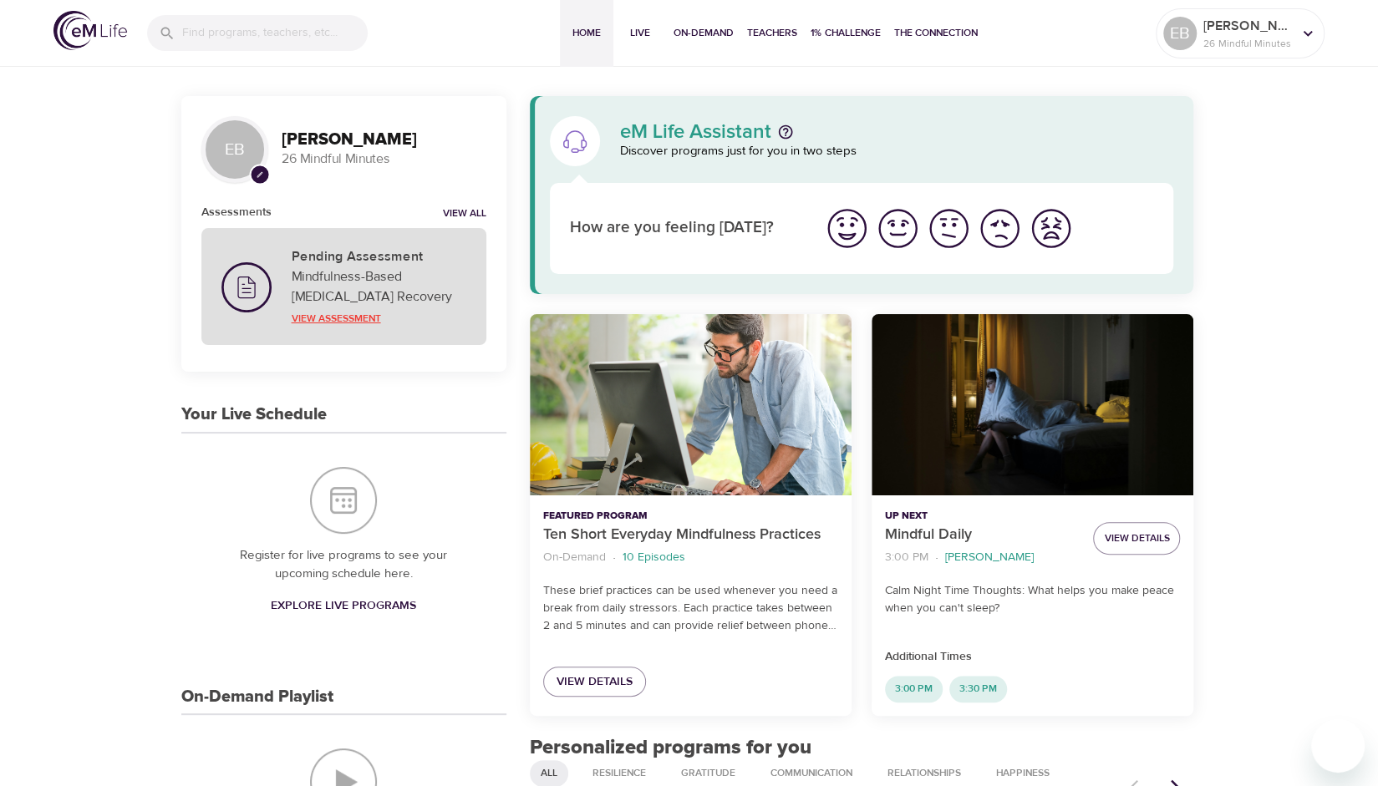
click at [329, 312] on p "View Assessment" at bounding box center [379, 318] width 175 height 15
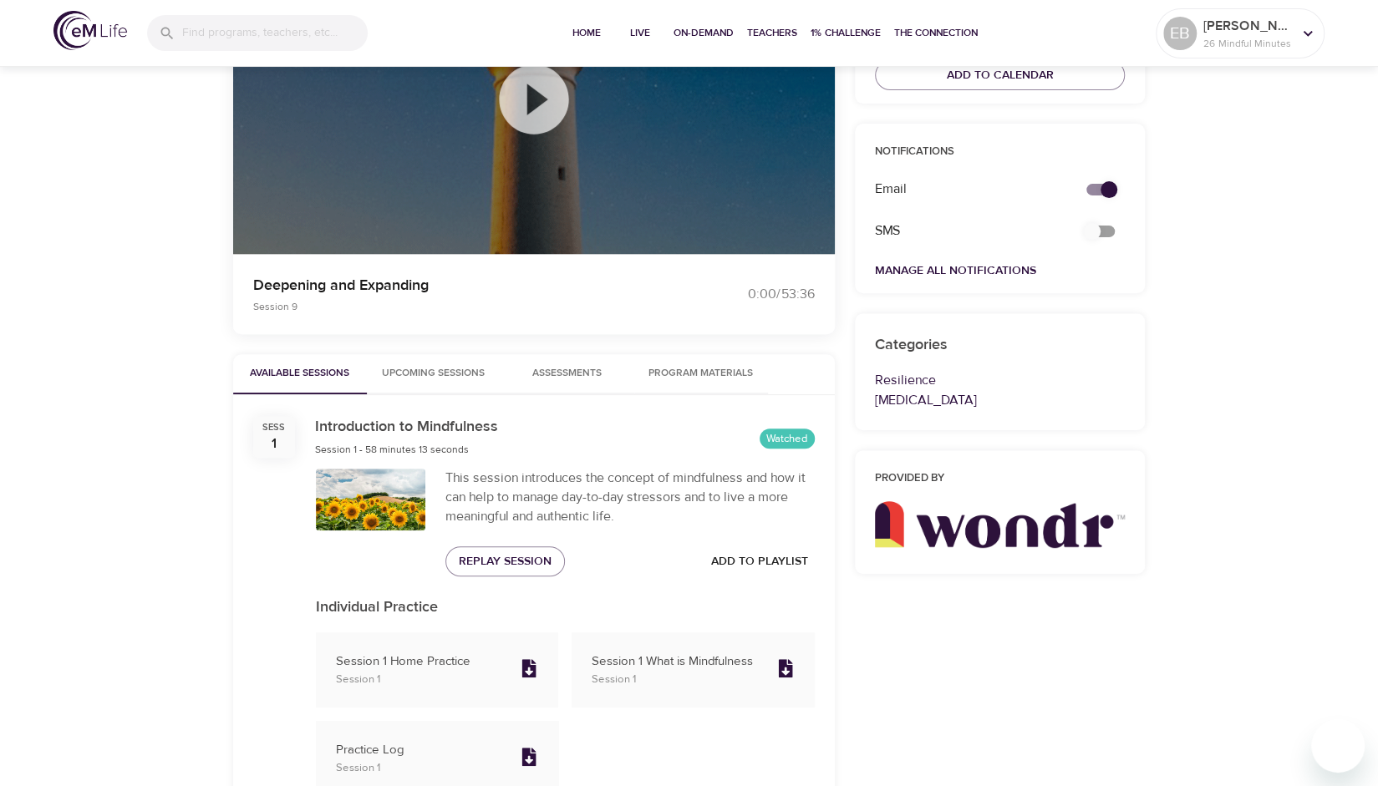
scroll to position [275, 0]
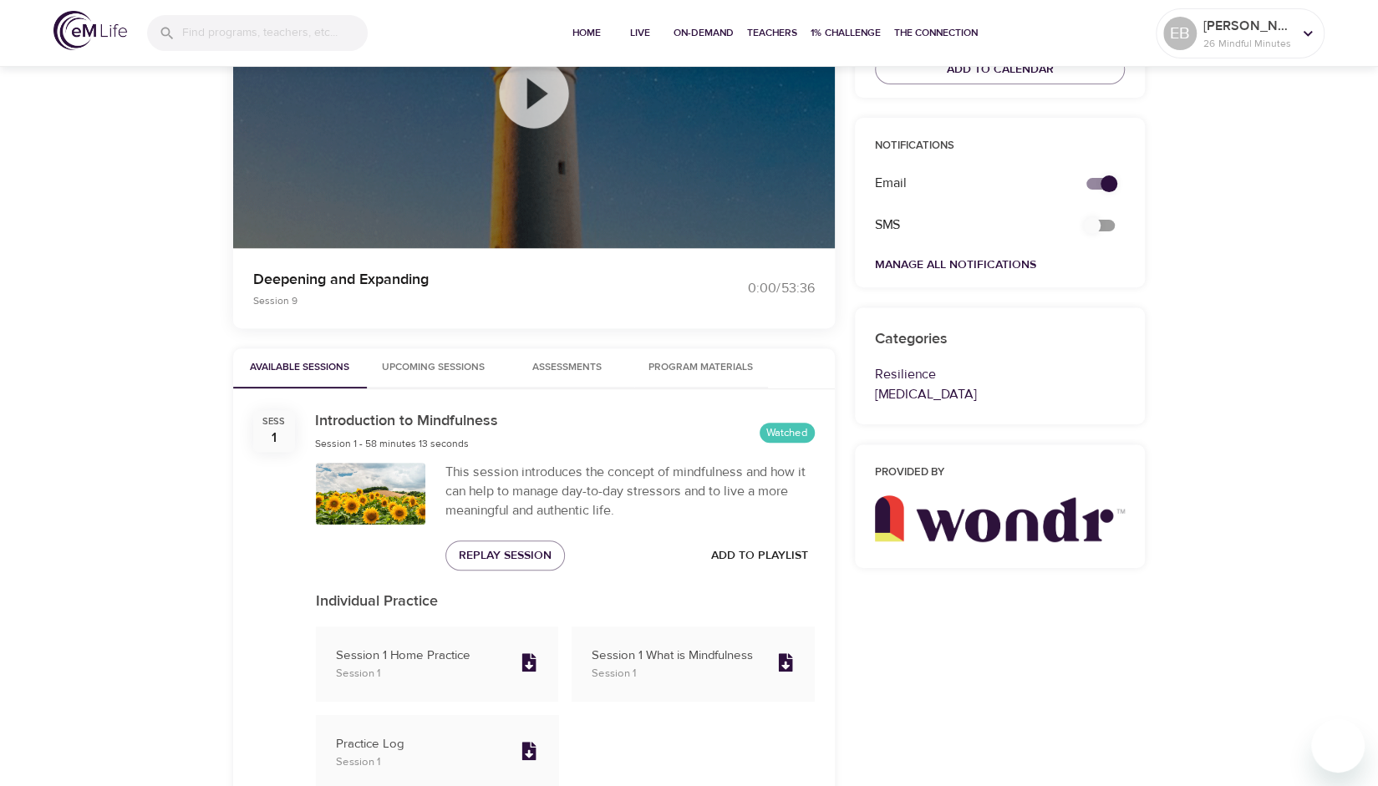
click at [666, 363] on span "Program Materials" at bounding box center [701, 368] width 114 height 18
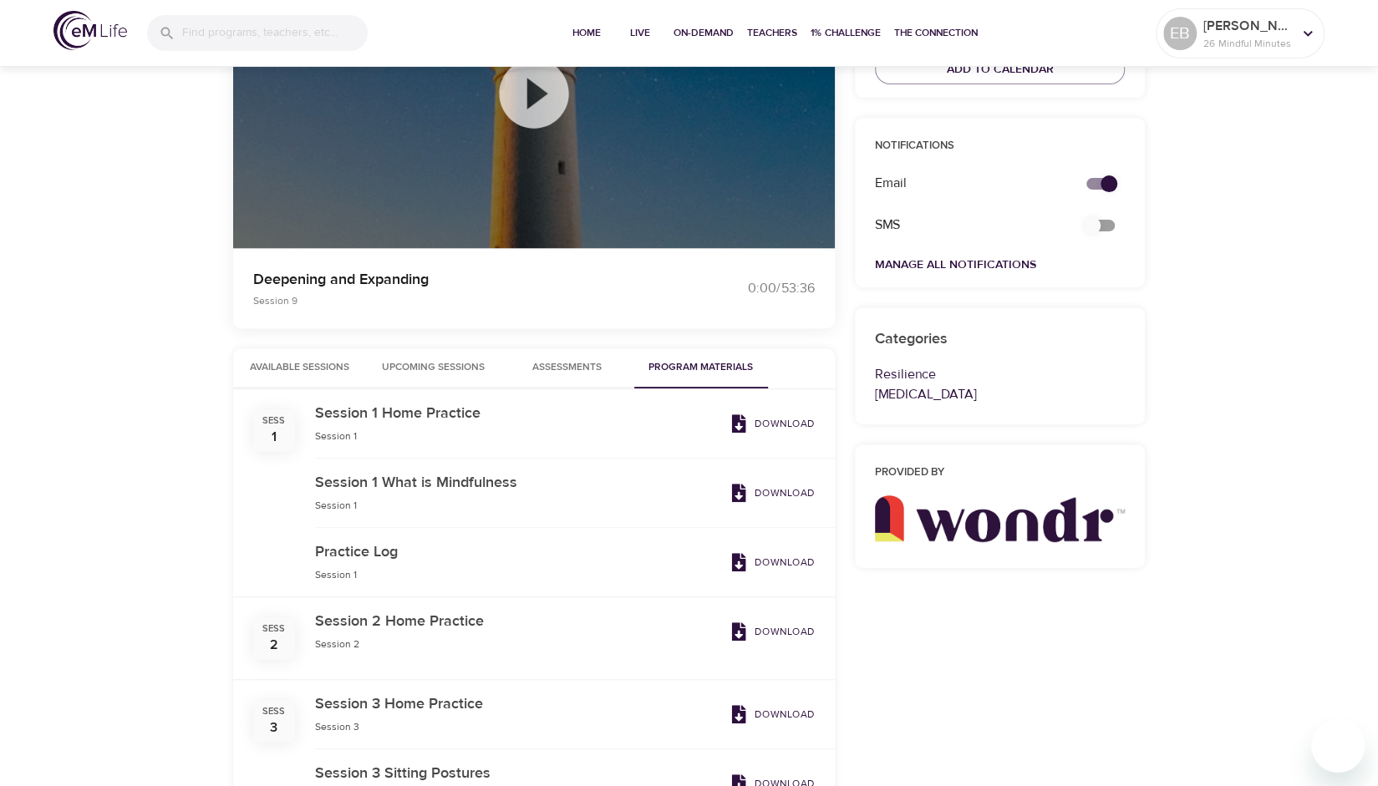
scroll to position [317, 0]
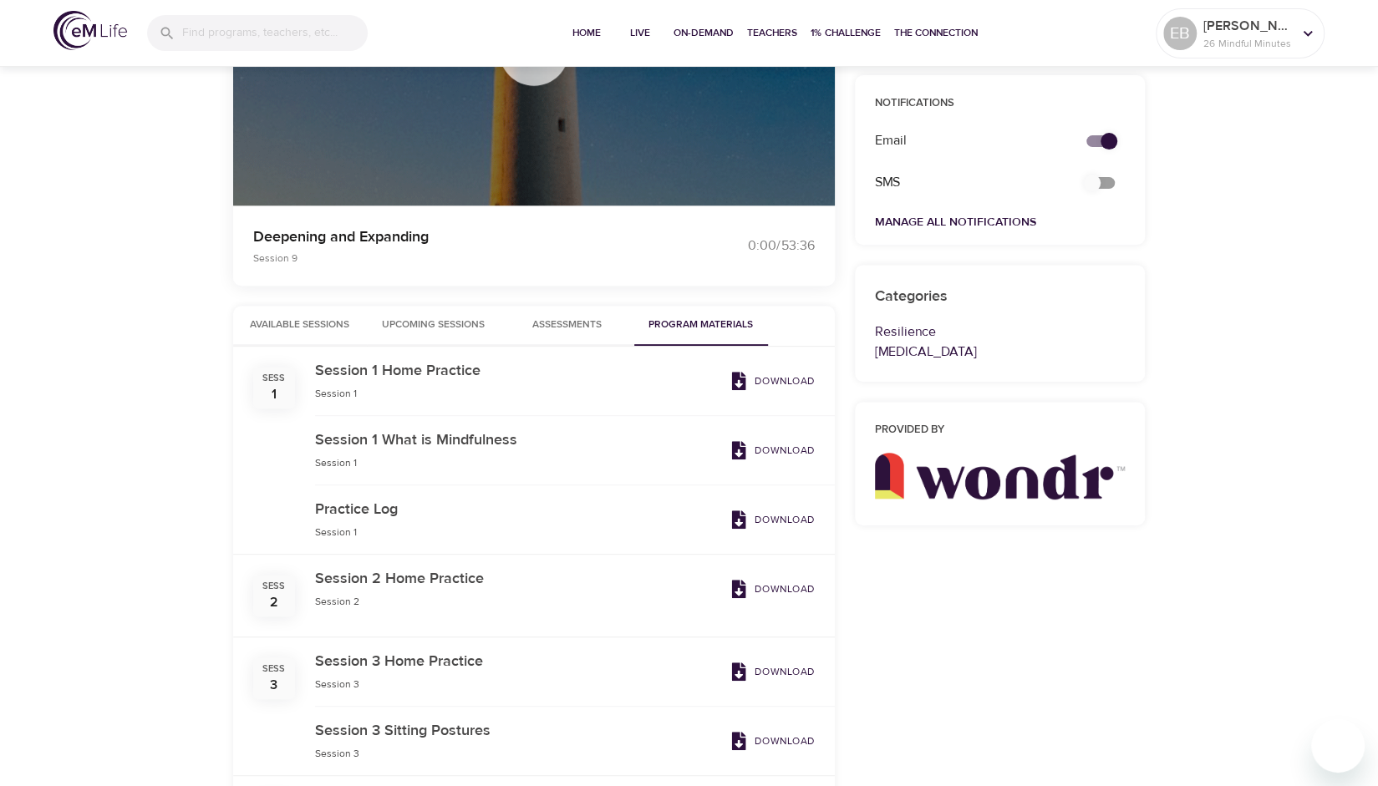
click at [760, 376] on p "Download" at bounding box center [784, 380] width 60 height 15
